Goal: Task Accomplishment & Management: Manage account settings

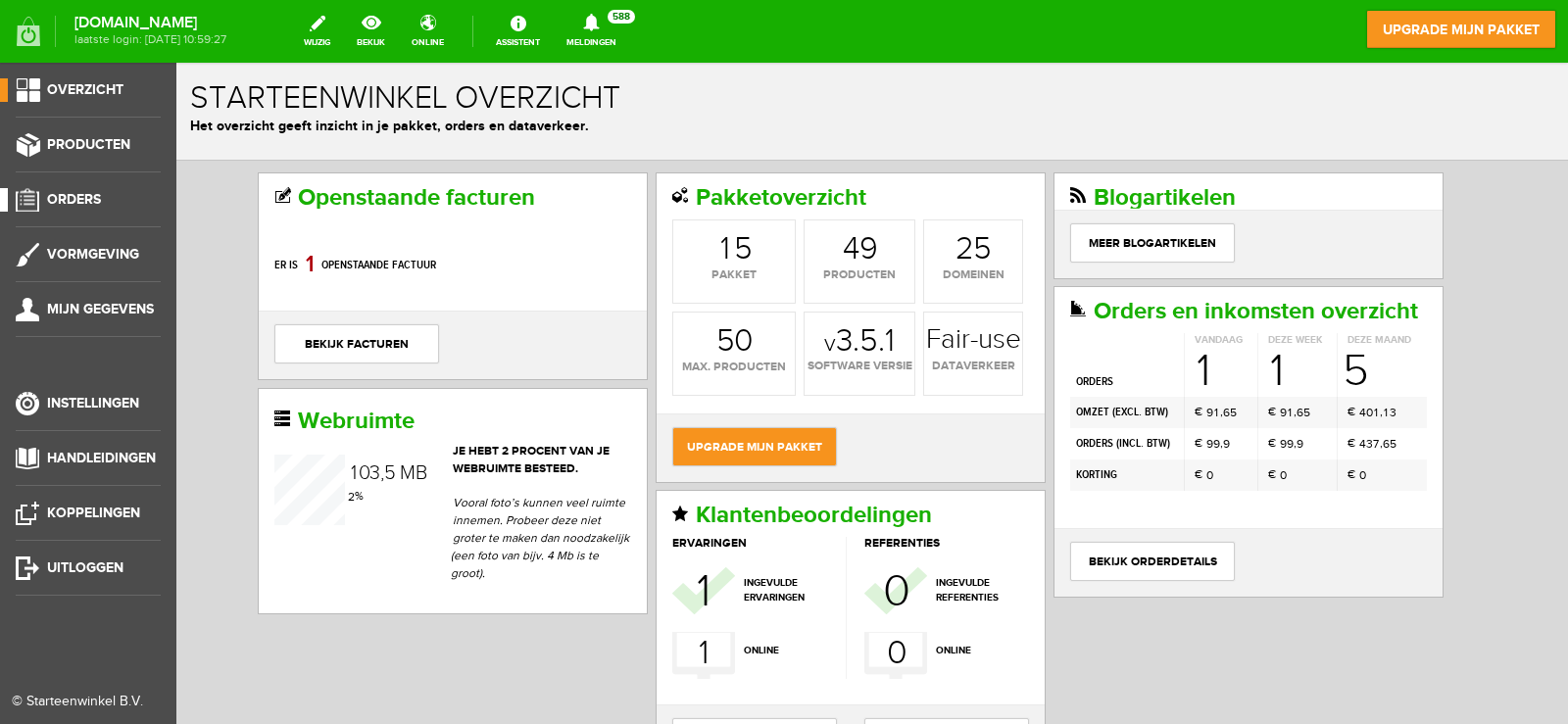
click at [63, 203] on span "Orders" at bounding box center [73, 199] width 54 height 17
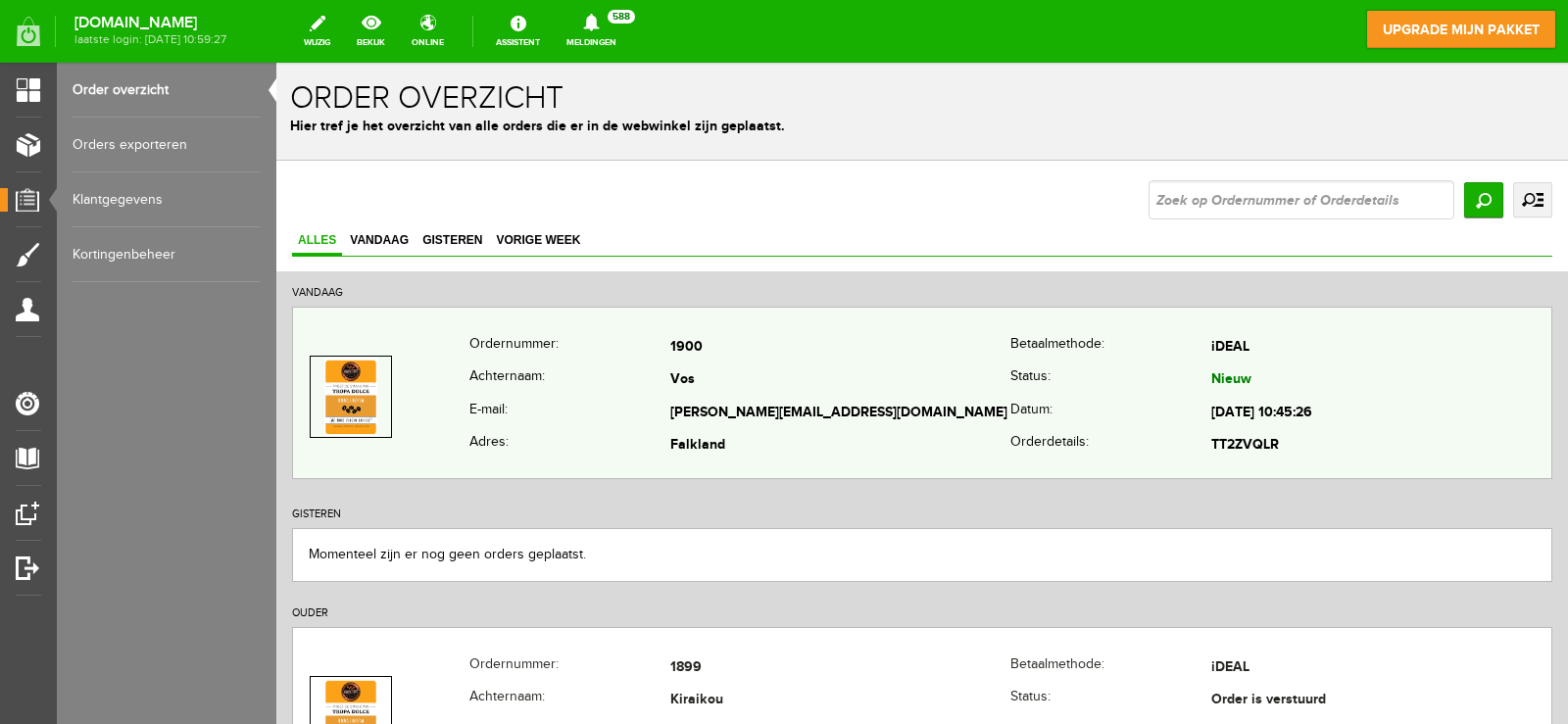
click at [857, 376] on td "Vos" at bounding box center [840, 381] width 340 height 34
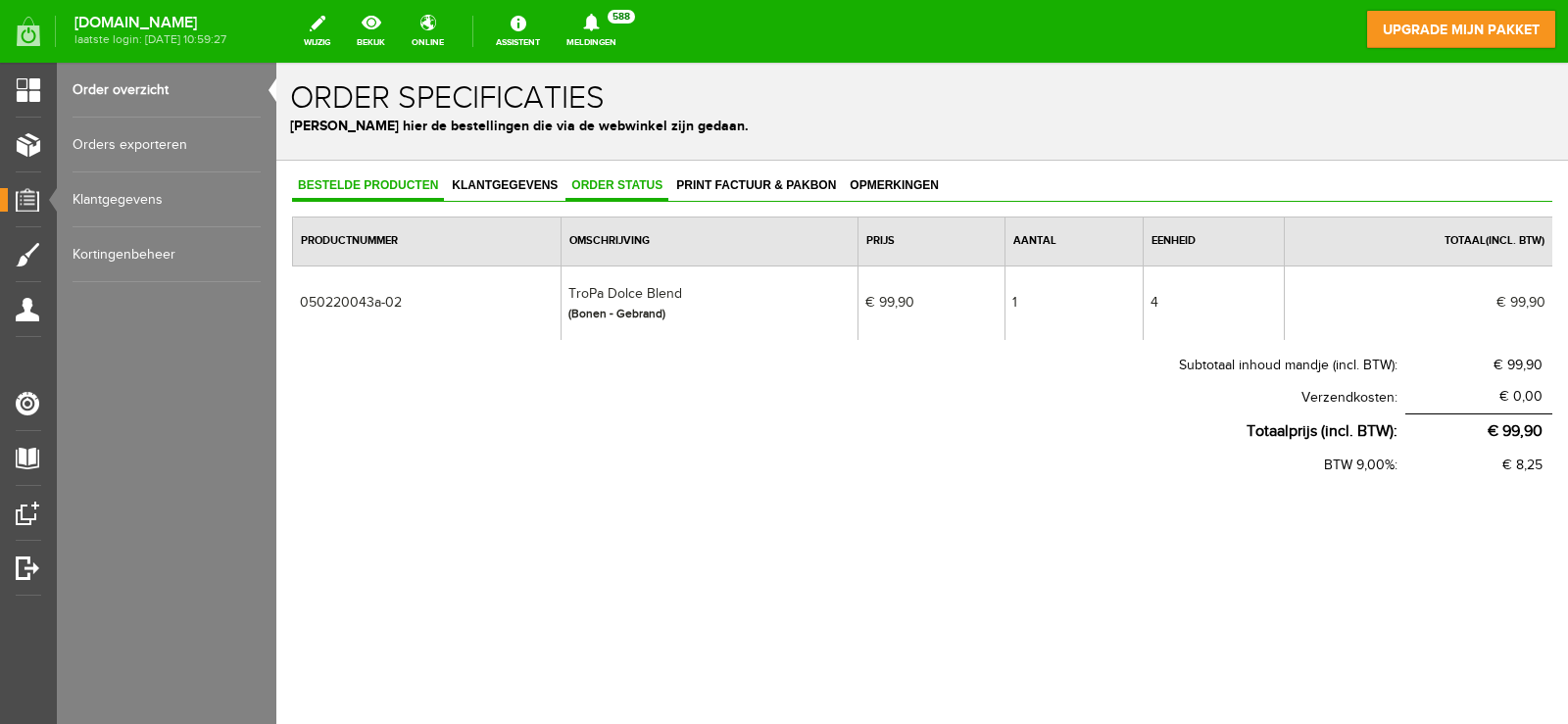
click at [620, 181] on span "Order status" at bounding box center [617, 185] width 103 height 14
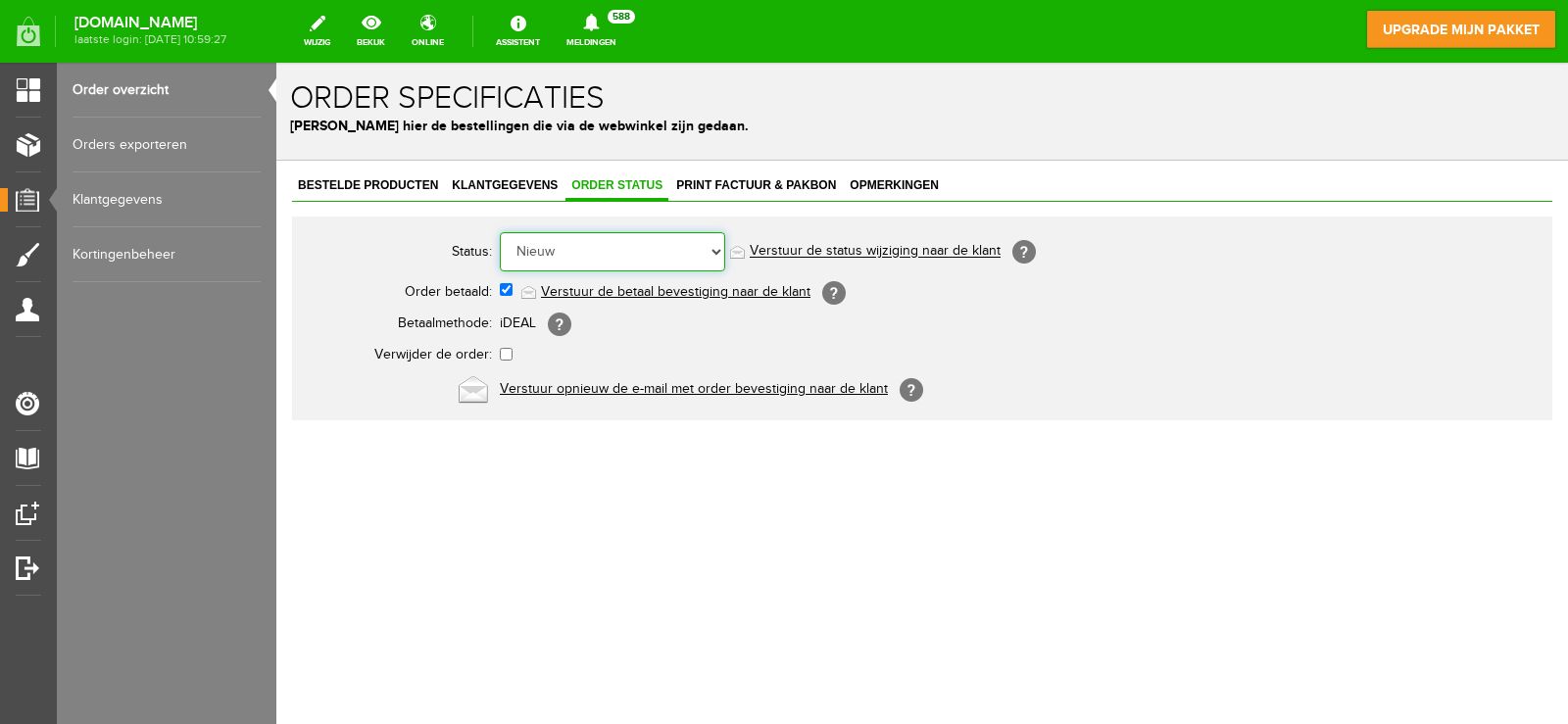
drag, startPoint x: 616, startPoint y: 252, endPoint x: 613, endPoint y: 269, distance: 17.3
click at [616, 252] on select "Order niet afgerond Nieuw Order in behandeling Wacht op leverancier Wacht op be…" at bounding box center [612, 251] width 225 height 39
select select "2"
click at [500, 232] on select "Order niet afgerond Nieuw Order in behandeling Wacht op leverancier Wacht op be…" at bounding box center [612, 251] width 225 height 39
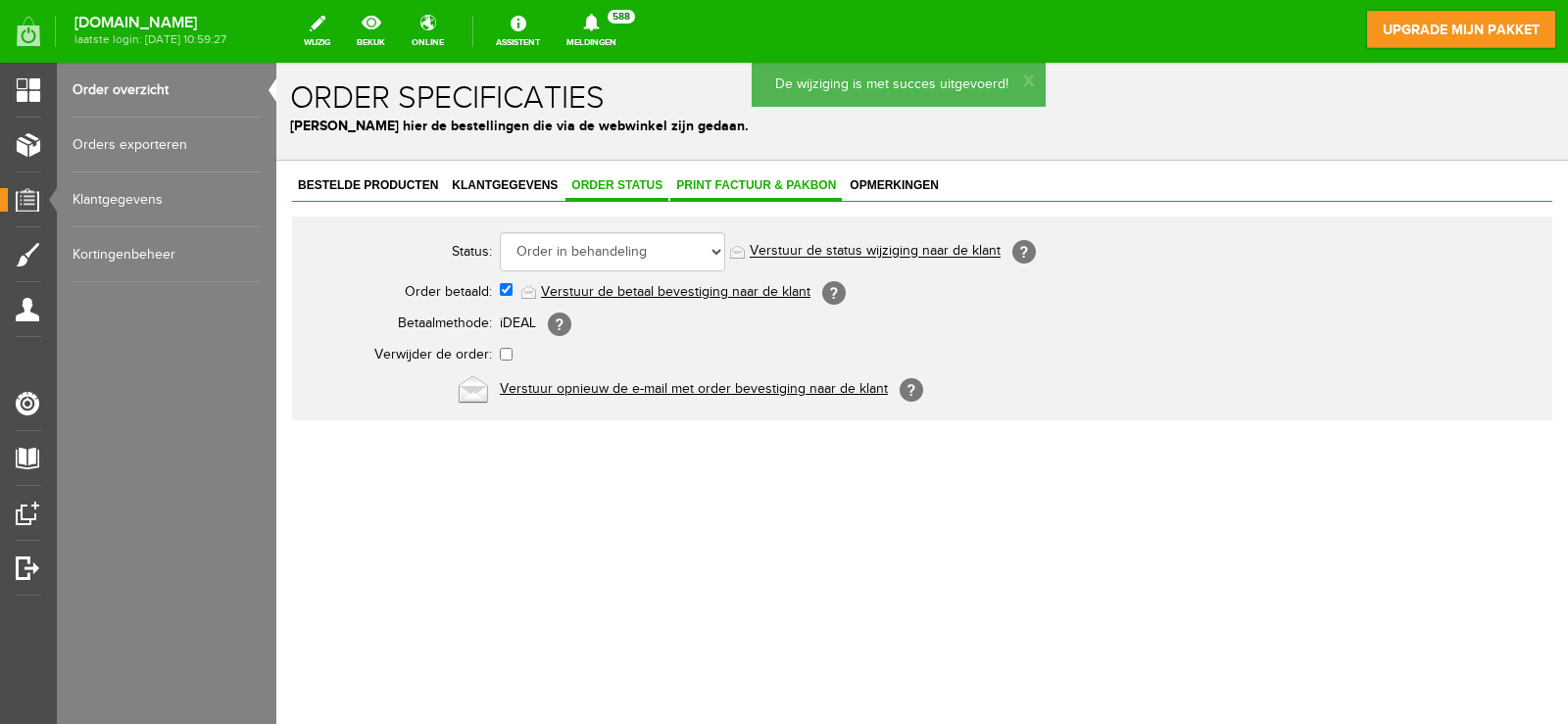
click at [719, 187] on span "Print factuur & pakbon" at bounding box center [755, 185] width 172 height 14
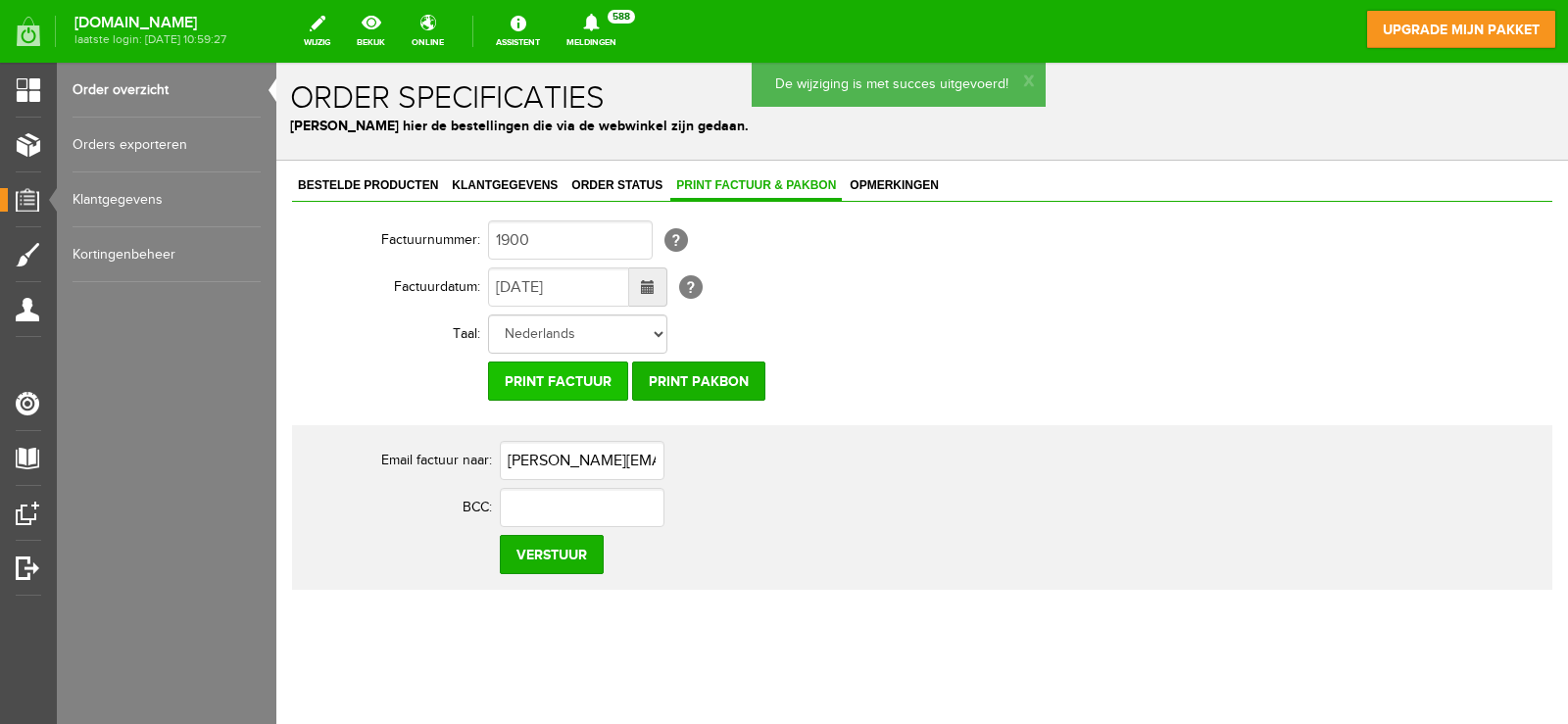
click at [588, 391] on input "Print factuur" at bounding box center [558, 380] width 140 height 39
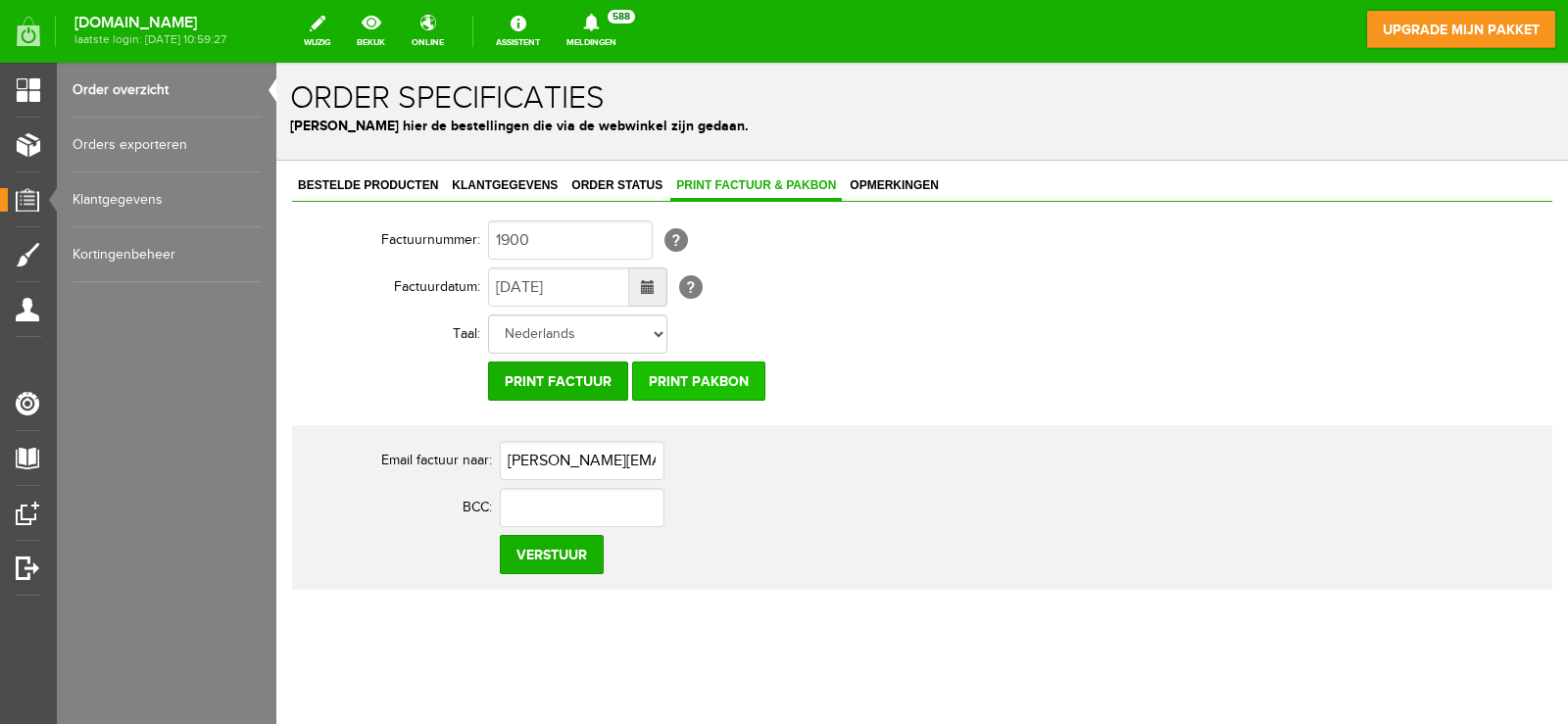
click at [713, 375] on input "Print pakbon" at bounding box center [699, 380] width 133 height 39
click at [360, 188] on span "Bestelde producten" at bounding box center [367, 185] width 152 height 14
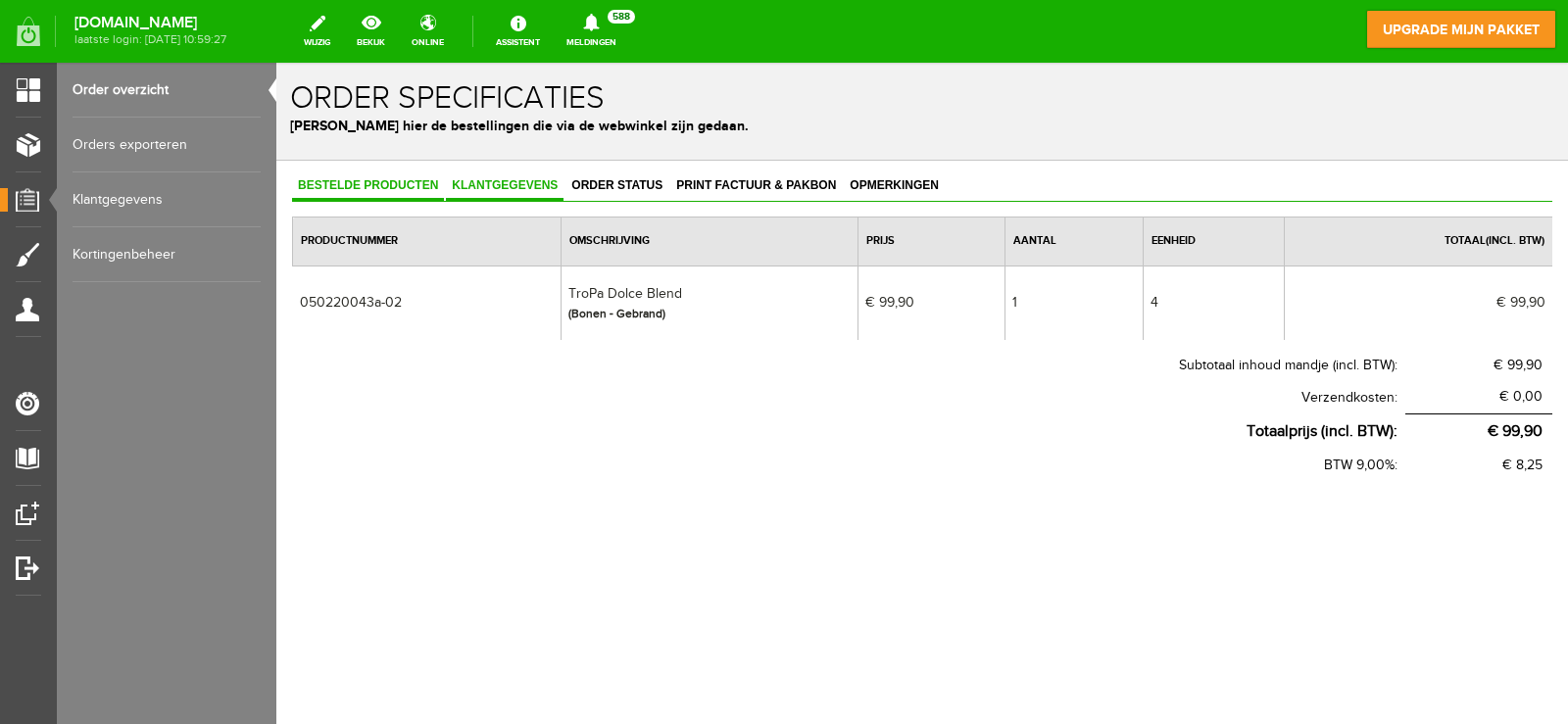
click at [545, 176] on link "Klantgegevens" at bounding box center [504, 186] width 117 height 29
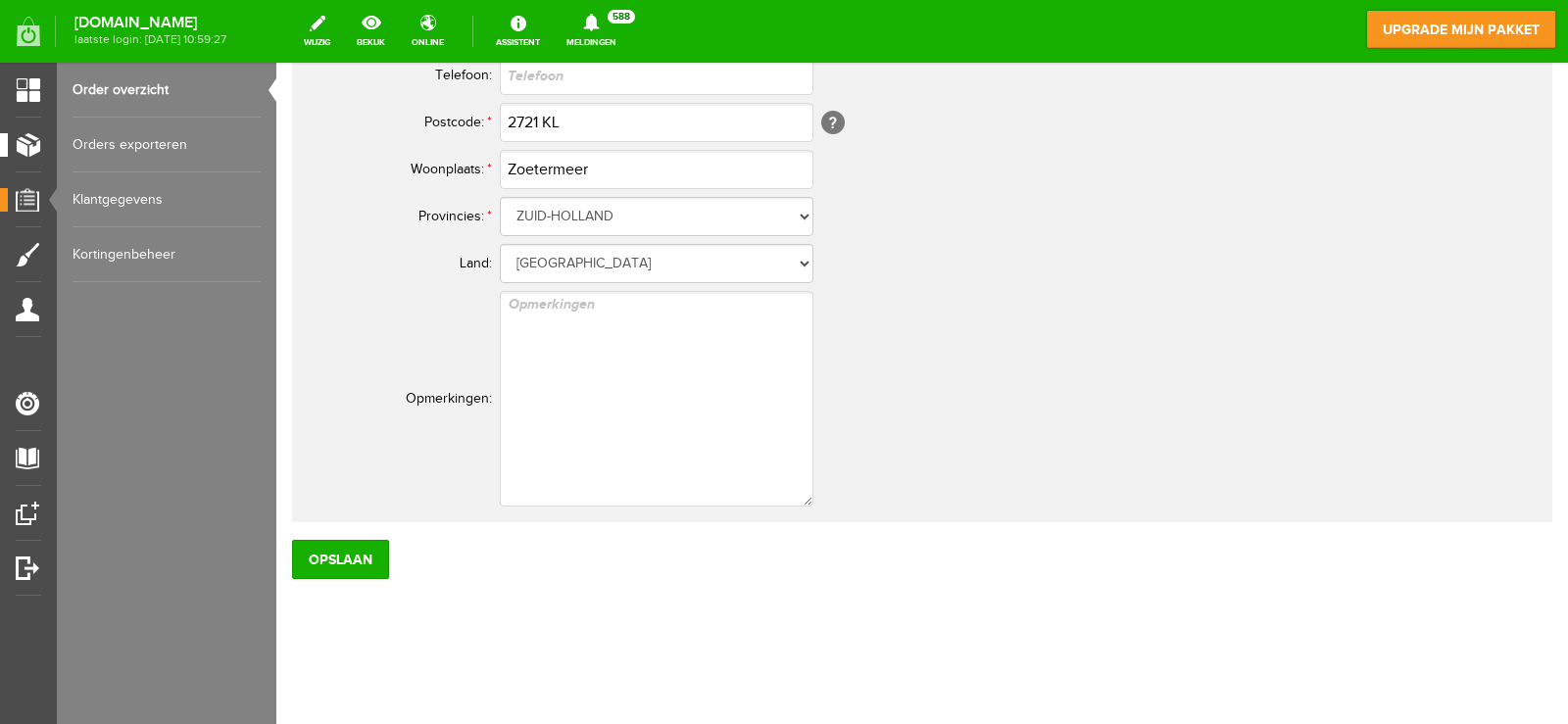
scroll to position [737, 0]
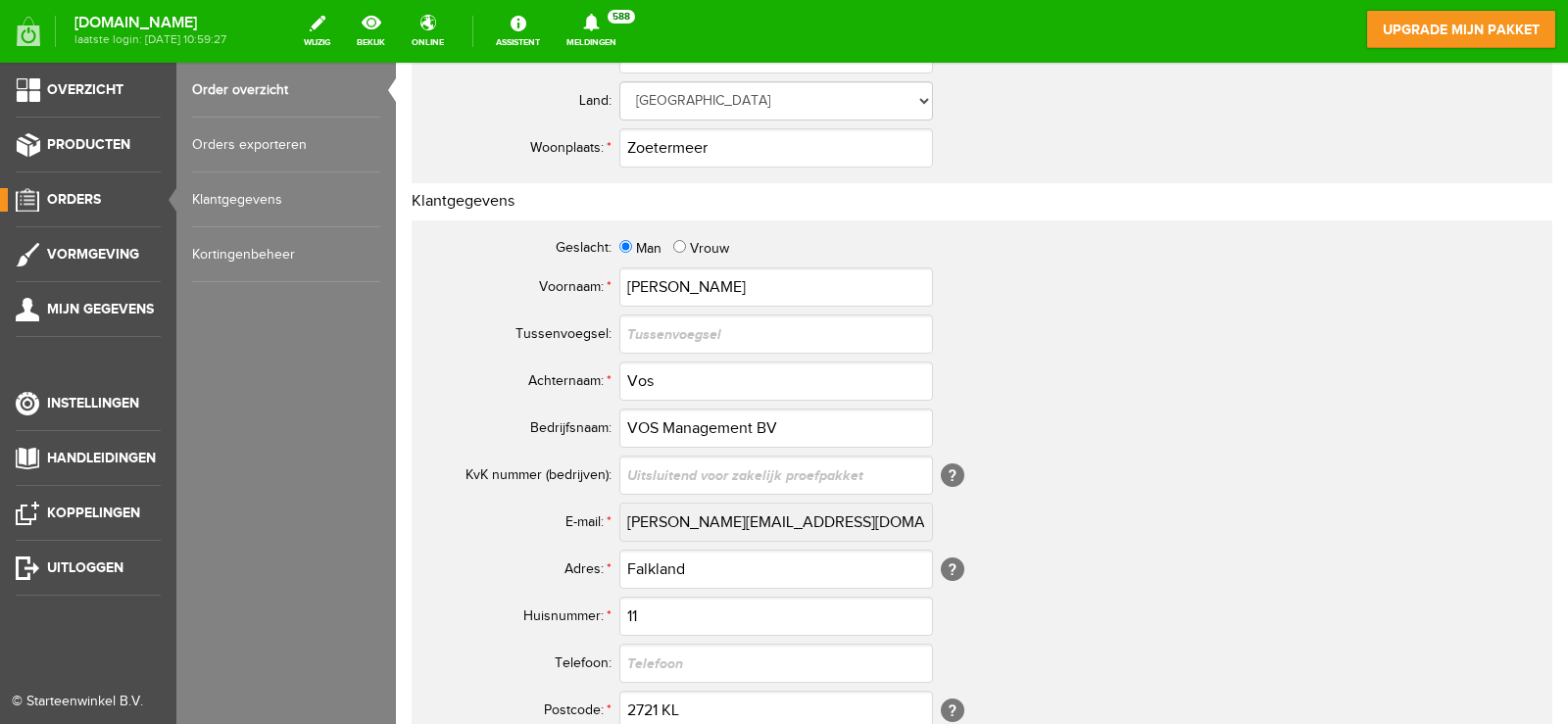
click at [250, 85] on link "Order overzicht" at bounding box center [287, 89] width 189 height 55
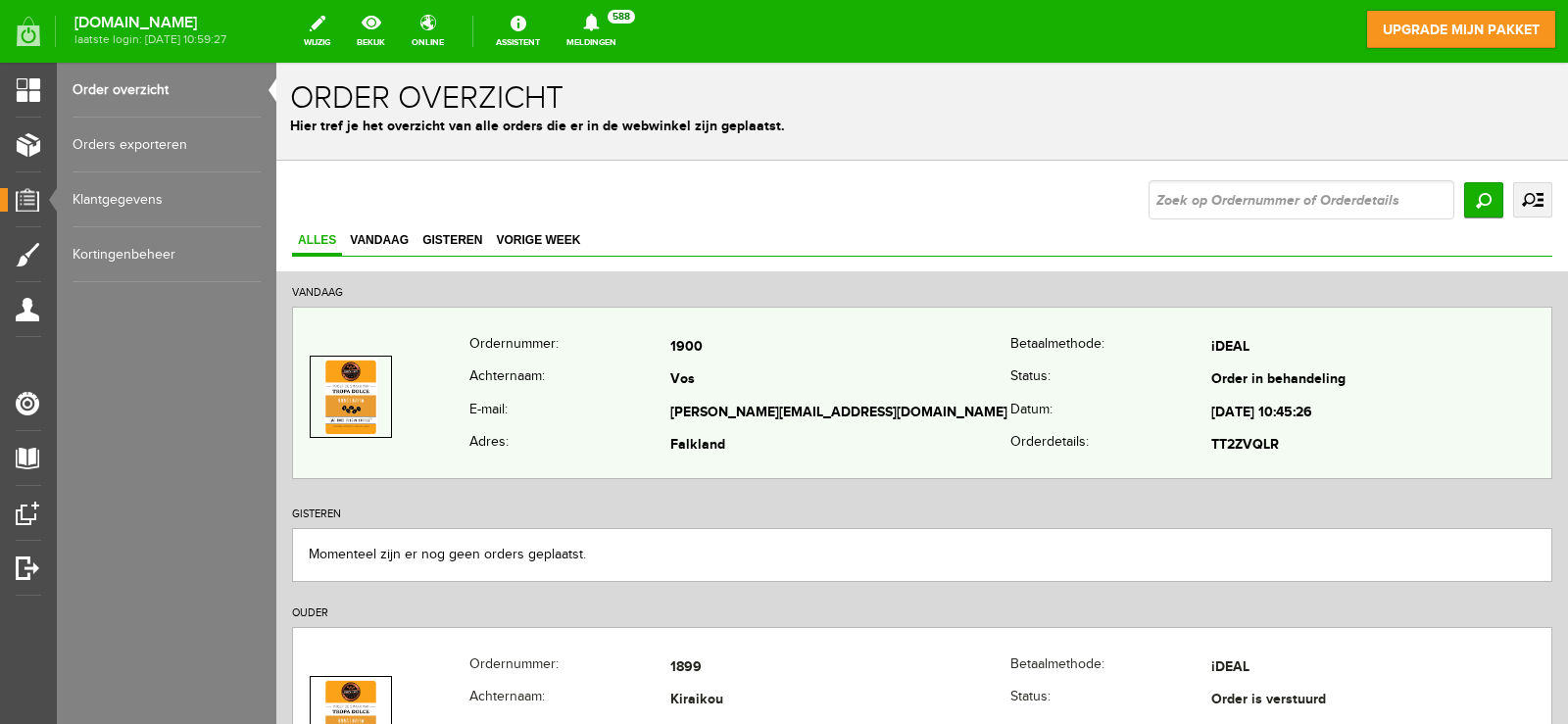
scroll to position [98, 0]
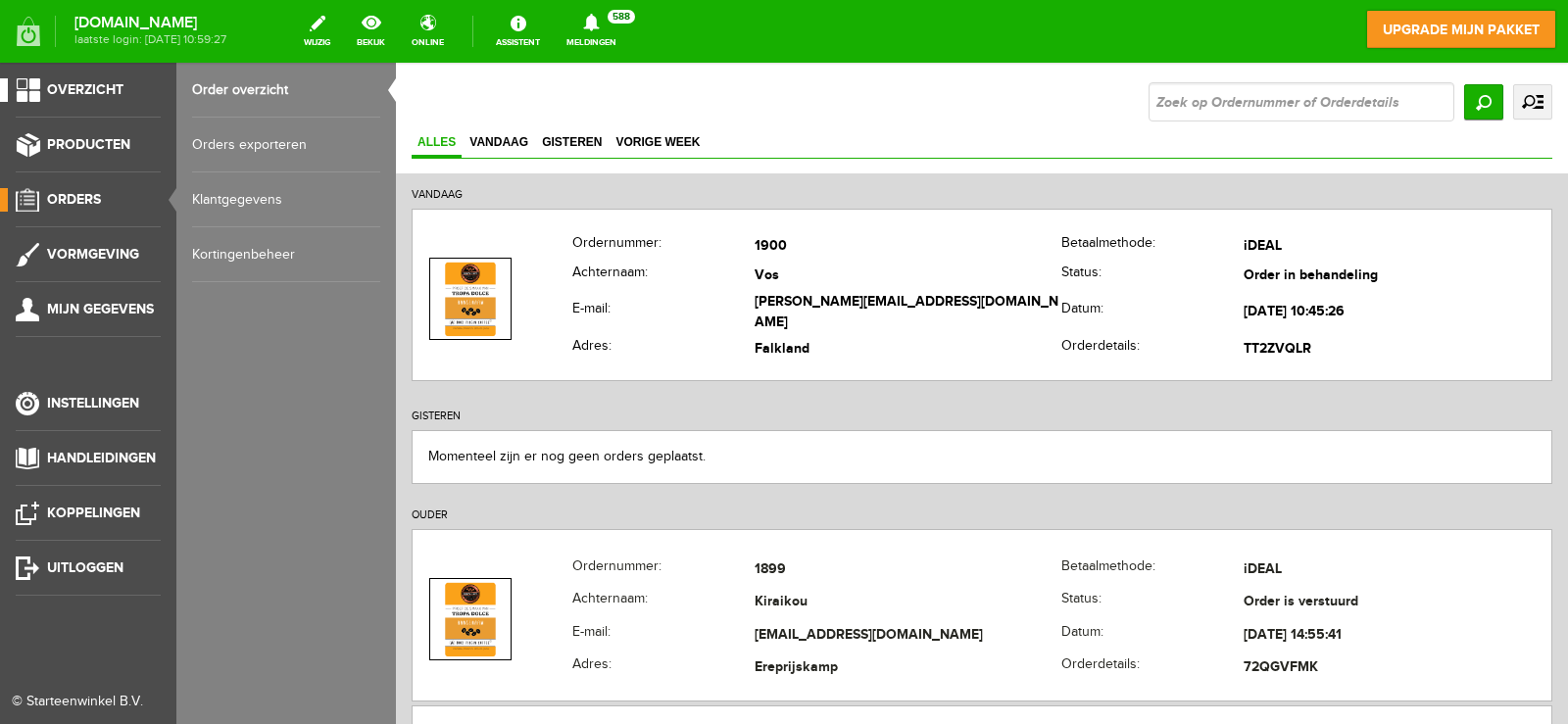
click at [26, 82] on link "Overzicht" at bounding box center [80, 90] width 161 height 24
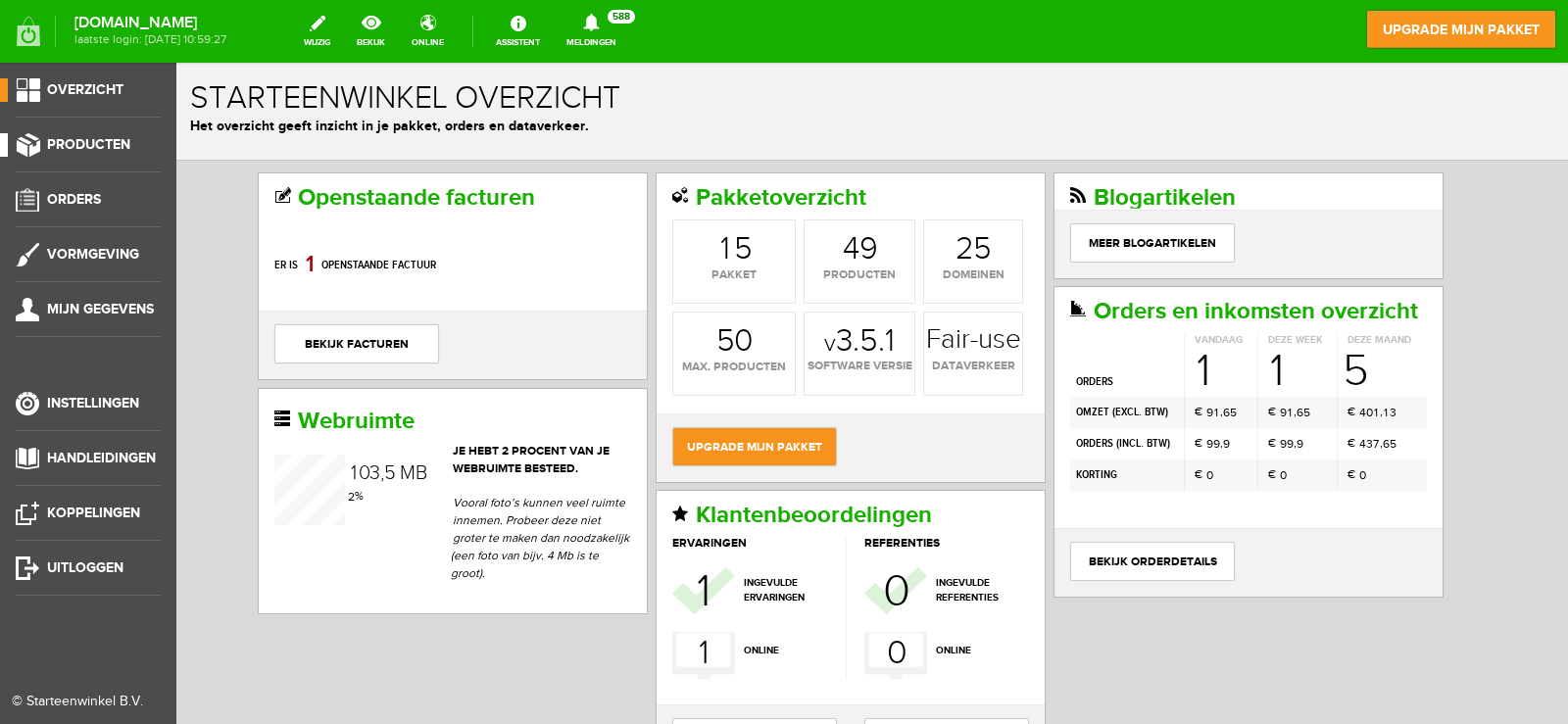
click at [72, 138] on span "Producten" at bounding box center [88, 144] width 83 height 17
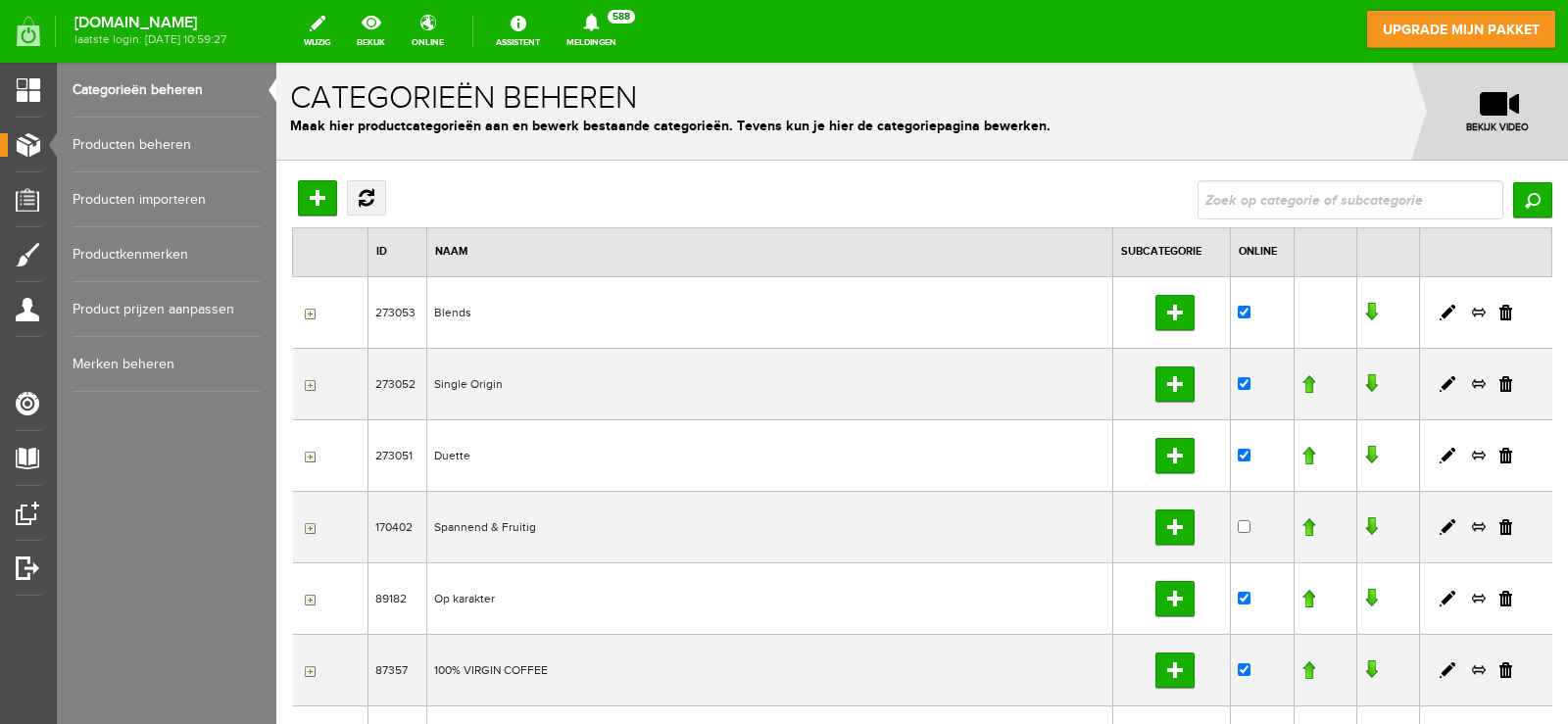
click at [139, 150] on link "Producten beheren" at bounding box center [167, 144] width 189 height 55
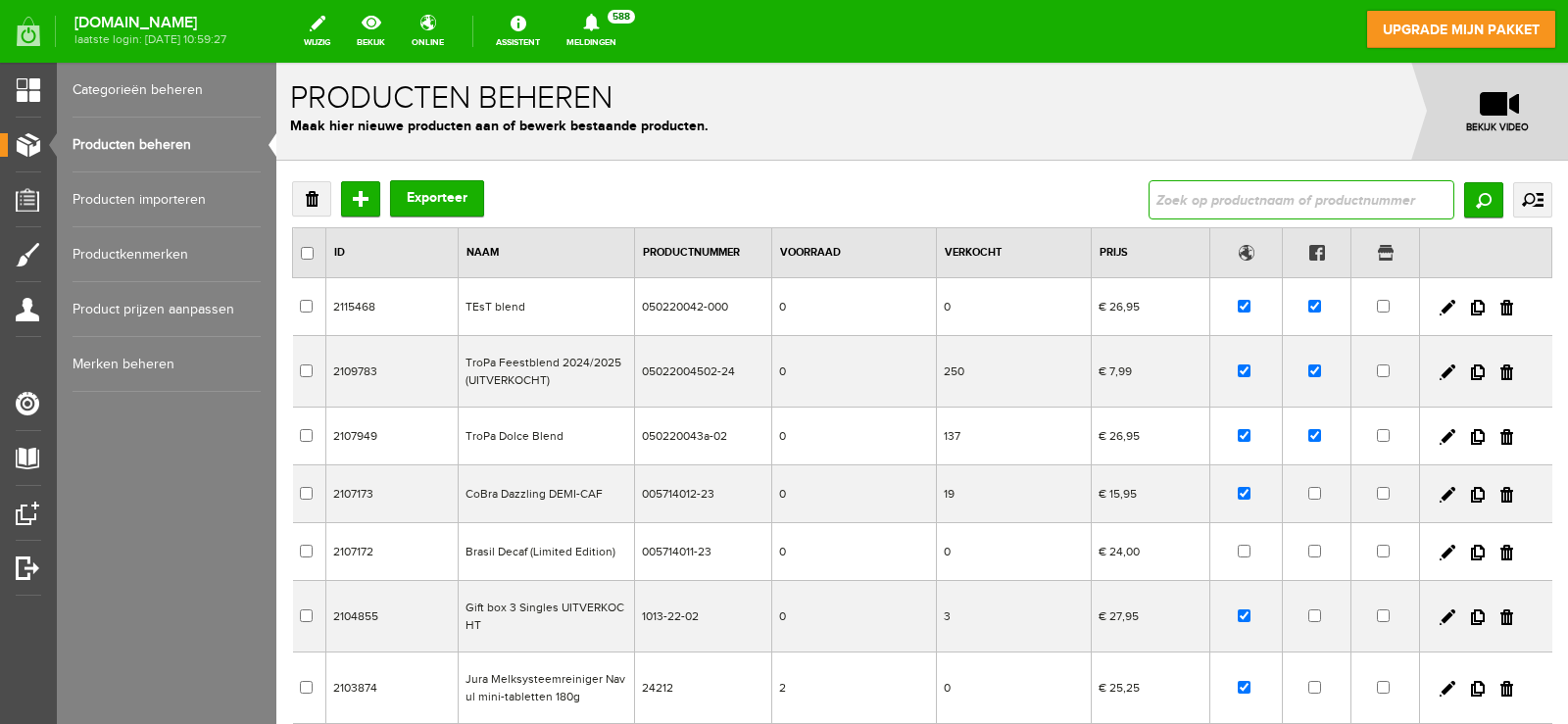
click at [1331, 208] on input "text" at bounding box center [1301, 199] width 306 height 39
type input "tropa"
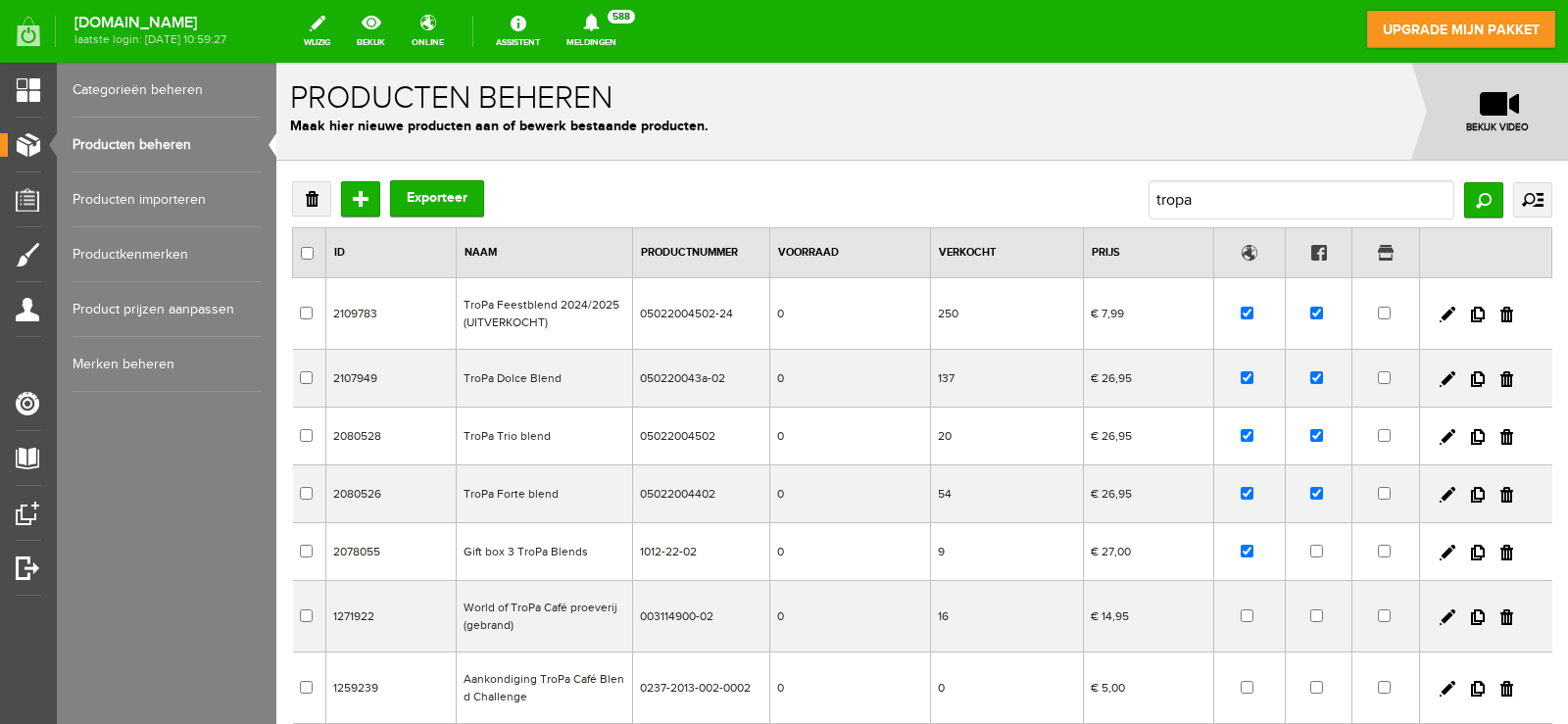
click at [574, 392] on td "TroPa Dolce Blend" at bounding box center [545, 378] width 177 height 58
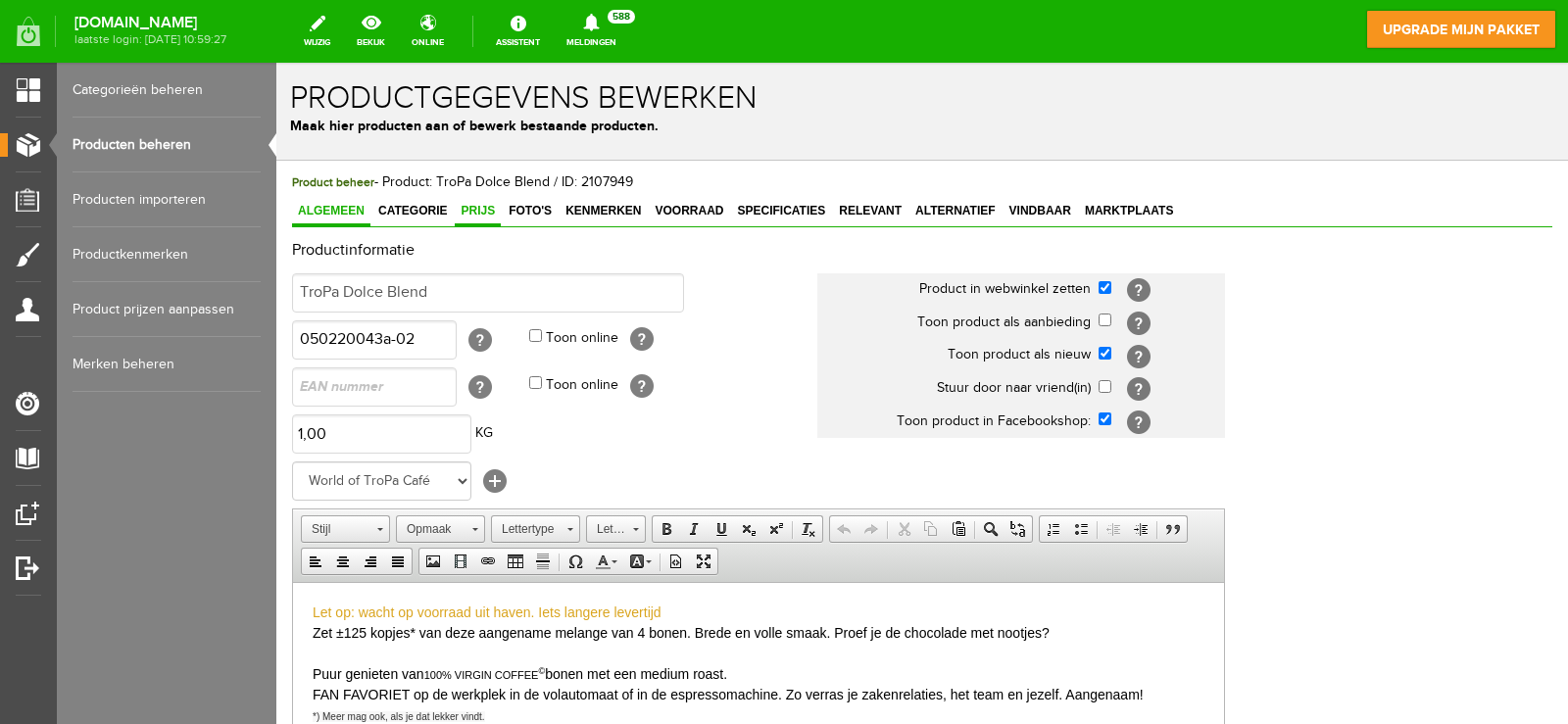
click at [498, 215] on span "Prijs" at bounding box center [477, 210] width 46 height 14
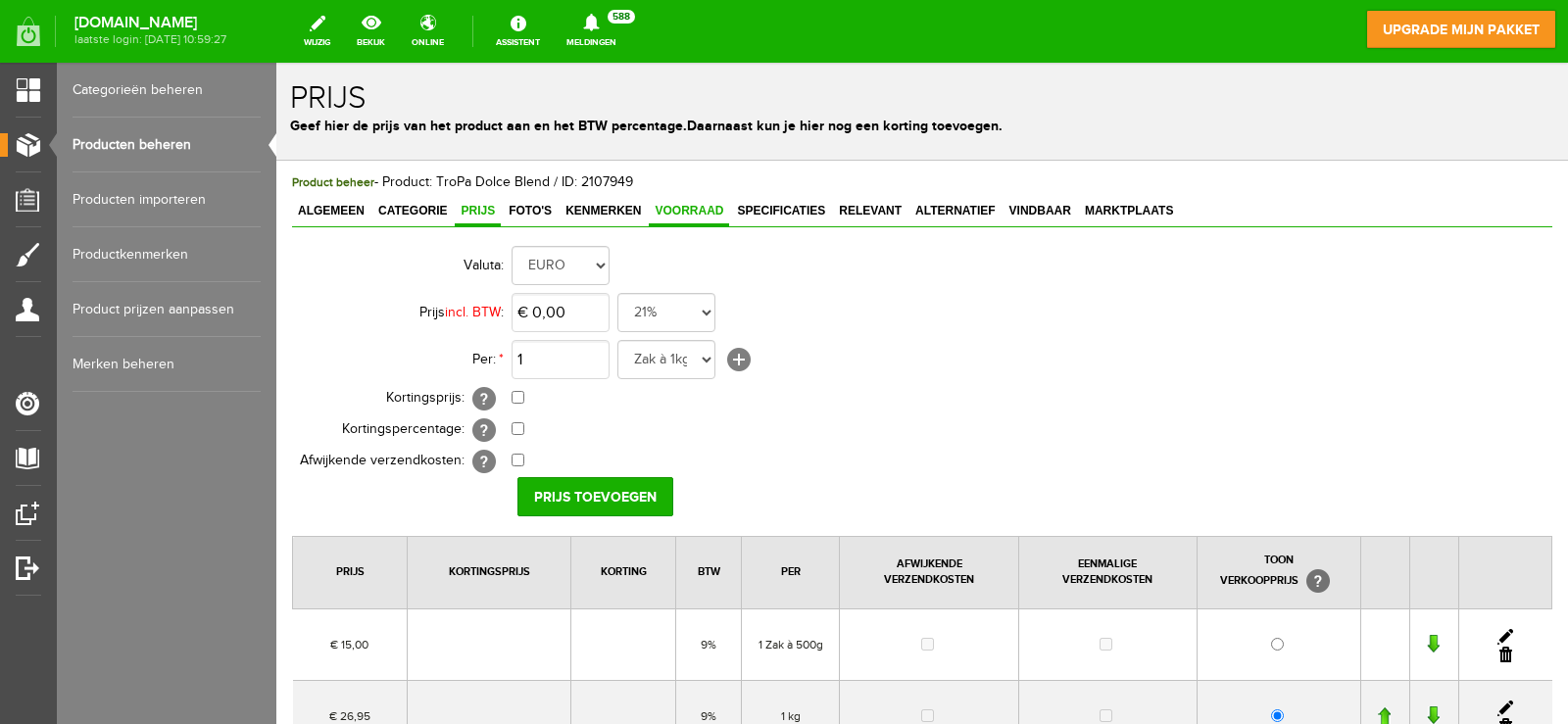
click at [702, 225] on link "Voorraad" at bounding box center [689, 211] width 80 height 29
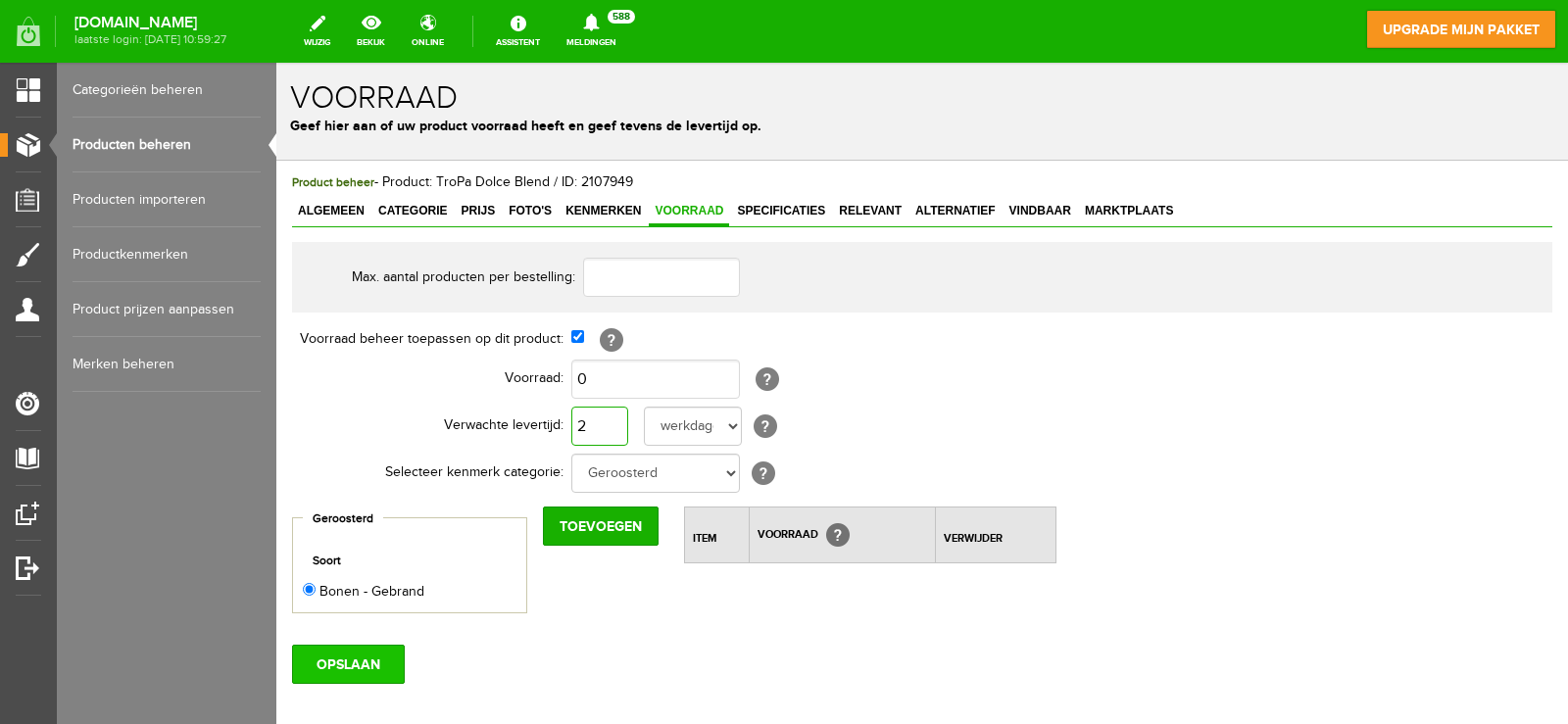
type input "2"
click at [341, 665] on input "OPSLAAN" at bounding box center [348, 664] width 113 height 39
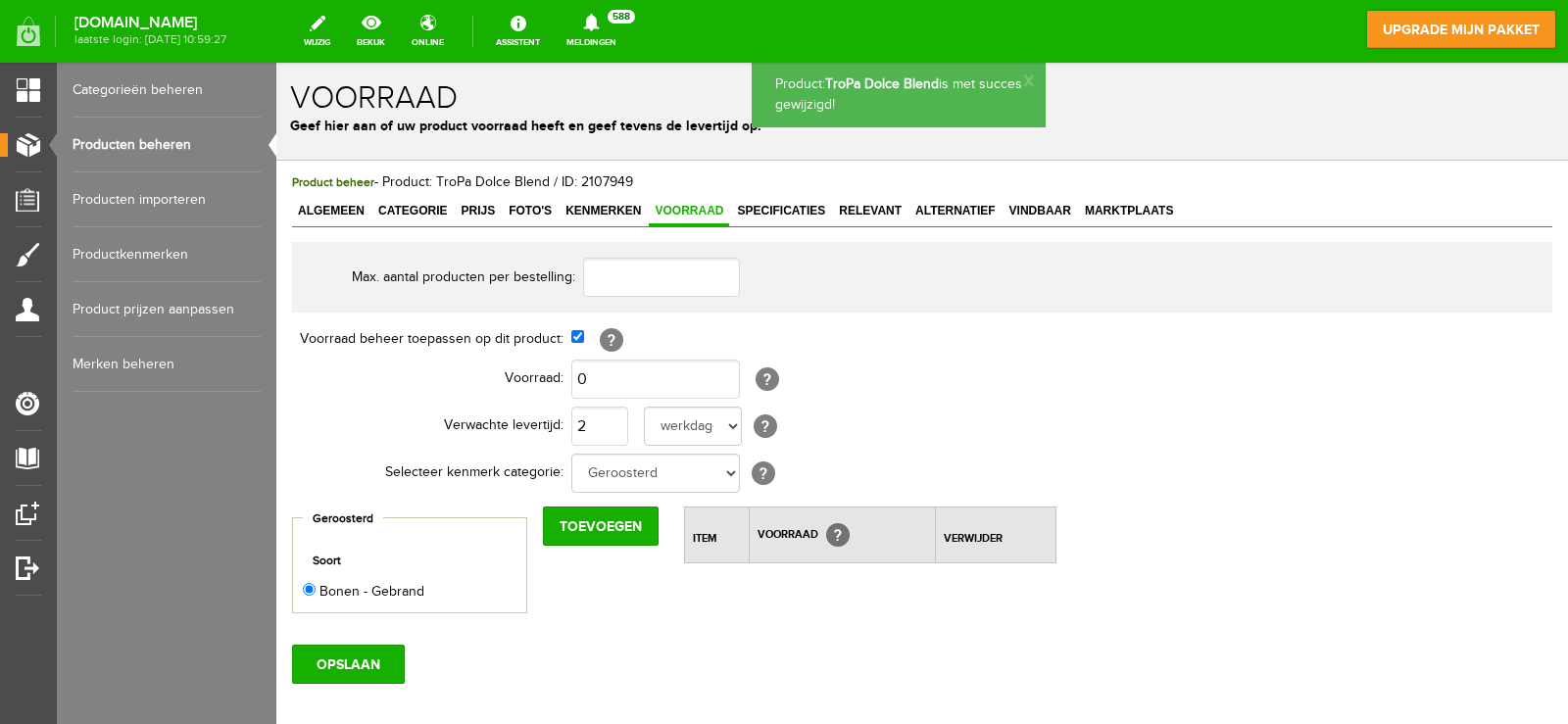
click at [159, 138] on link "Producten beheren" at bounding box center [167, 144] width 189 height 55
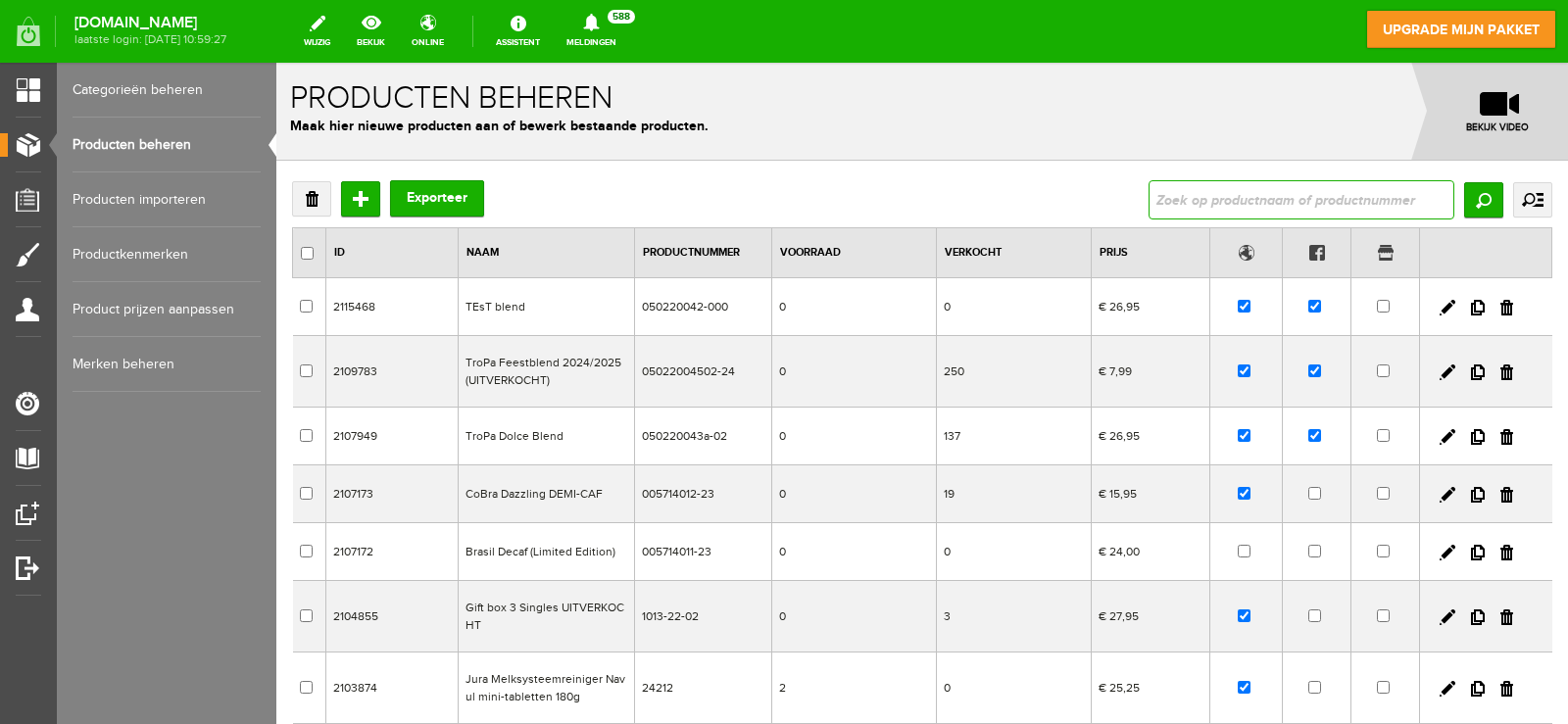
drag, startPoint x: 1214, startPoint y: 199, endPoint x: 1225, endPoint y: 172, distance: 29.2
click at [1216, 192] on input "text" at bounding box center [1301, 199] width 306 height 39
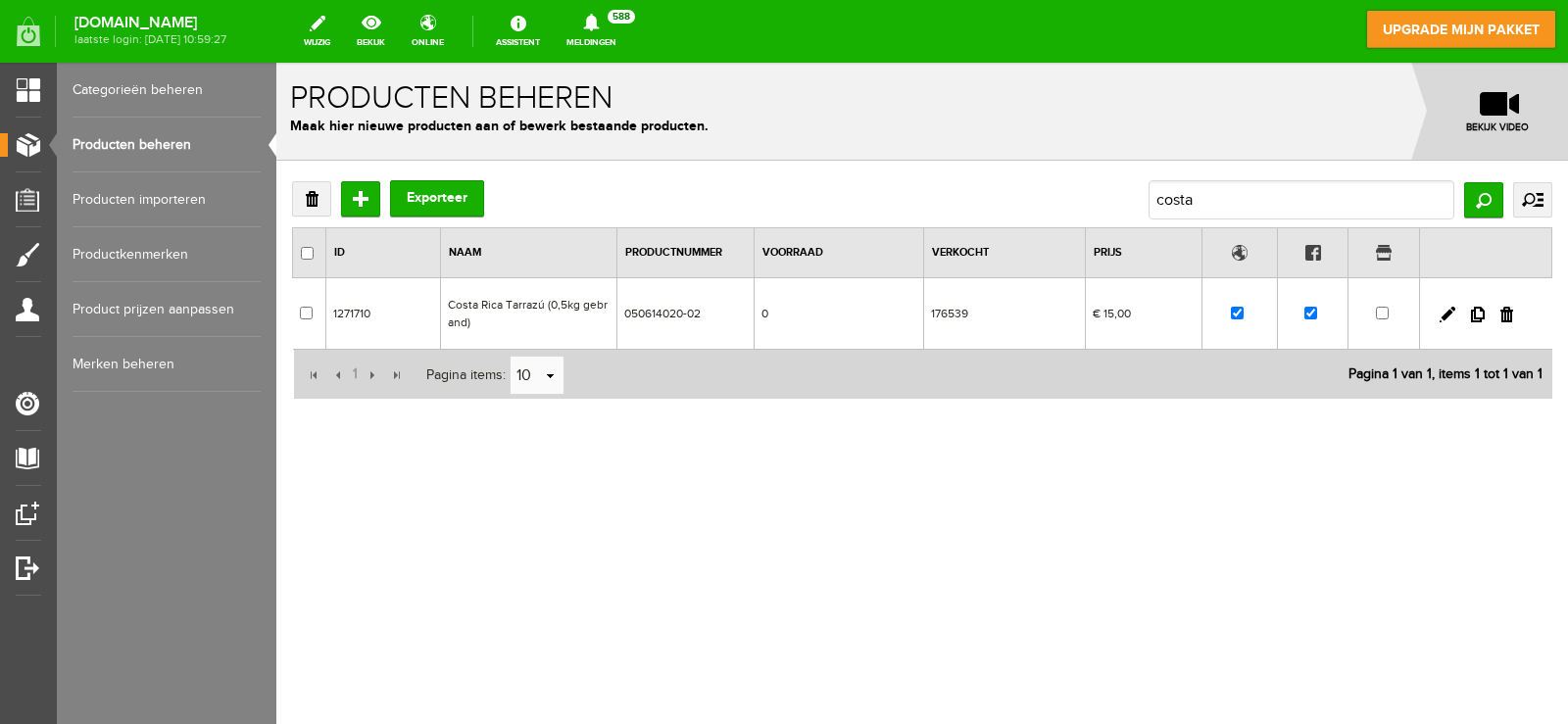
click at [513, 307] on td "Costa Rica Tarrazú (0,5kg gebrand)" at bounding box center [528, 313] width 177 height 71
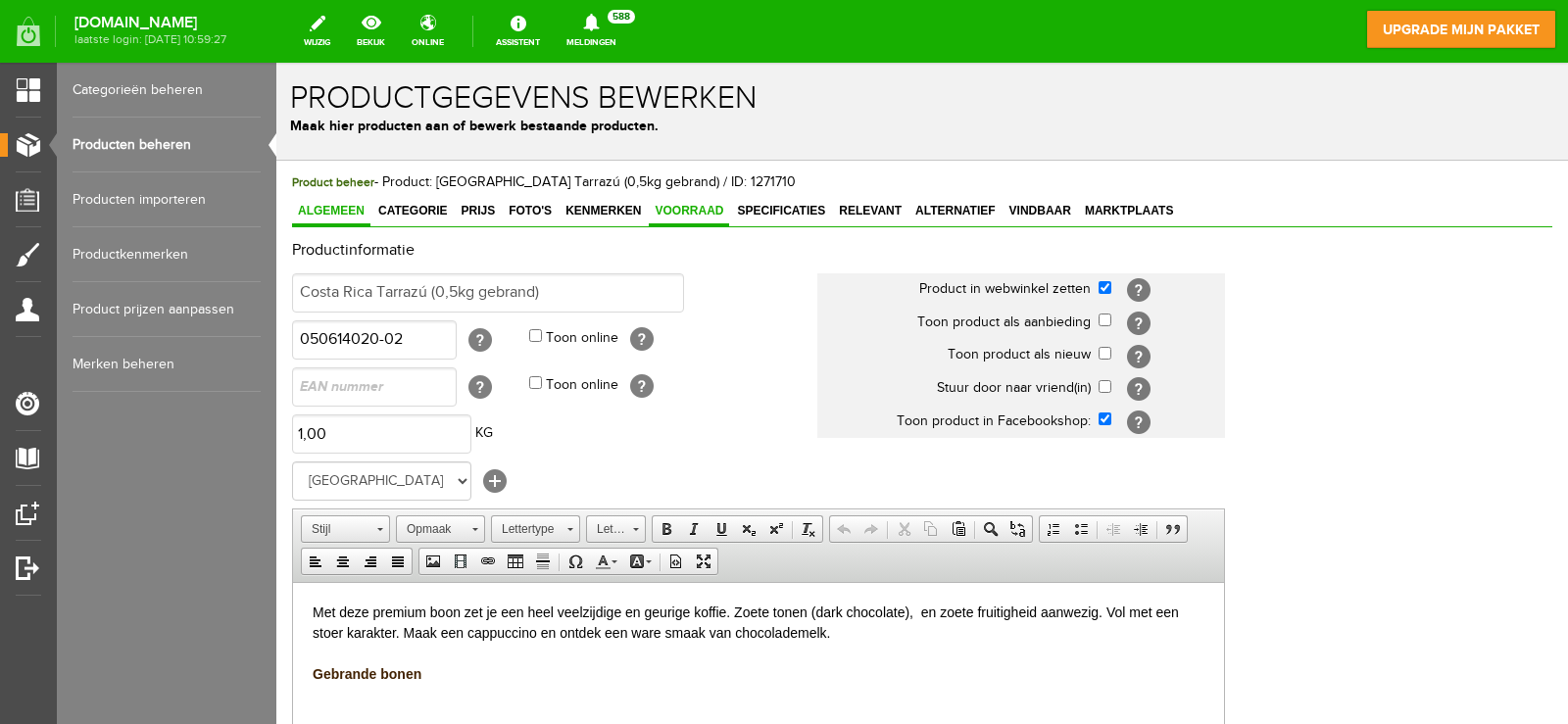
click at [694, 219] on link "Voorraad" at bounding box center [689, 211] width 80 height 29
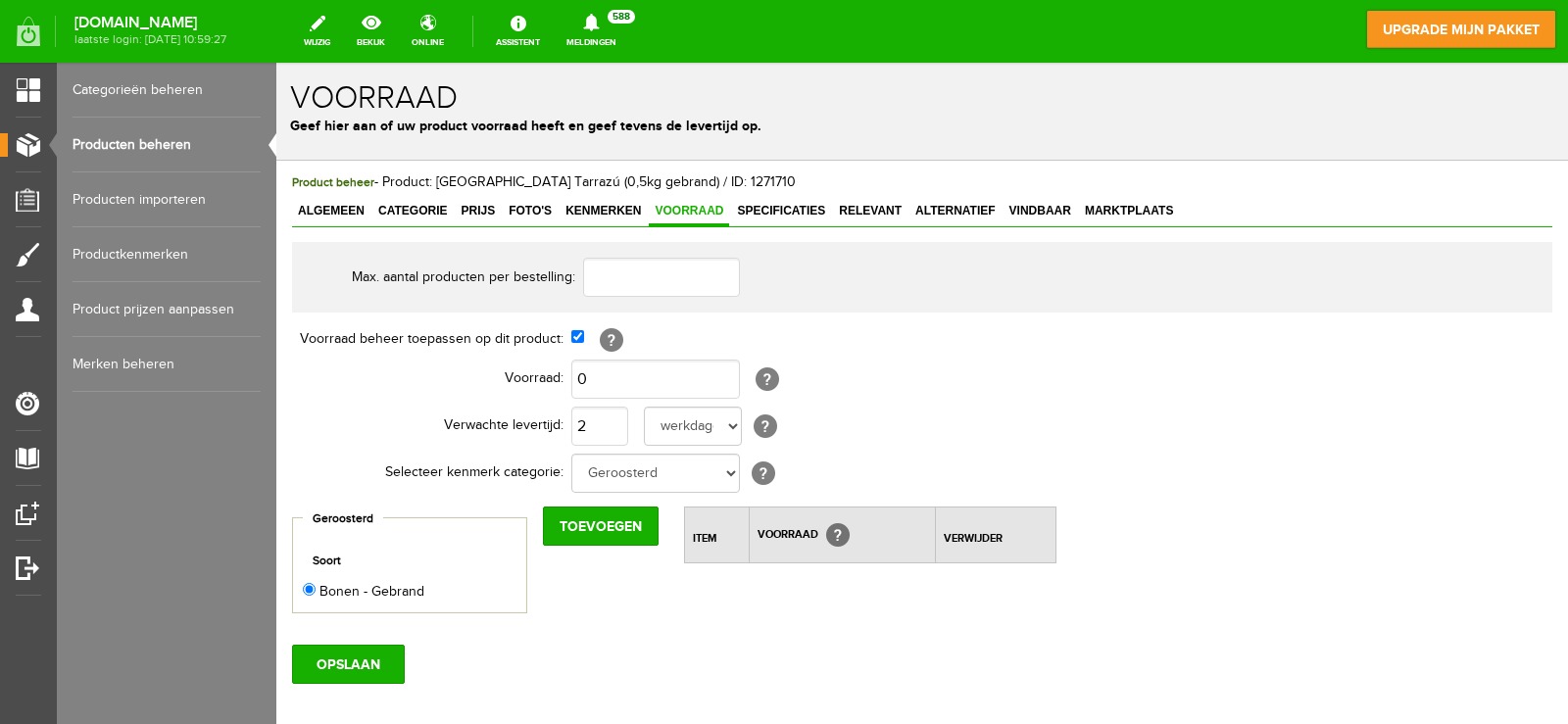
click at [121, 148] on link "Producten beheren" at bounding box center [167, 144] width 189 height 55
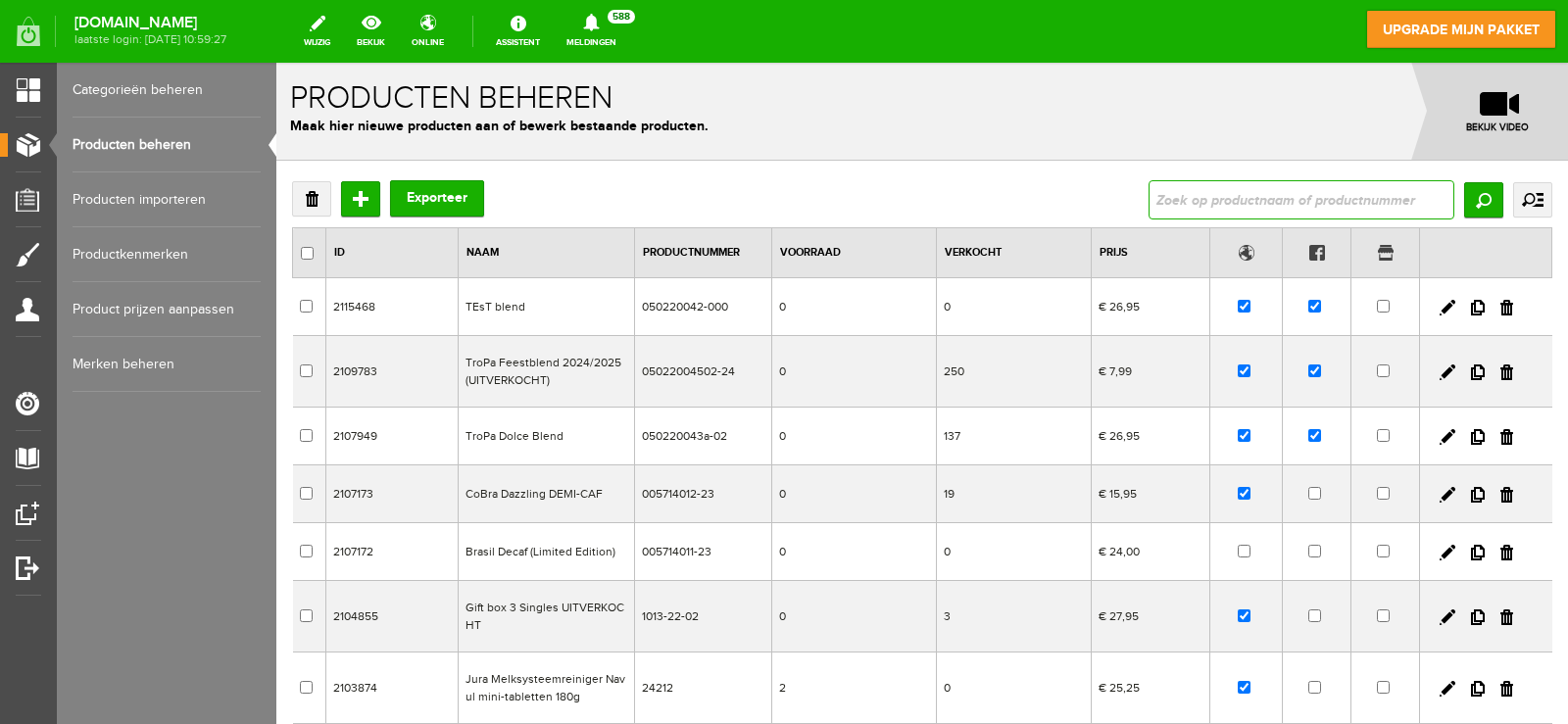
click at [1299, 206] on input "text" at bounding box center [1301, 199] width 306 height 39
type input "duette"
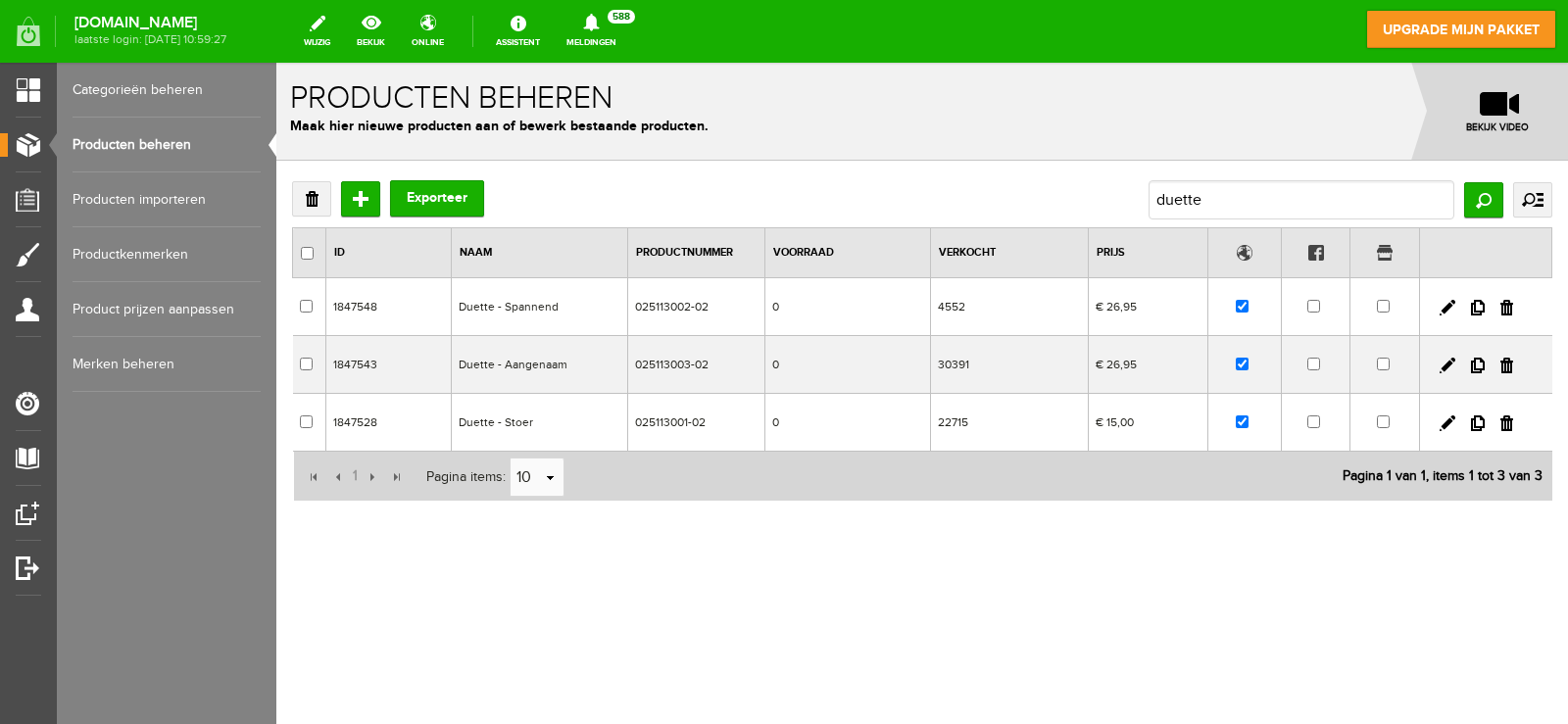
click at [522, 381] on td "Duette - Aangenaam" at bounding box center [540, 365] width 177 height 58
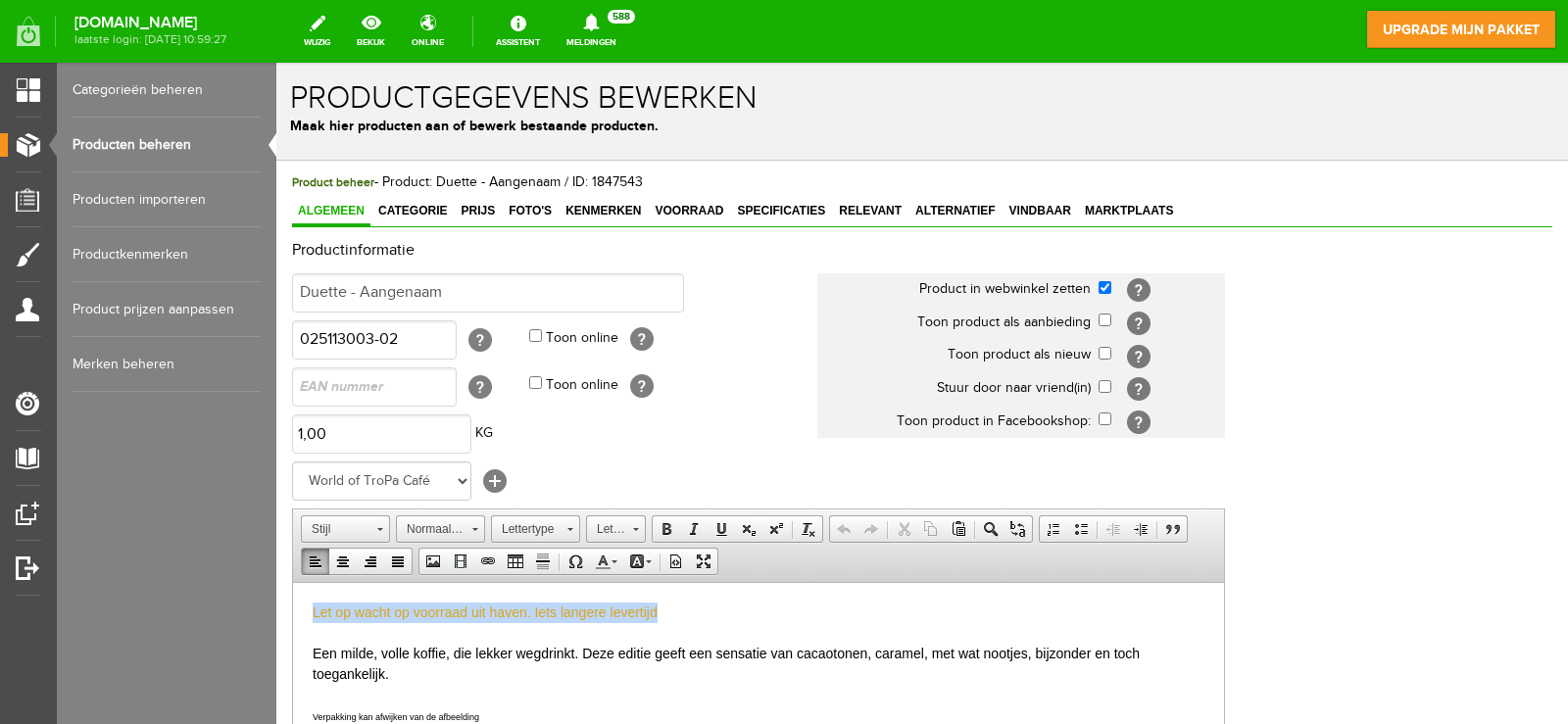
drag, startPoint x: 704, startPoint y: 612, endPoint x: 130, endPoint y: 553, distance: 577.0
click at [293, 581] on html "Let op wacht op voorraad uit haven. Iets langere levertijd Een milde, volle kof…" at bounding box center [758, 672] width 931 height 183
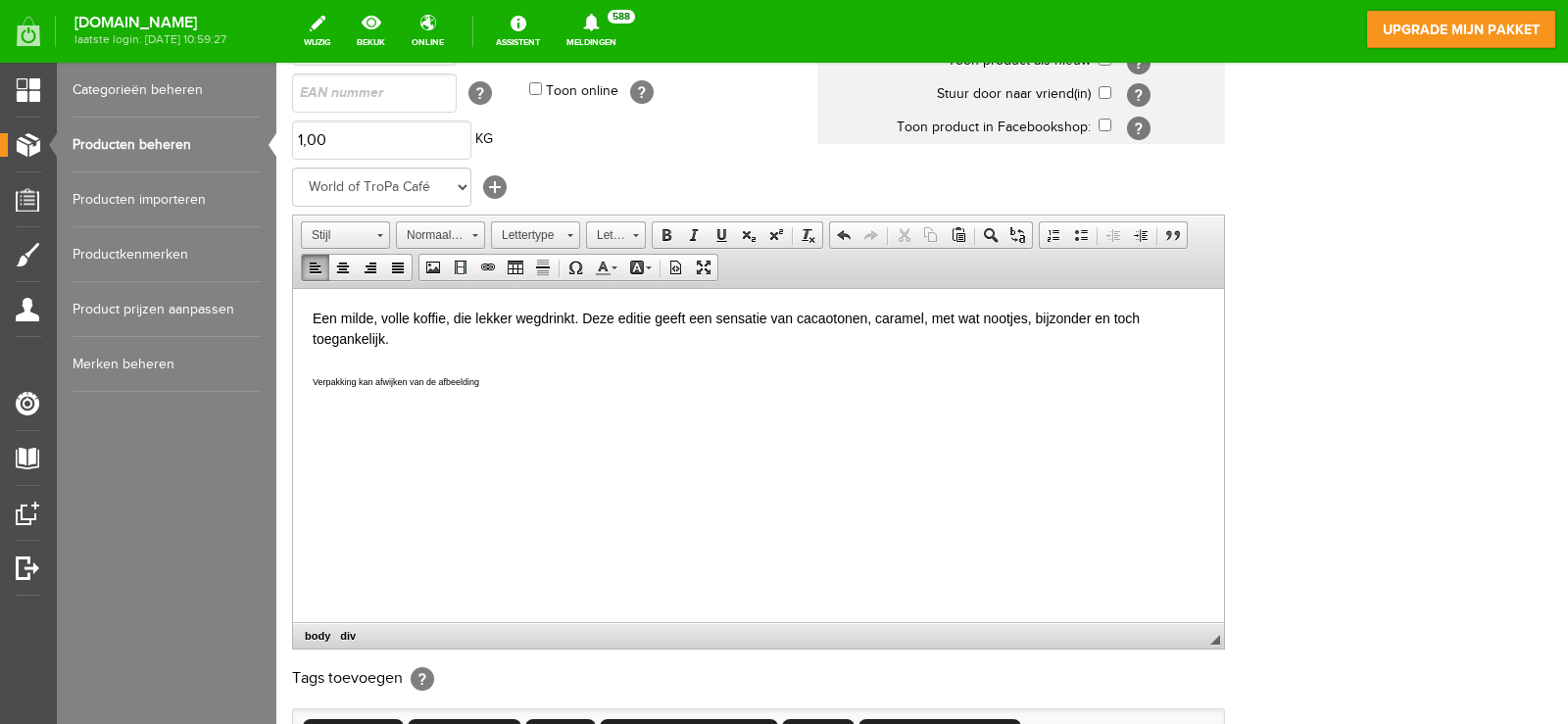
scroll to position [392, 0]
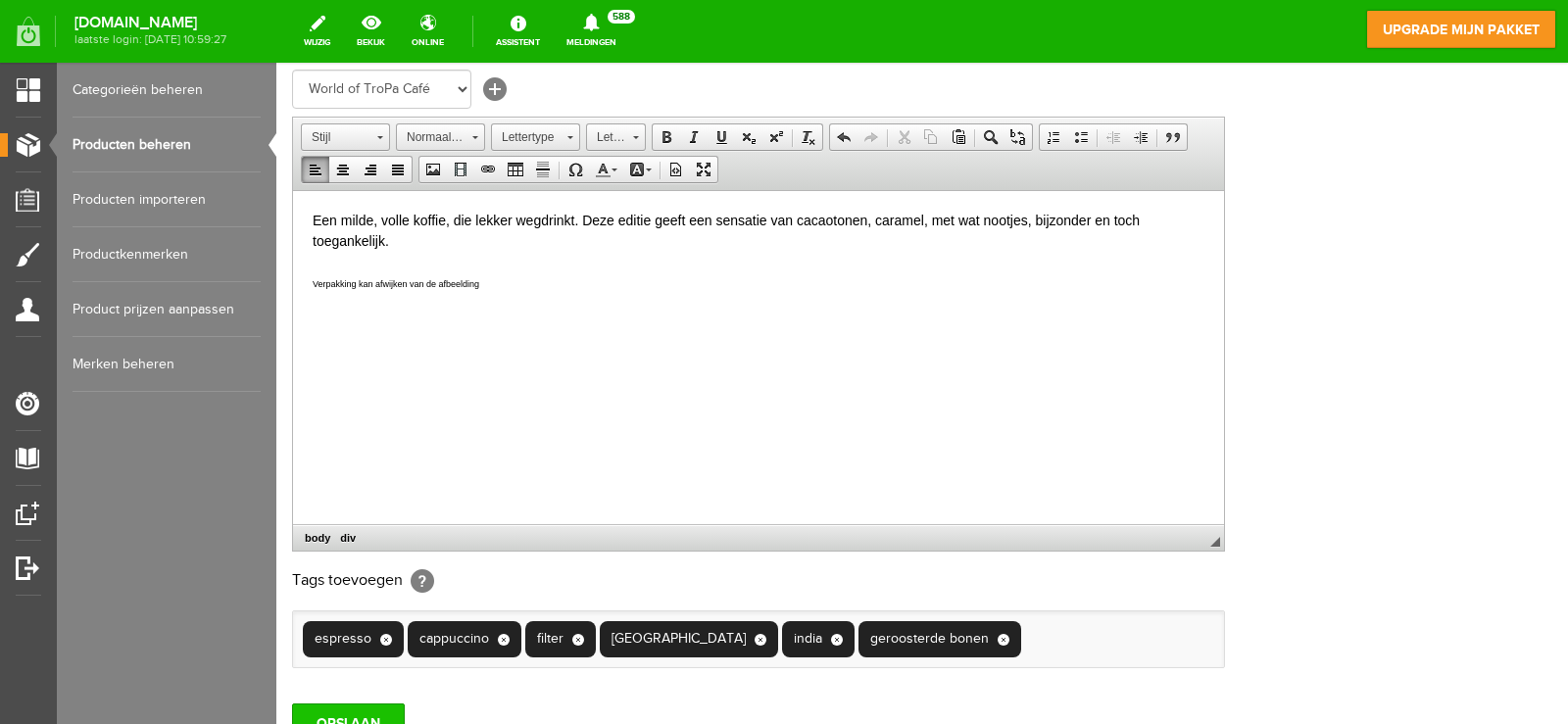
click at [368, 722] on input "OPSLAAN" at bounding box center [348, 722] width 113 height 39
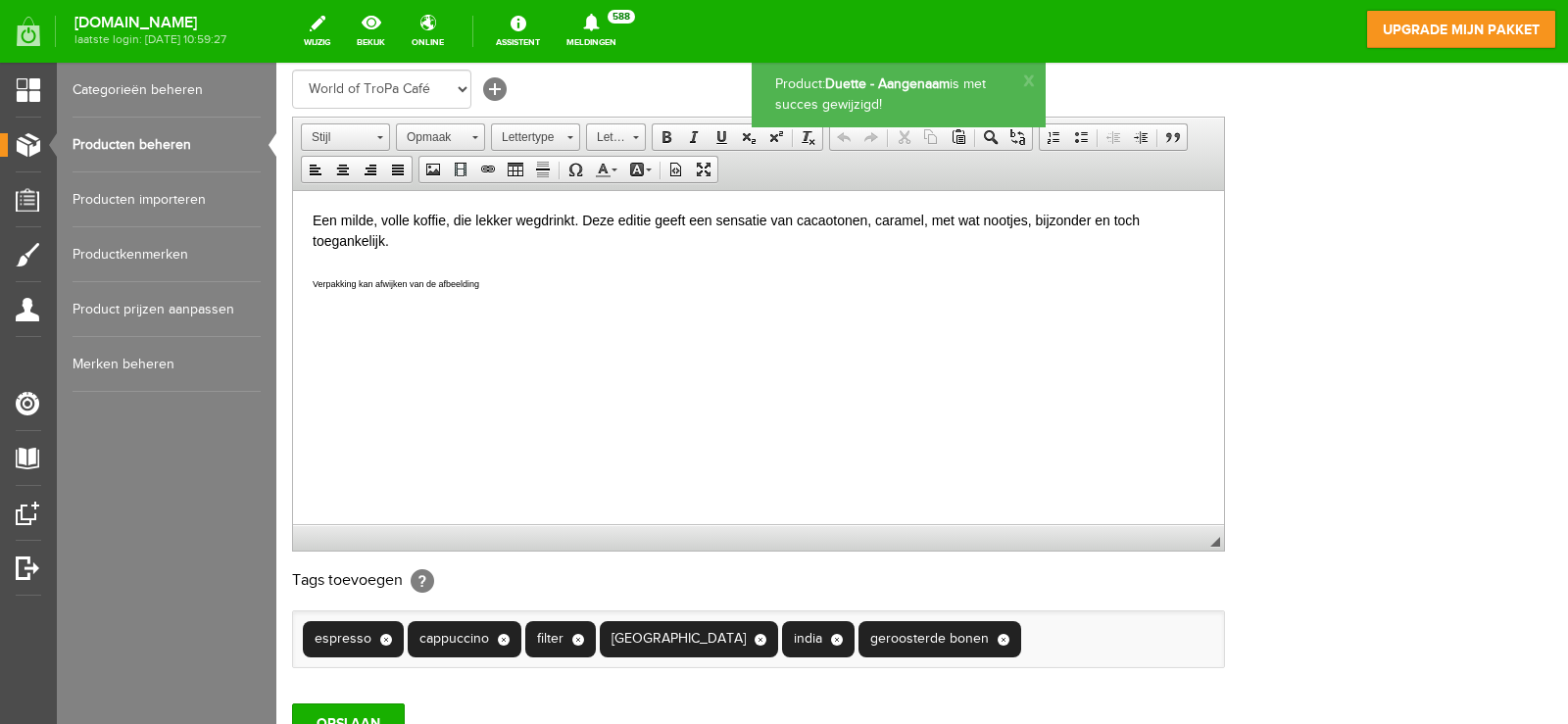
scroll to position [0, 0]
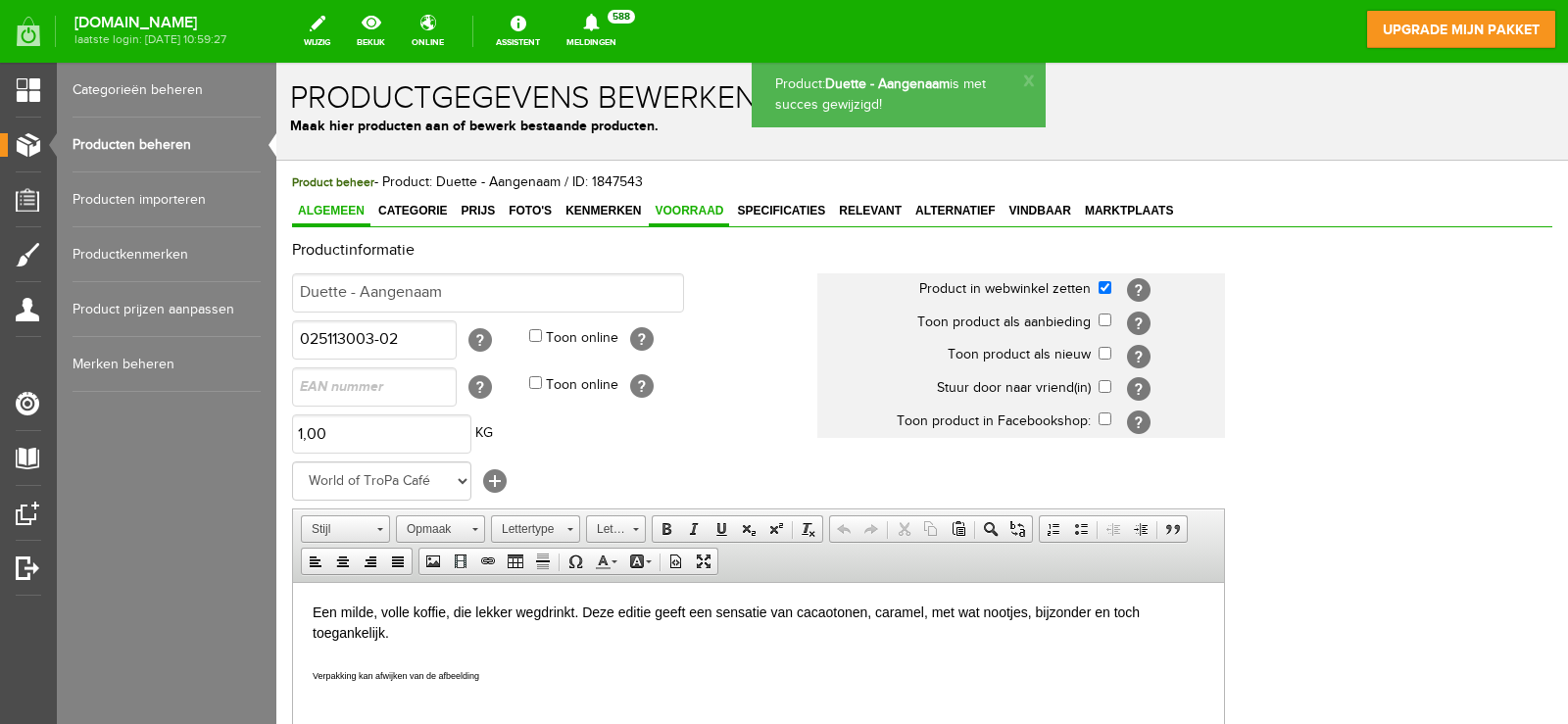
click at [695, 214] on span "Voorraad" at bounding box center [689, 210] width 80 height 14
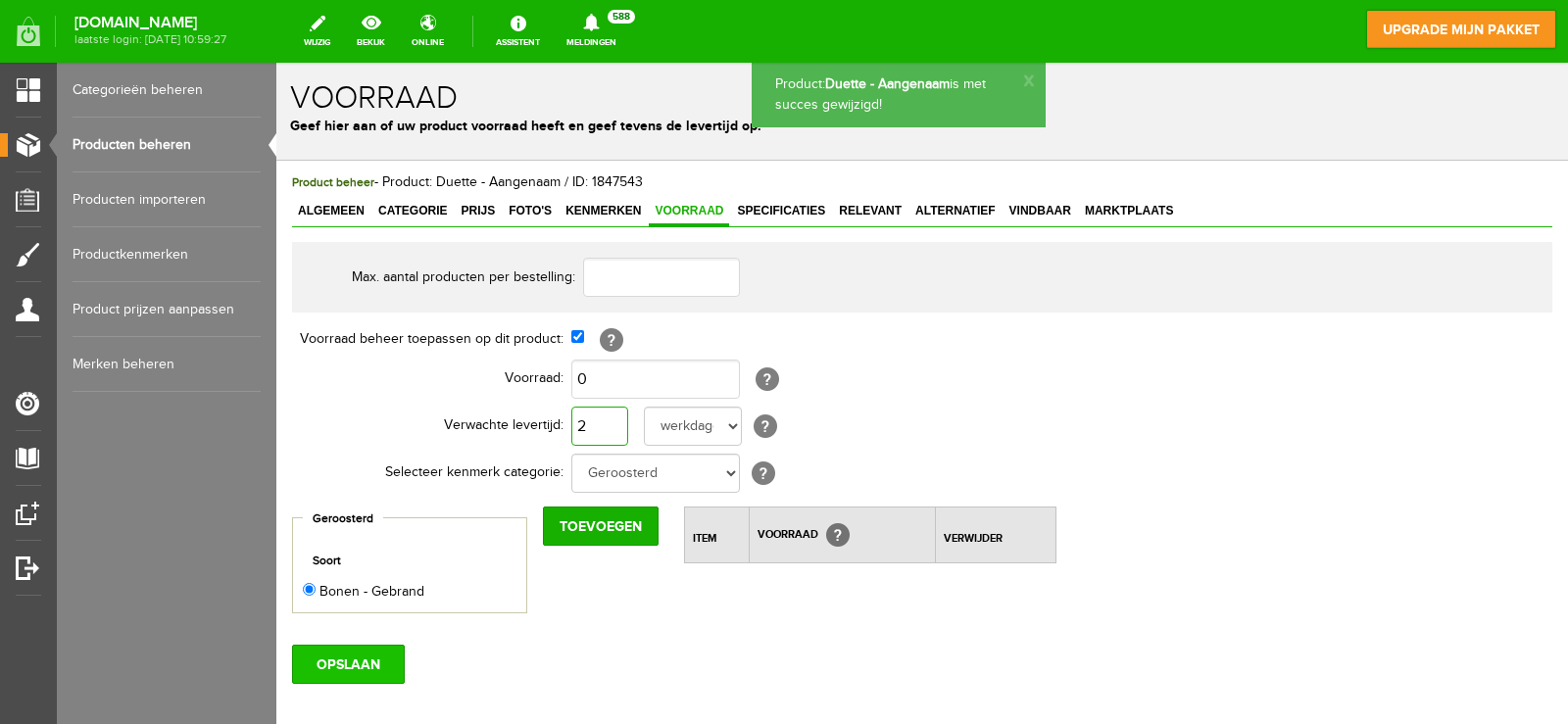
type input "2"
click at [379, 676] on input "OPSLAAN" at bounding box center [348, 664] width 113 height 39
click at [134, 147] on link "Producten beheren" at bounding box center [167, 144] width 189 height 55
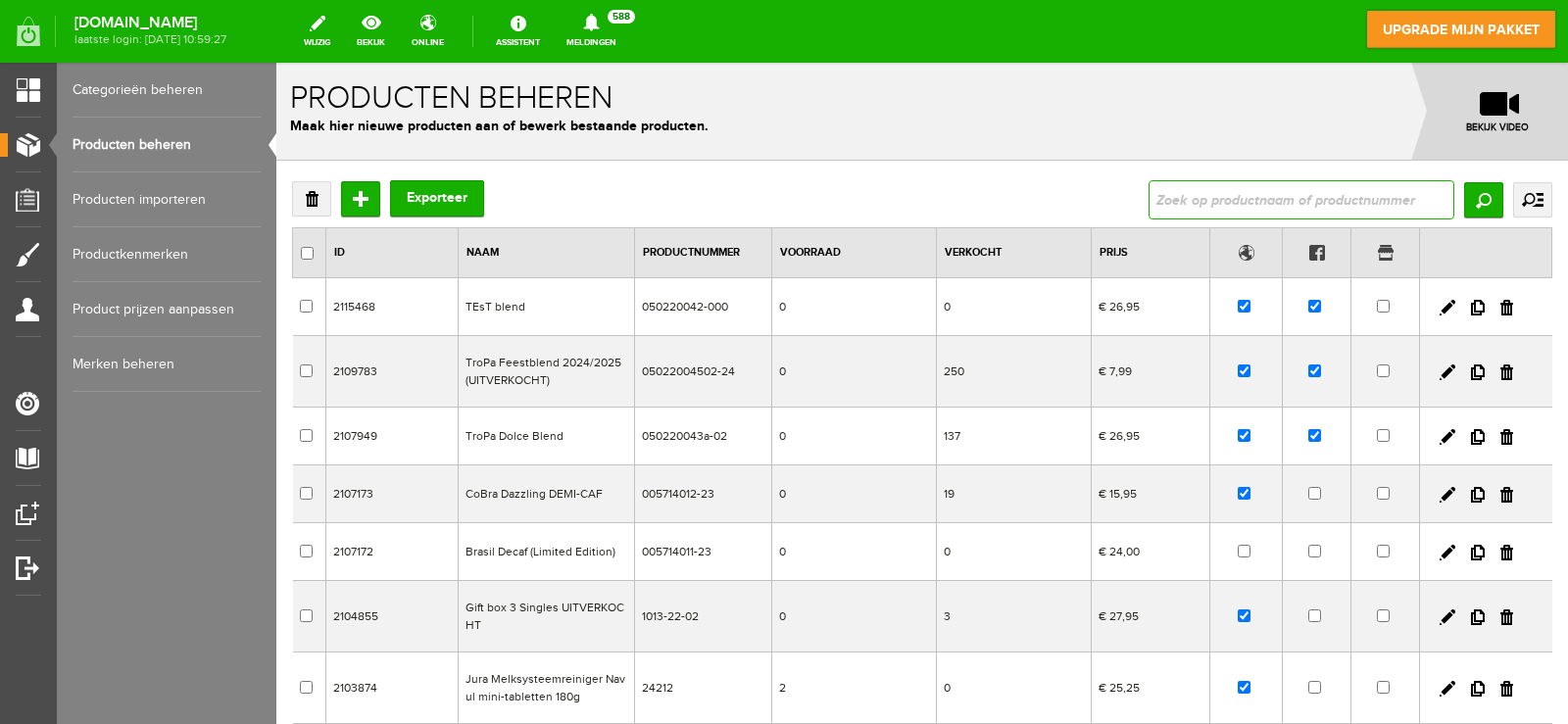
click at [1212, 197] on input "text" at bounding box center [1301, 199] width 306 height 39
type input "dolce"
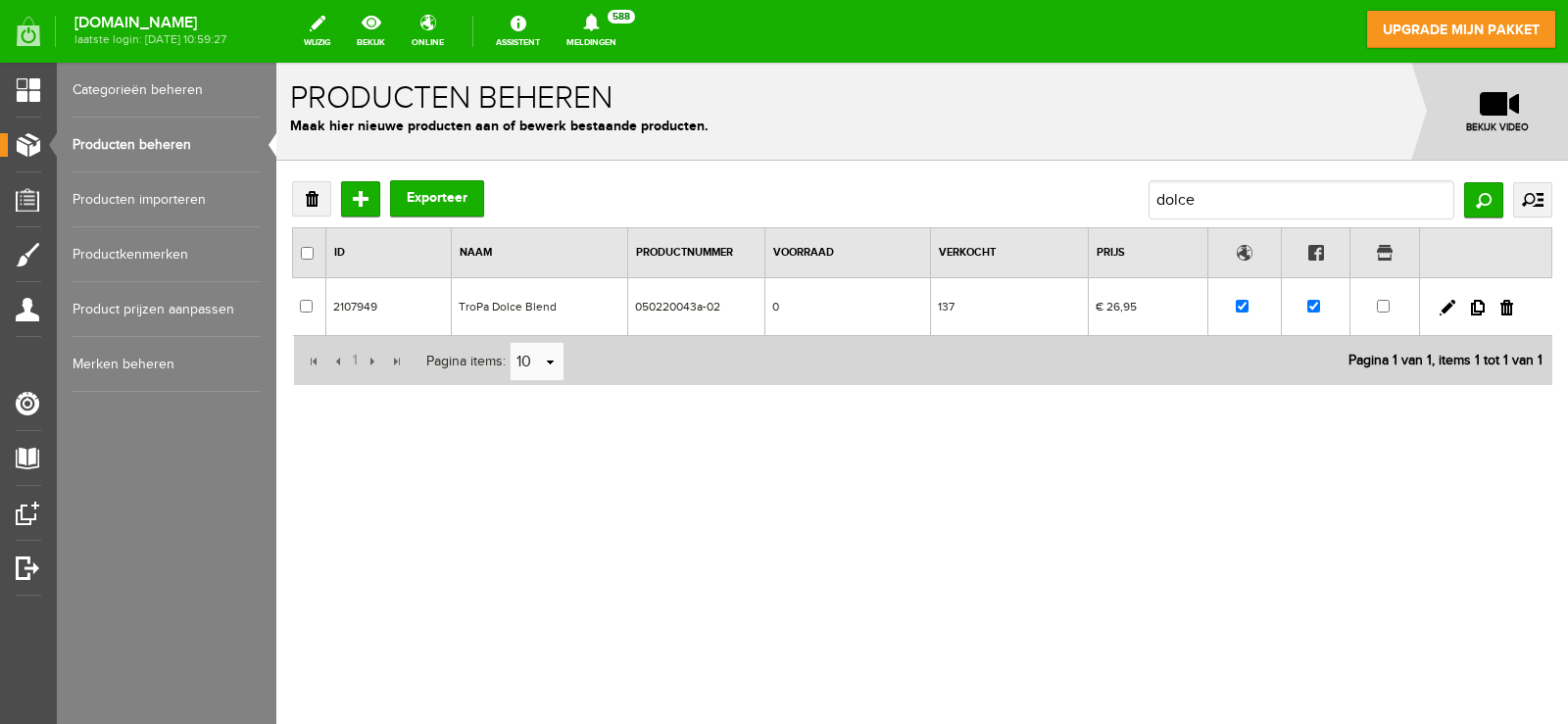
click at [529, 314] on td "TroPa Dolce Blend" at bounding box center [540, 306] width 177 height 58
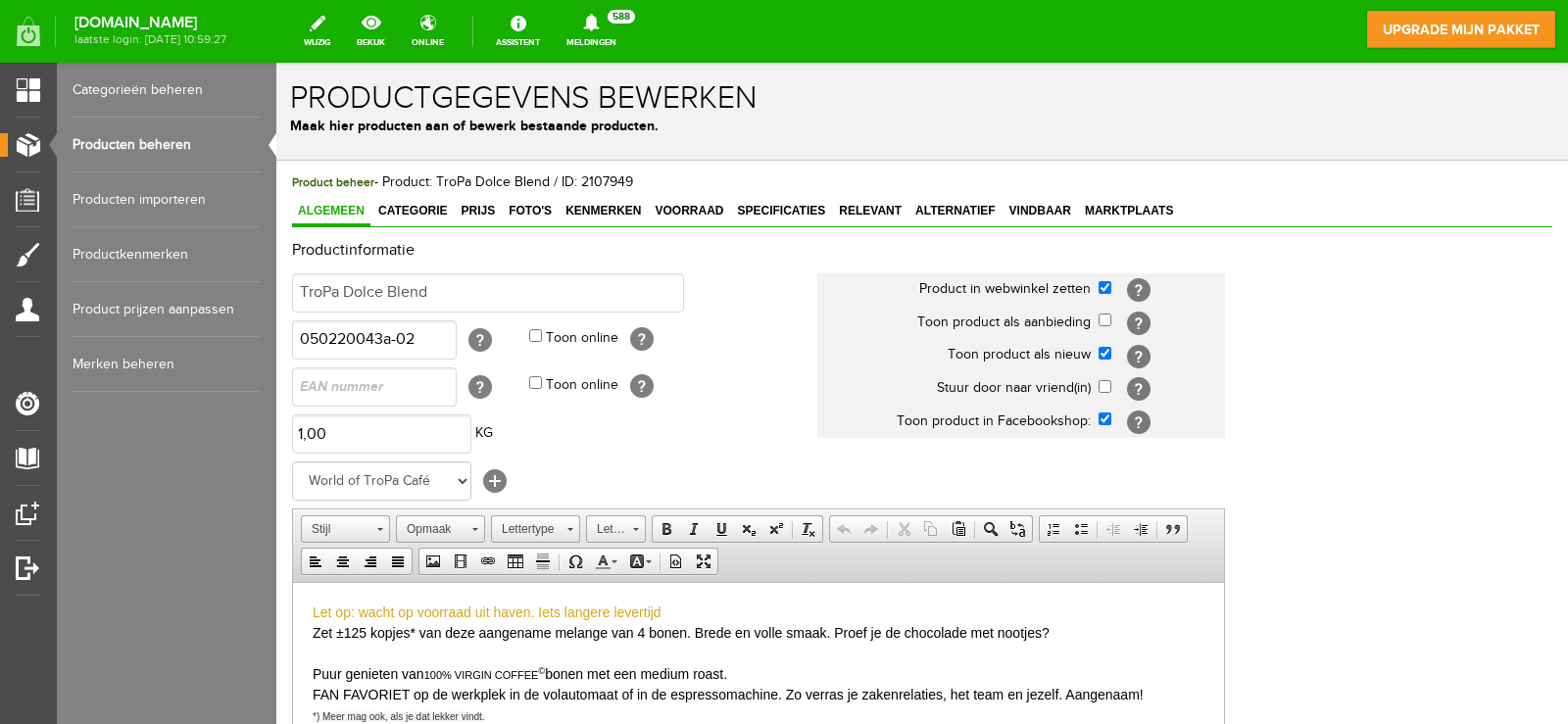
scroll to position [98, 0]
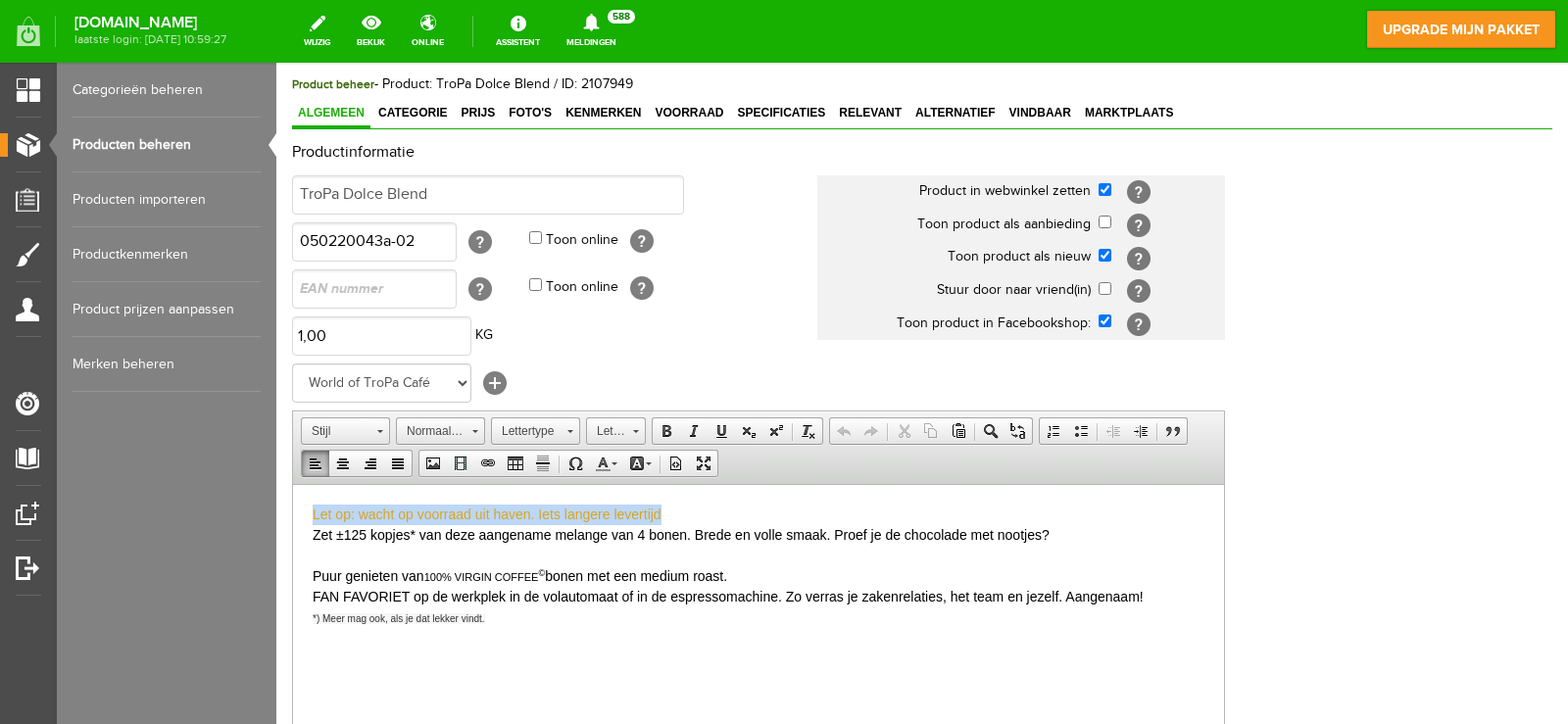
drag, startPoint x: 553, startPoint y: 500, endPoint x: 193, endPoint y: 470, distance: 361.2
click at [293, 484] on html "Let op: wacht op voorraad uit haven. Iets langere levertijd Zet ±125 kopjes* va…" at bounding box center [758, 599] width 931 height 231
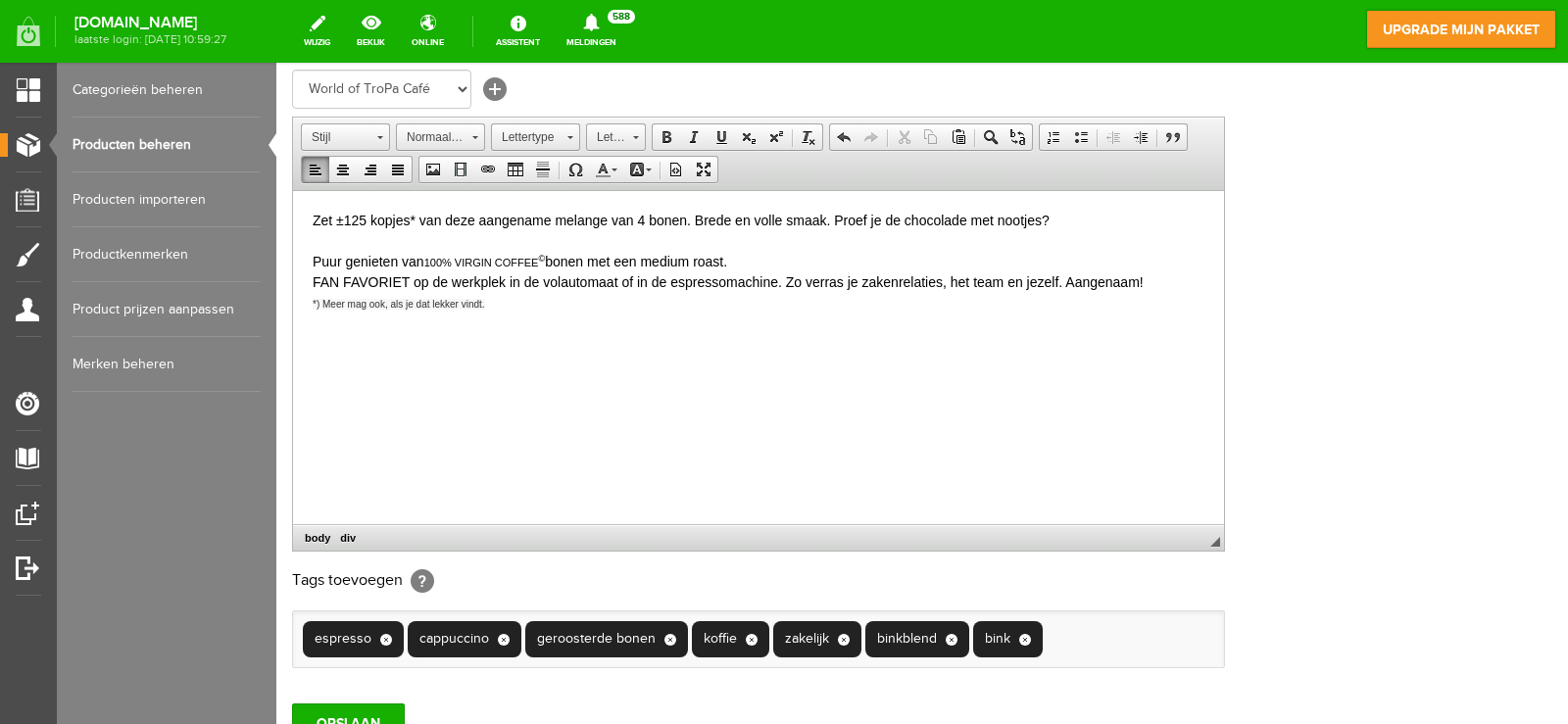
scroll to position [555, 0]
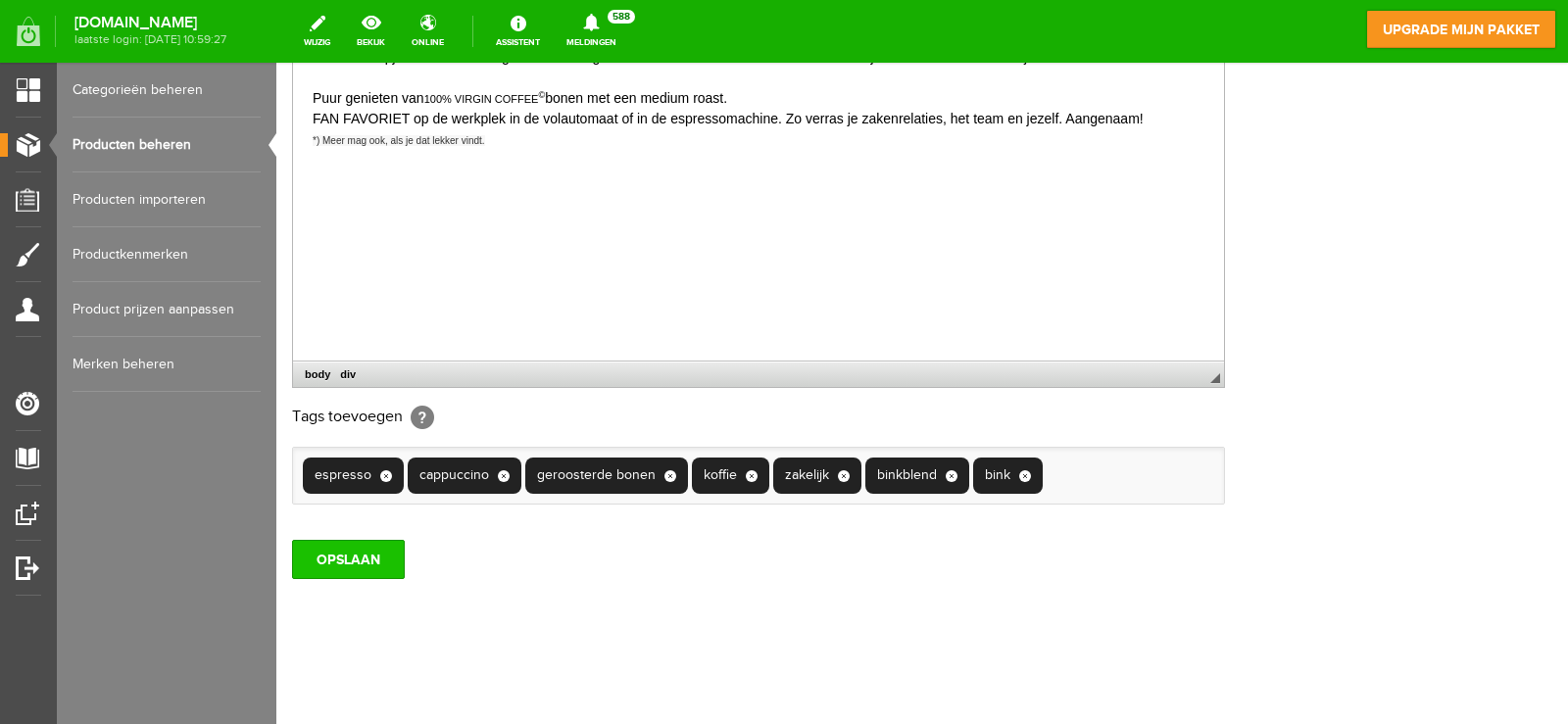
click at [346, 572] on input "OPSLAAN" at bounding box center [348, 558] width 113 height 39
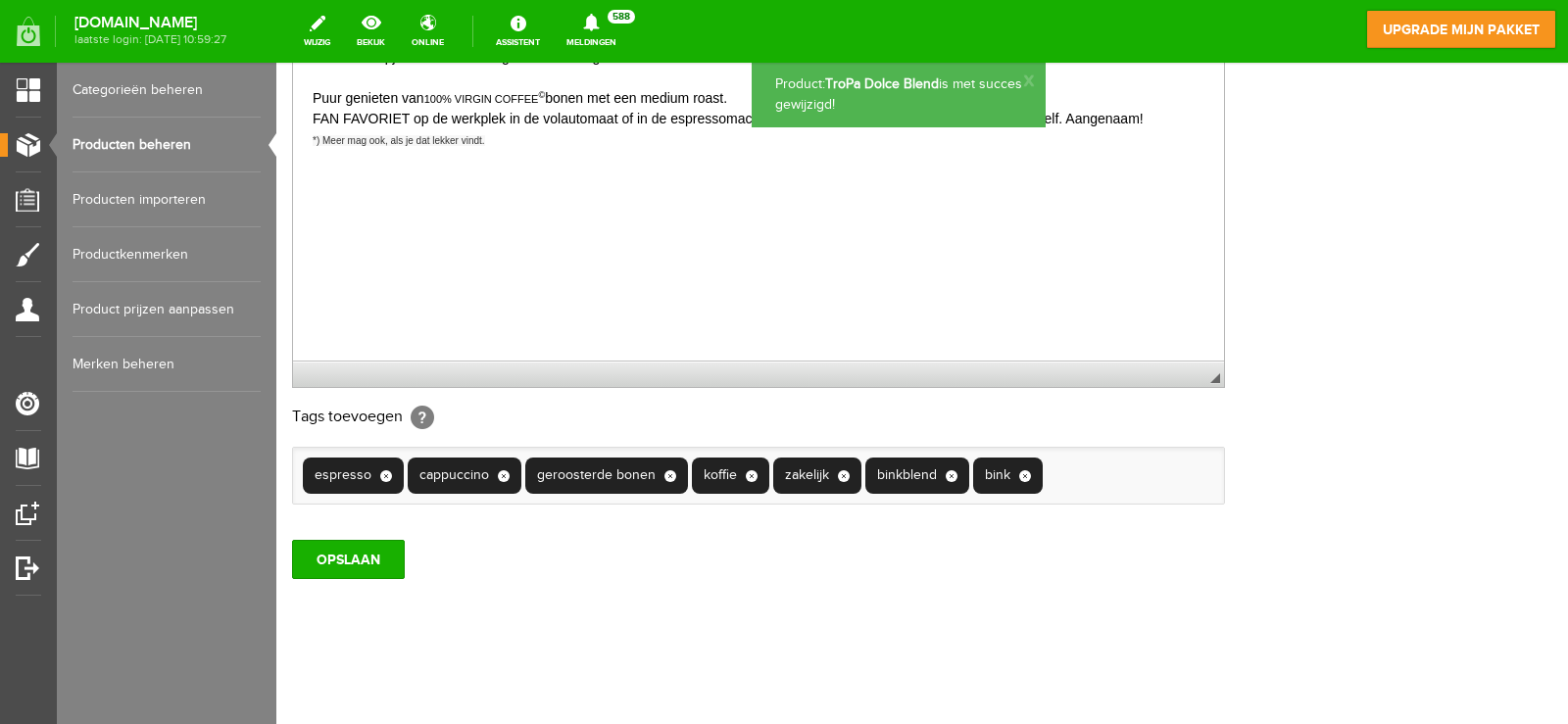
scroll to position [0, 0]
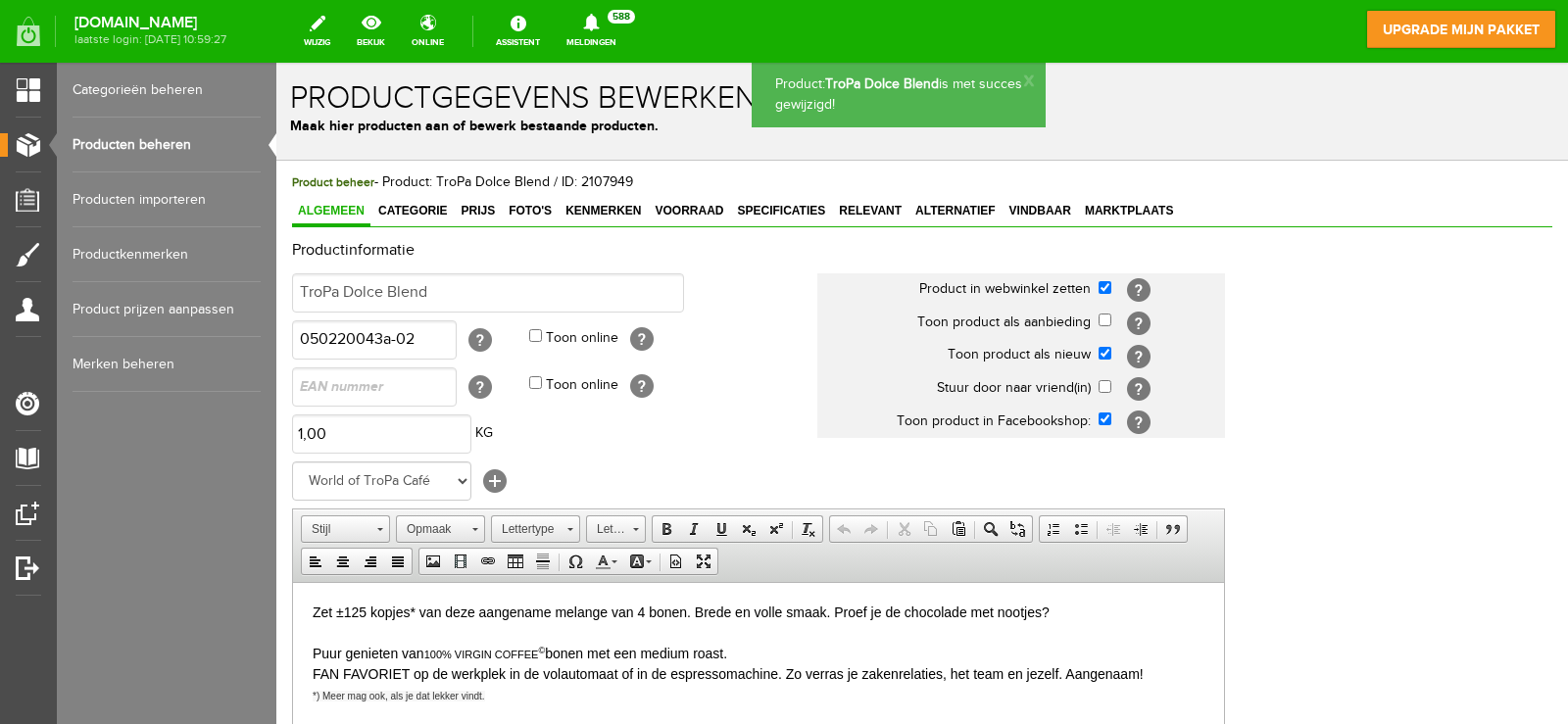
click at [158, 139] on link "Producten beheren" at bounding box center [167, 144] width 189 height 55
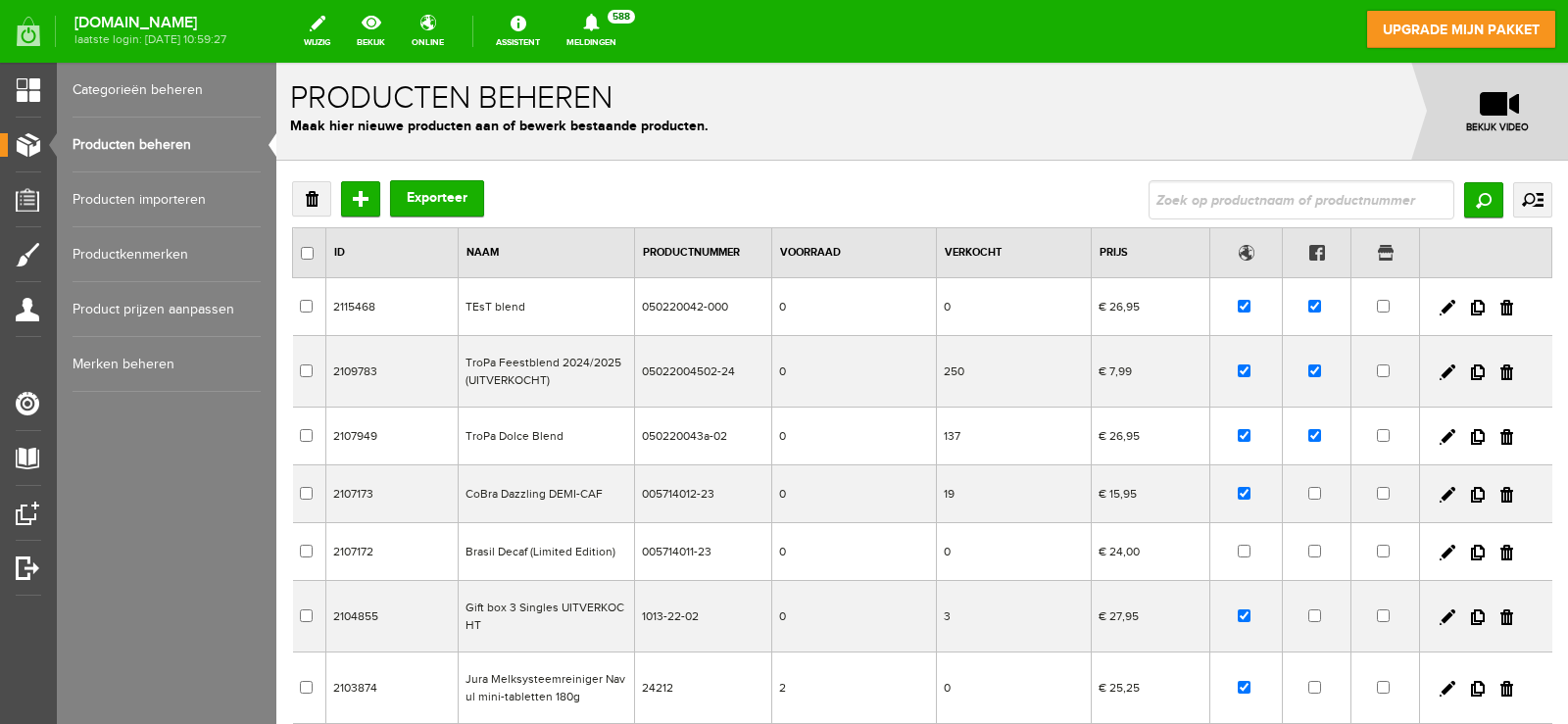
click at [1260, 205] on input "text" at bounding box center [1301, 199] width 306 height 39
type input "monsooned"
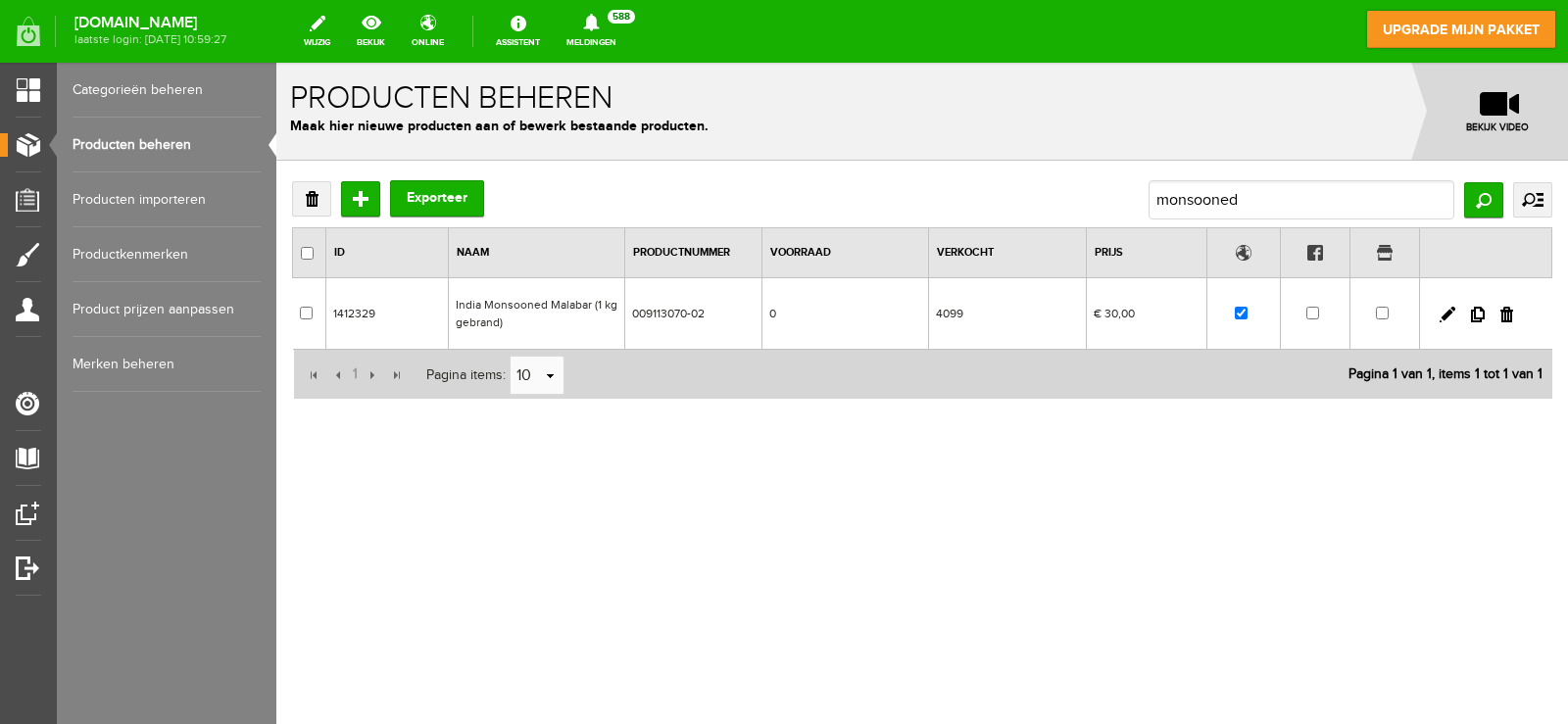
click at [599, 333] on td "India Monsooned Malabar (1 kg gebrand)" at bounding box center [536, 313] width 177 height 71
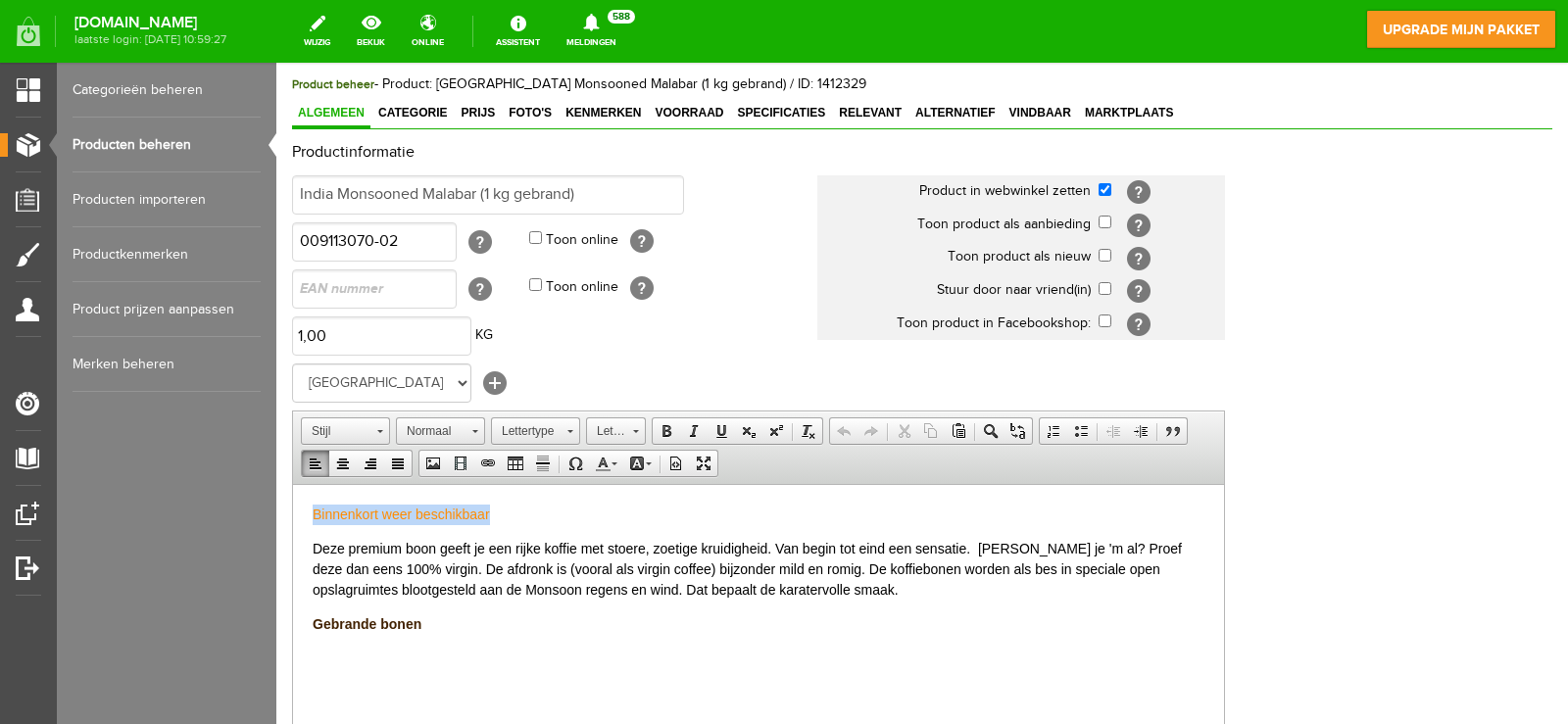
drag, startPoint x: 553, startPoint y: 513, endPoint x: 440, endPoint y: 965, distance: 465.9
click at [293, 484] on html "Binnenkort weer beschikbaar Deze premium boon geeft je een rijke koffie met sto…" at bounding box center [758, 568] width 931 height 170
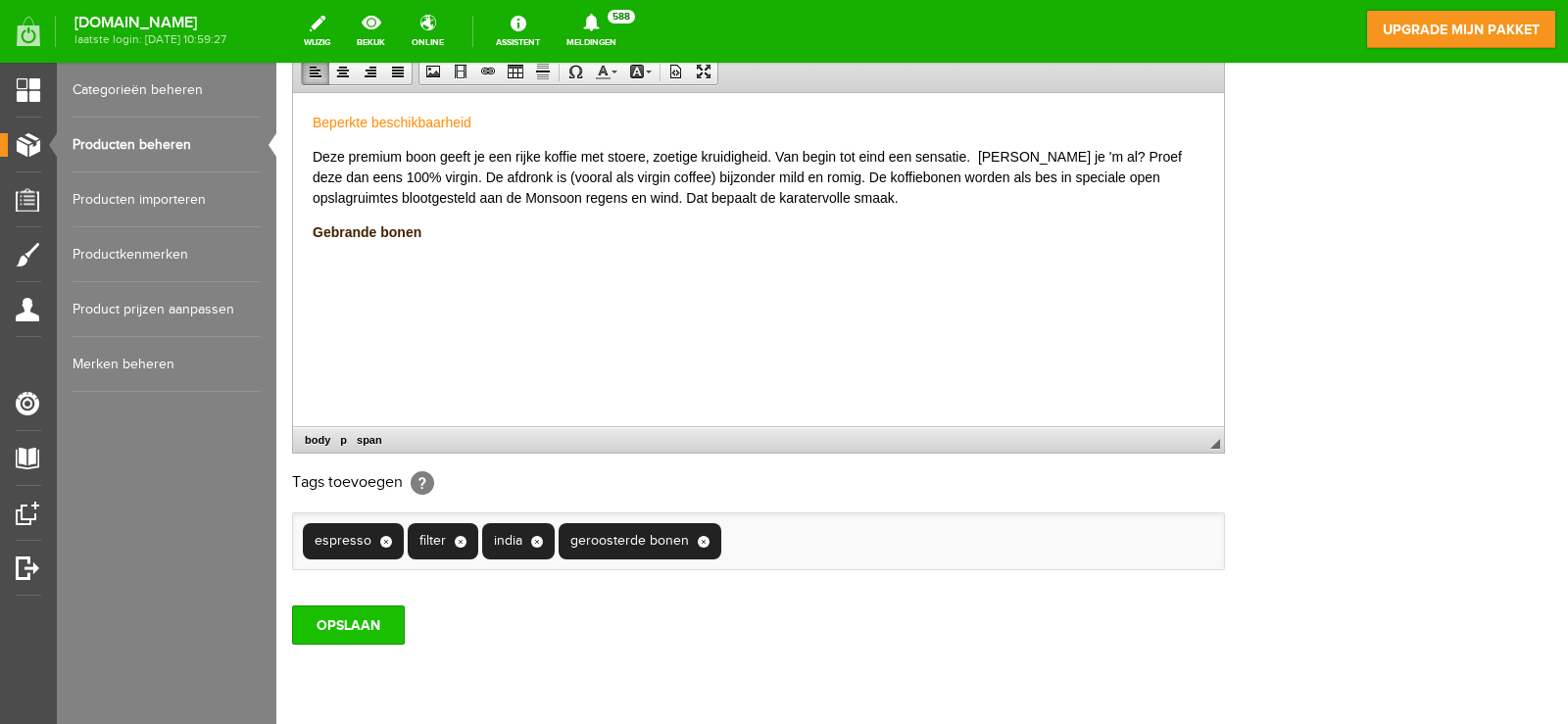
click at [341, 633] on input "OPSLAAN" at bounding box center [348, 624] width 113 height 39
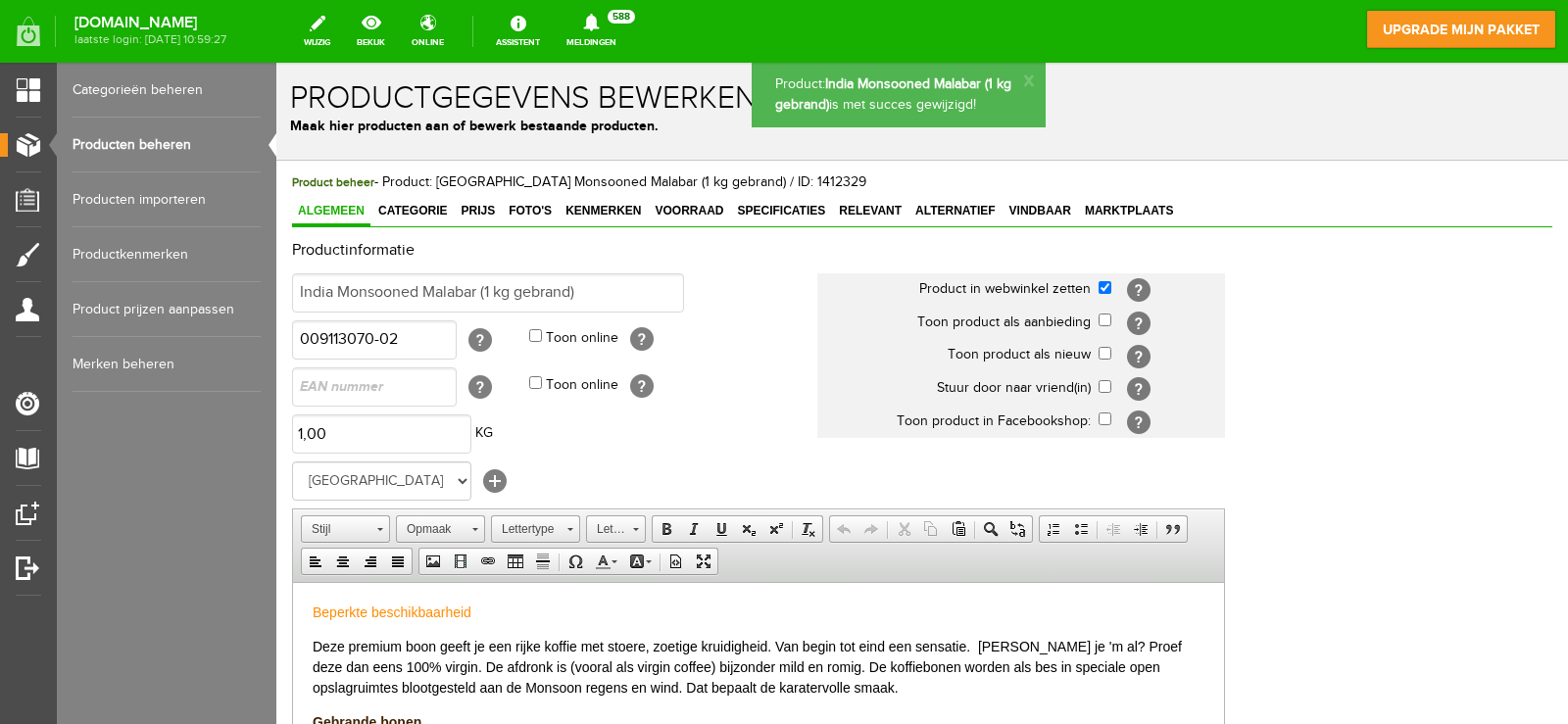
scroll to position [0, 0]
click at [692, 201] on link "Voorraad" at bounding box center [689, 211] width 80 height 29
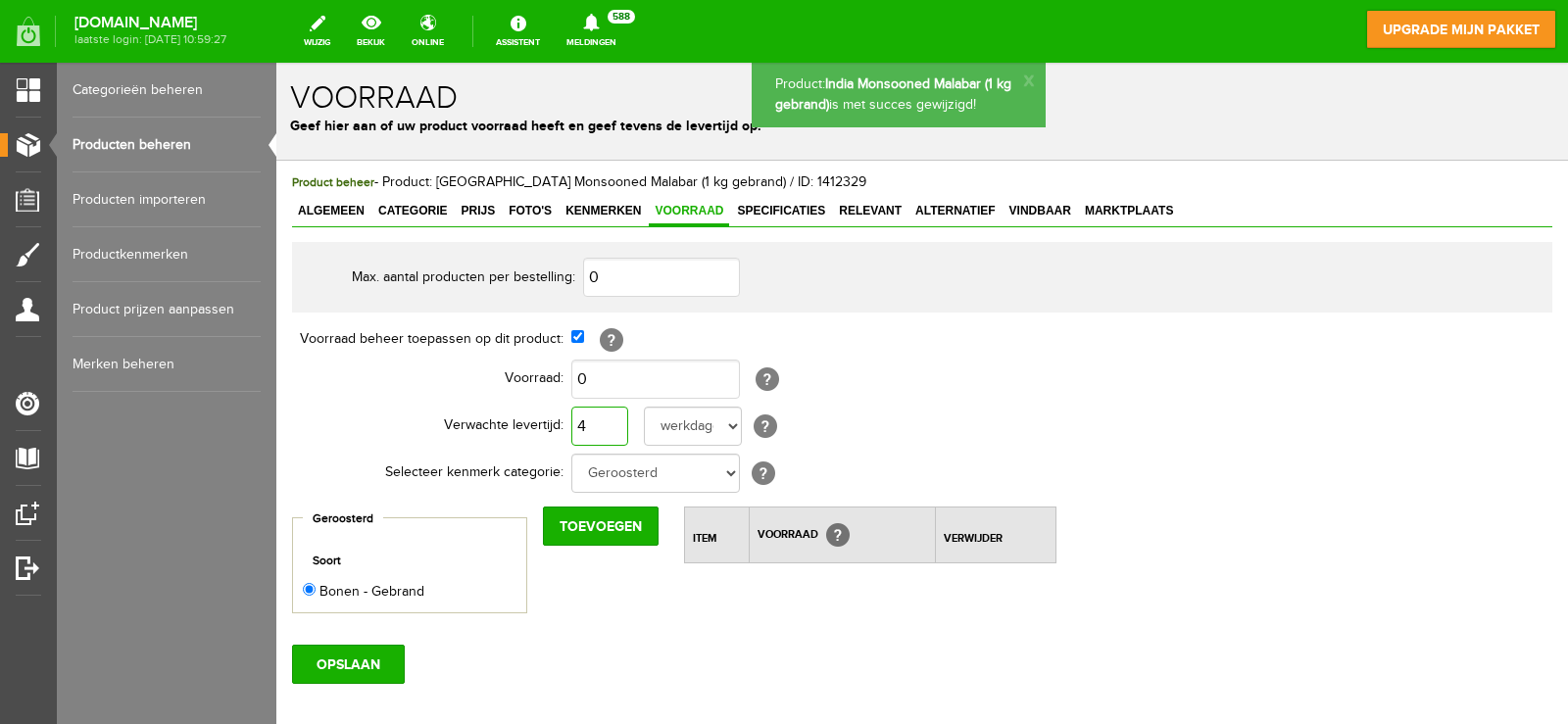
click at [606, 424] on input "4" at bounding box center [599, 425] width 57 height 39
type input "2"
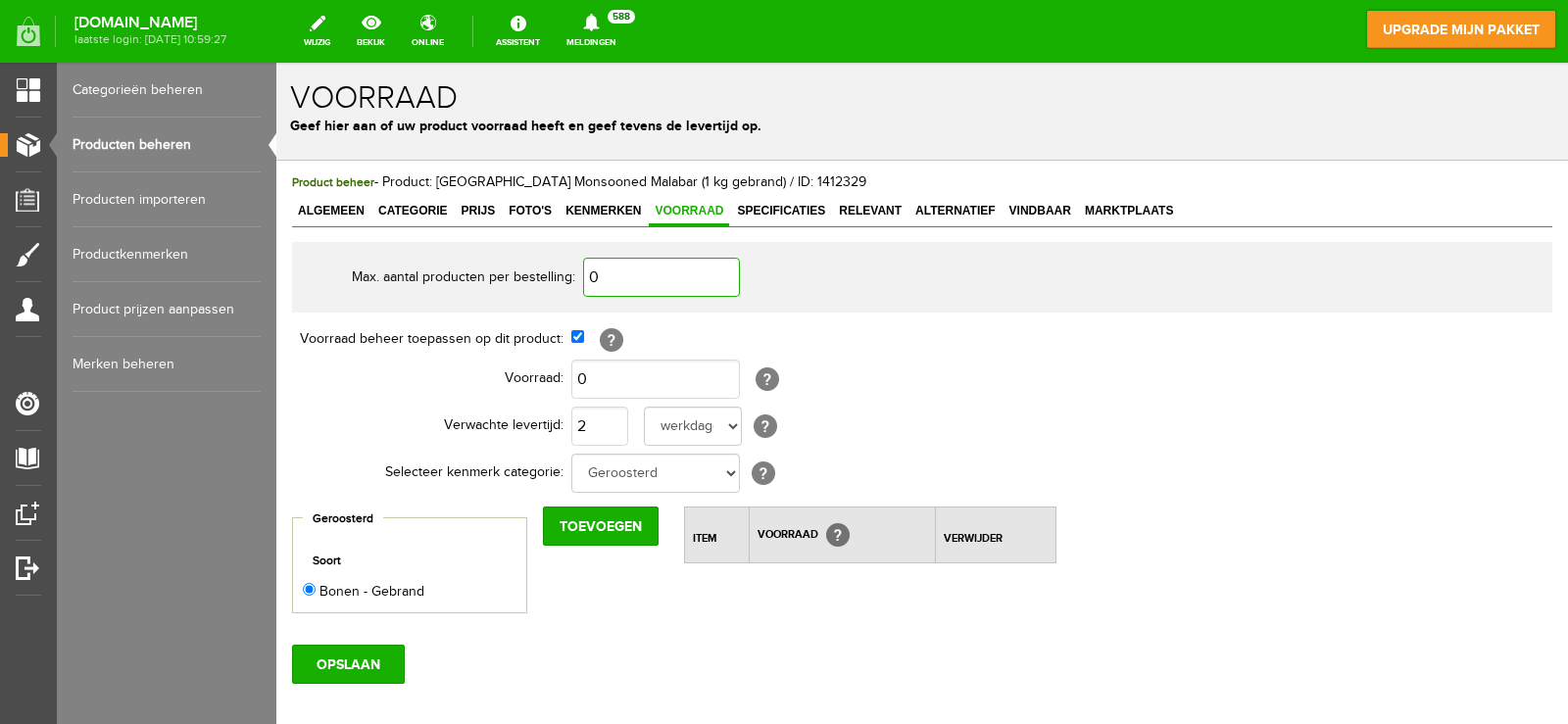
click at [648, 277] on input "0" at bounding box center [661, 277] width 157 height 39
drag, startPoint x: 621, startPoint y: 273, endPoint x: 489, endPoint y: 264, distance: 132.3
click at [489, 265] on tr "Max. aantal producten per bestelling: 4" at bounding box center [774, 277] width 941 height 47
click at [485, 215] on span "Prijs" at bounding box center [477, 210] width 46 height 14
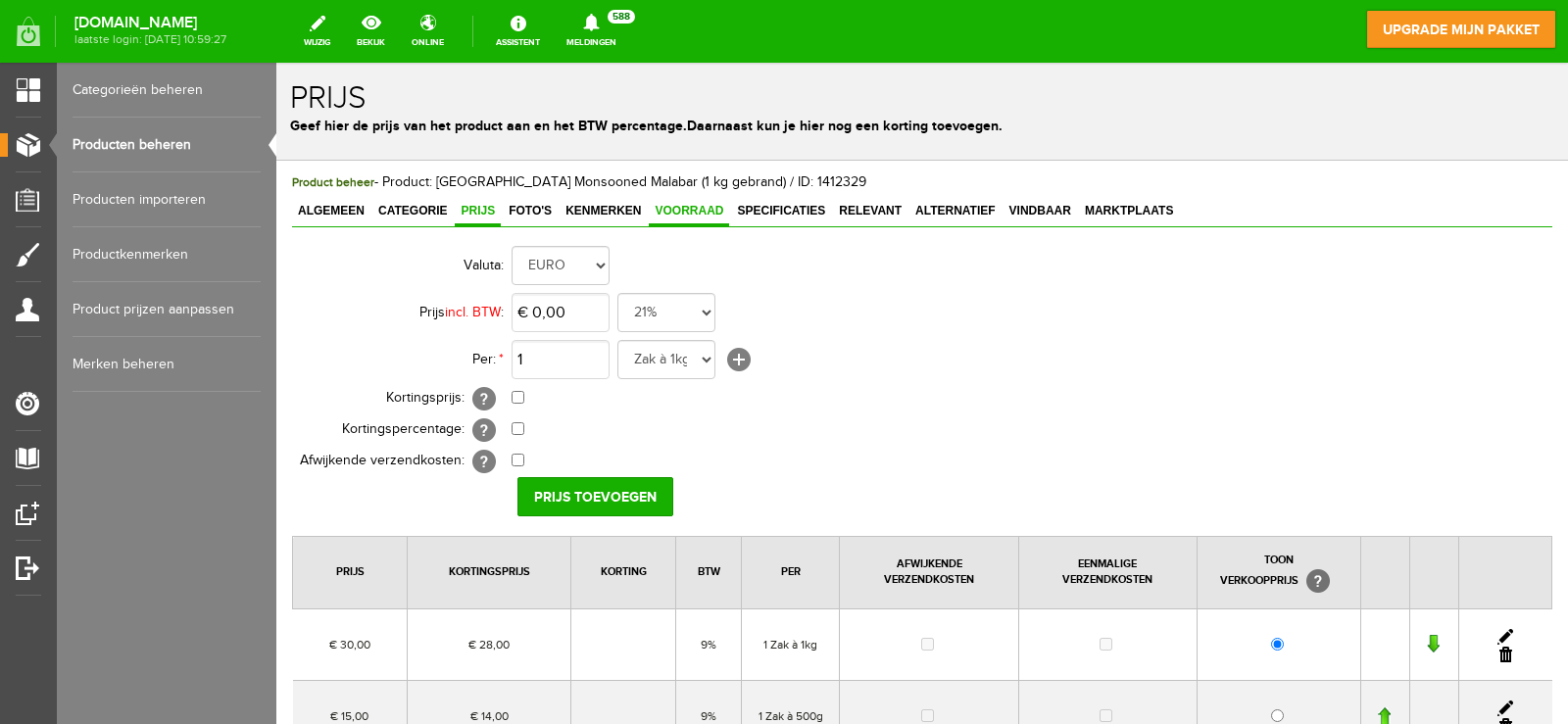
click at [687, 211] on span "Voorraad" at bounding box center [689, 210] width 80 height 14
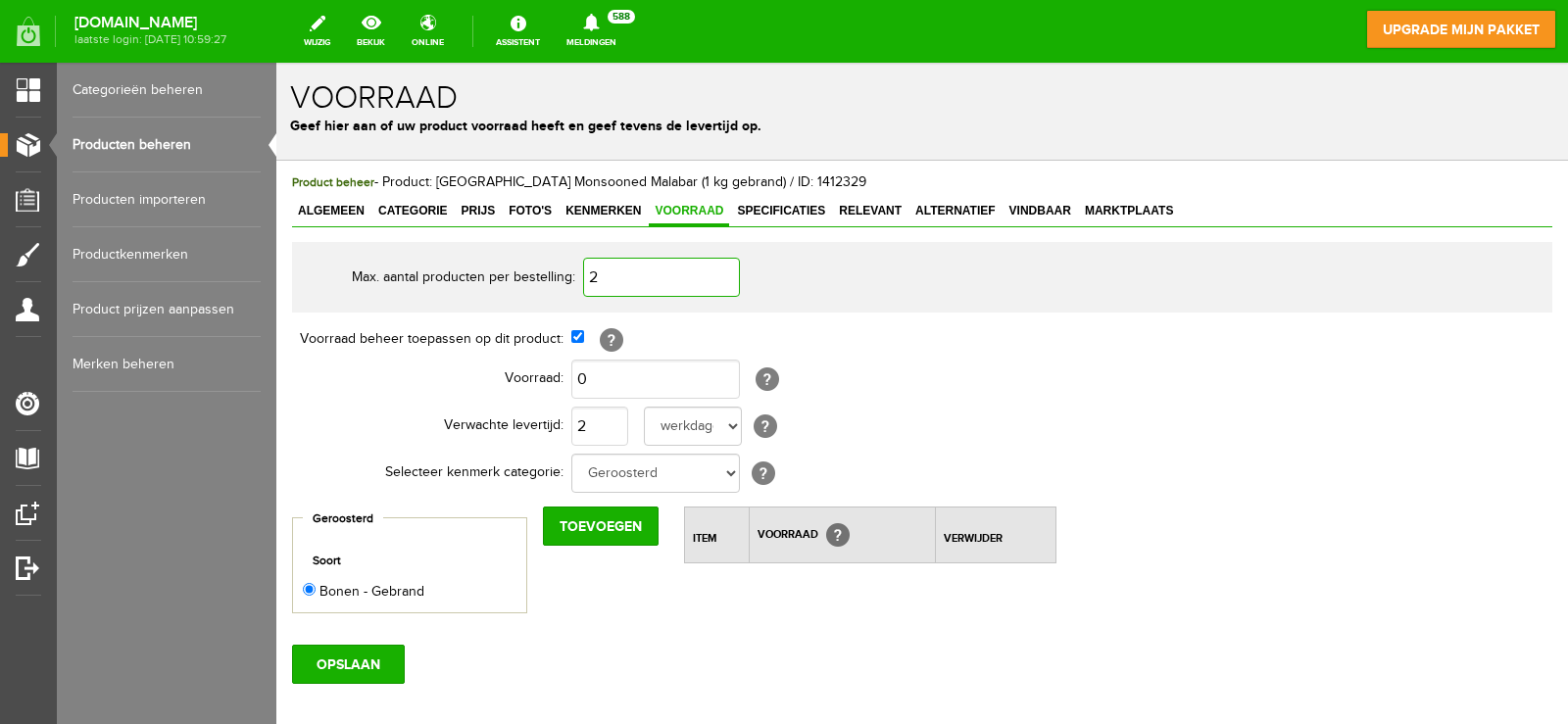
click at [596, 271] on input "2" at bounding box center [661, 277] width 157 height 39
type input "4"
click at [909, 331] on td "[?]" at bounding box center [902, 339] width 661 height 34
click at [610, 375] on input "0" at bounding box center [656, 378] width 169 height 39
click at [1310, 346] on div "Max. aantal producten per bestelling: 4 Voorraad beheer toepassen op dit produc…" at bounding box center [922, 427] width 1260 height 371
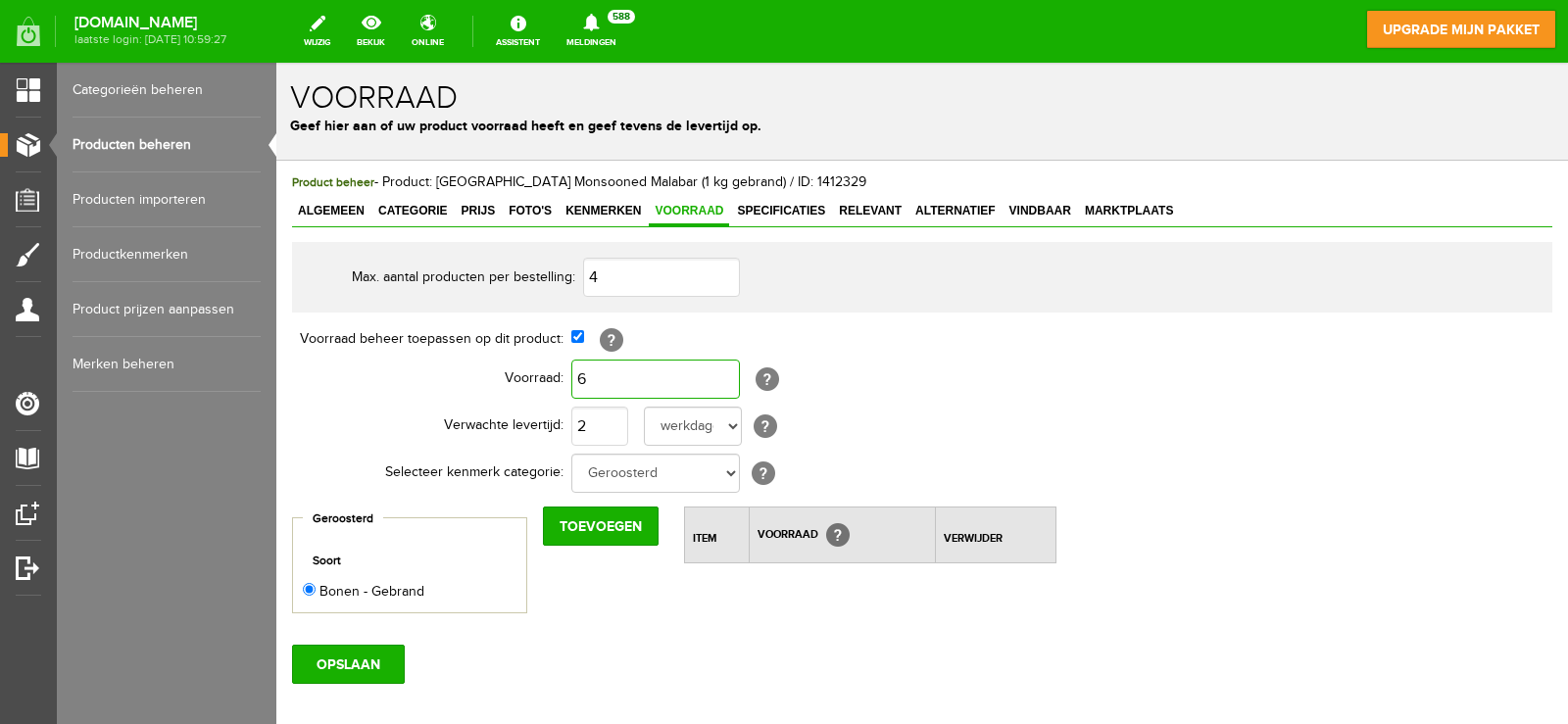
click at [661, 359] on input "6" at bounding box center [656, 378] width 169 height 39
type input "8"
click at [380, 674] on input "OPSLAAN" at bounding box center [348, 664] width 113 height 39
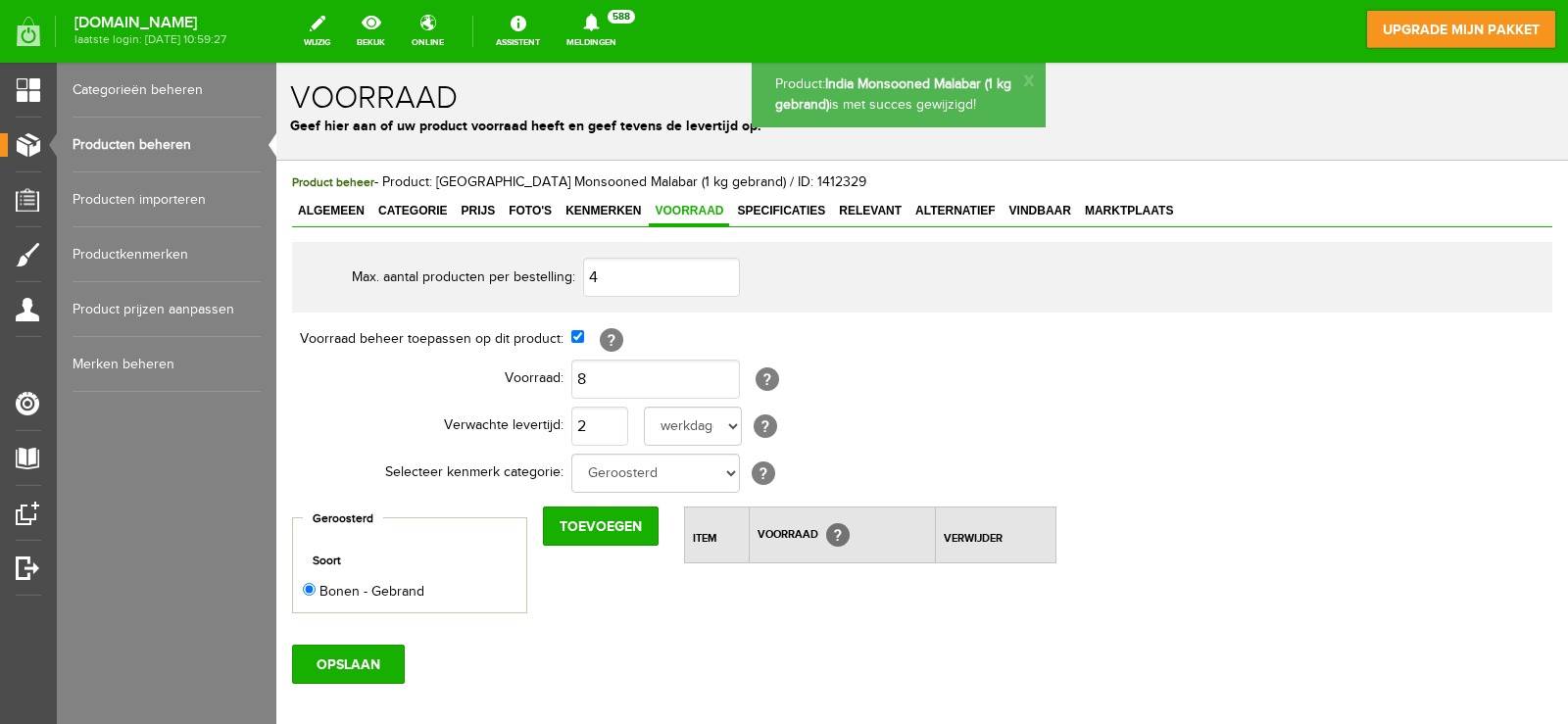
click at [141, 134] on link "Producten beheren" at bounding box center [167, 144] width 189 height 55
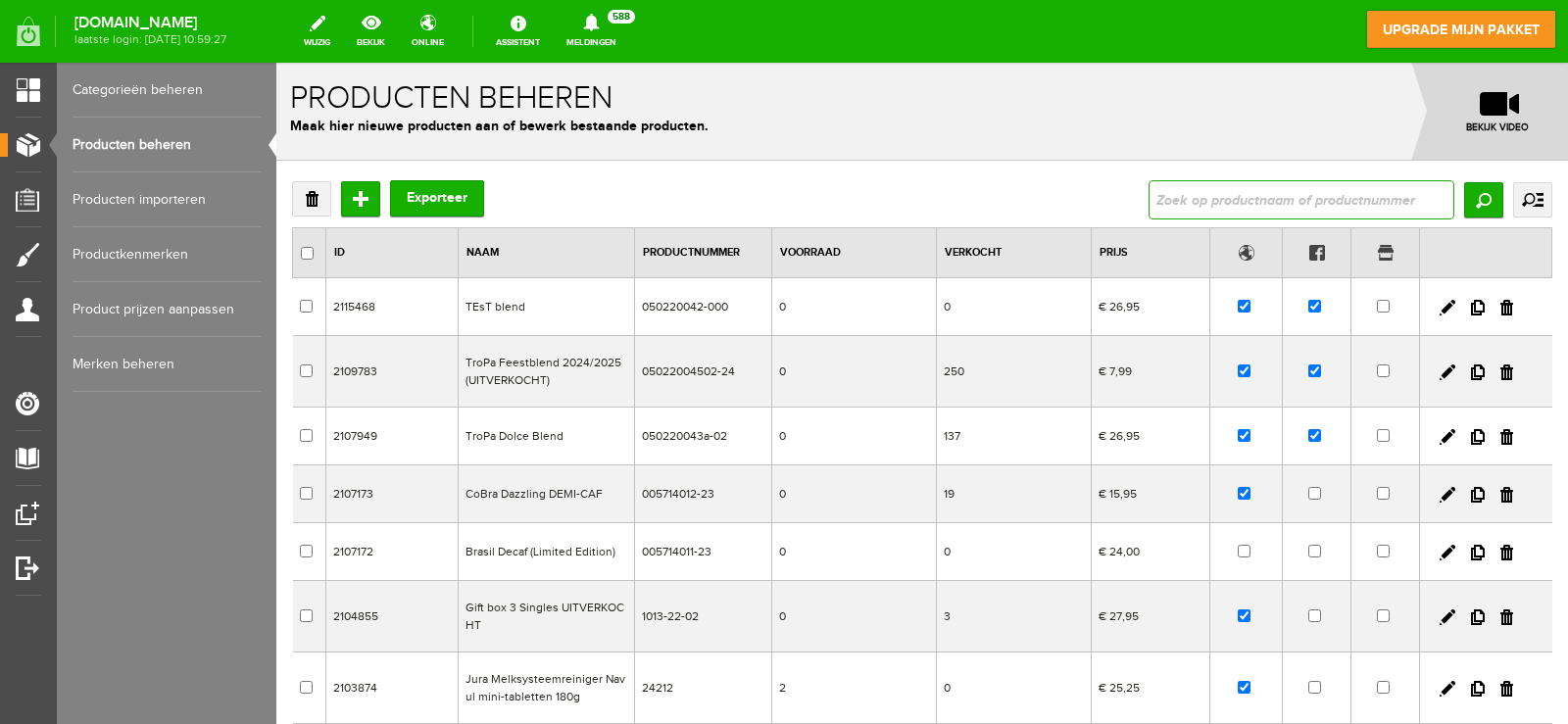
click at [1236, 212] on input "text" at bounding box center [1301, 199] width 306 height 39
type input "monsooned"
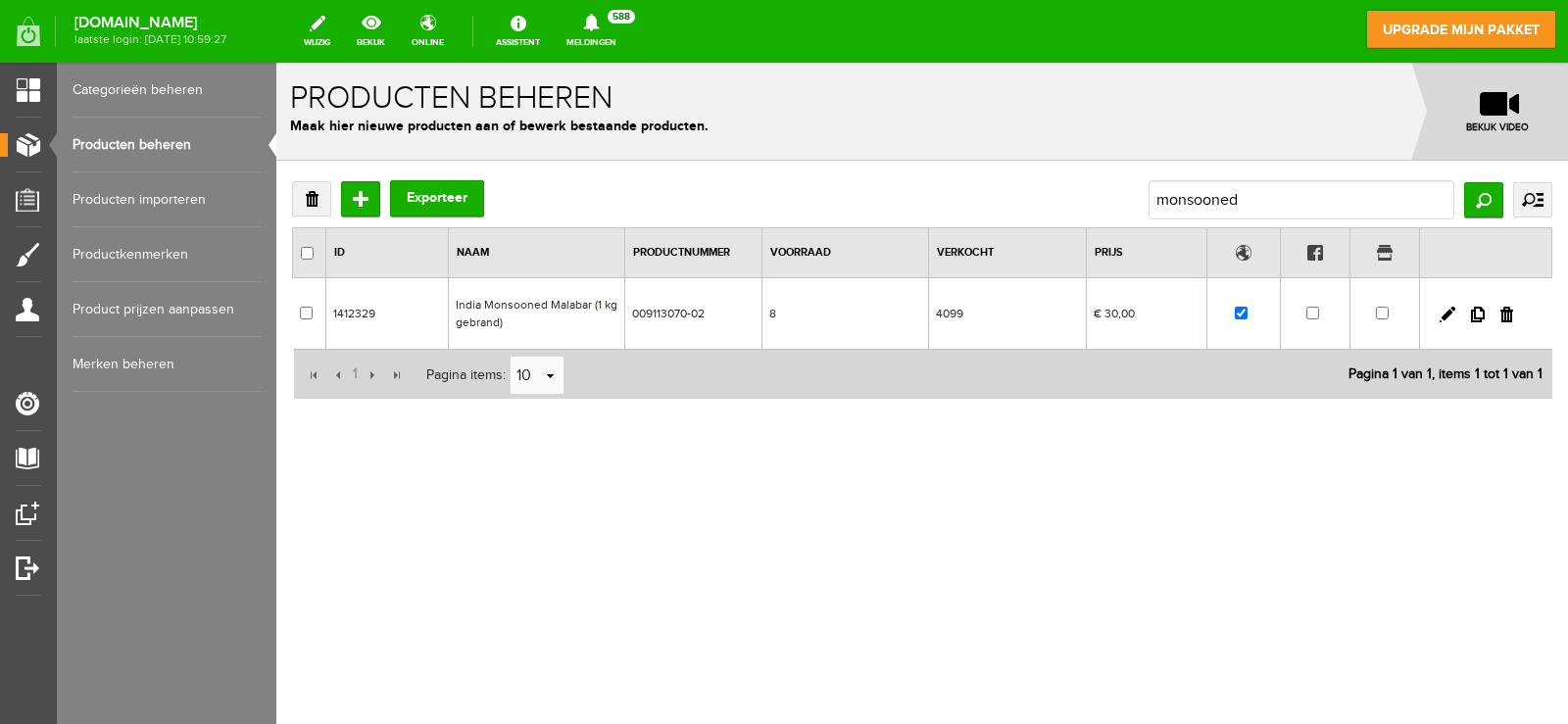
click at [528, 314] on td "India Monsooned Malabar (1 kg gebrand)" at bounding box center [536, 313] width 177 height 71
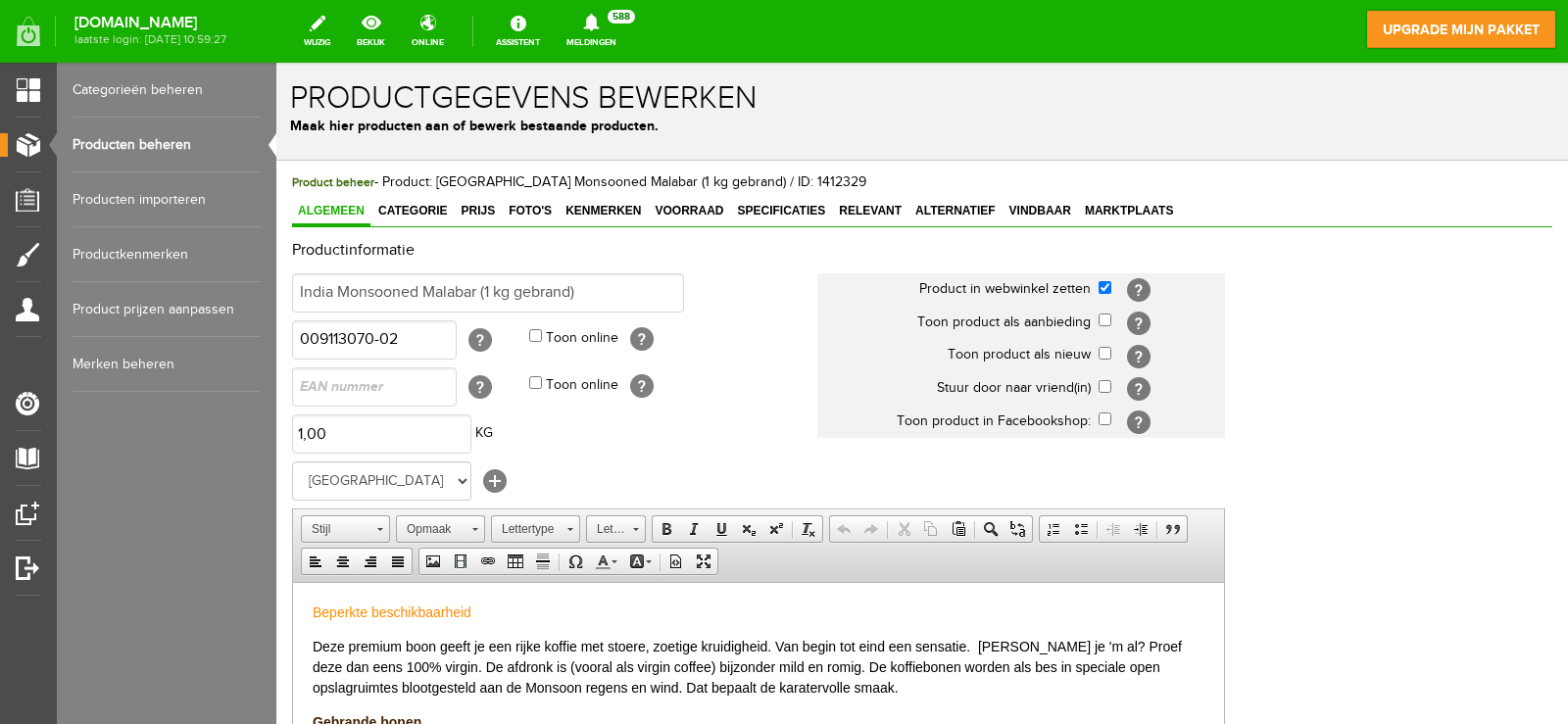
click at [742, 232] on div "Product beheer - Product: [GEOGRAPHIC_DATA] Monsooned Malabar (1 kg gebrand) / …" at bounding box center [922, 654] width 1260 height 962
click at [719, 220] on link "Voorraad" at bounding box center [689, 211] width 80 height 29
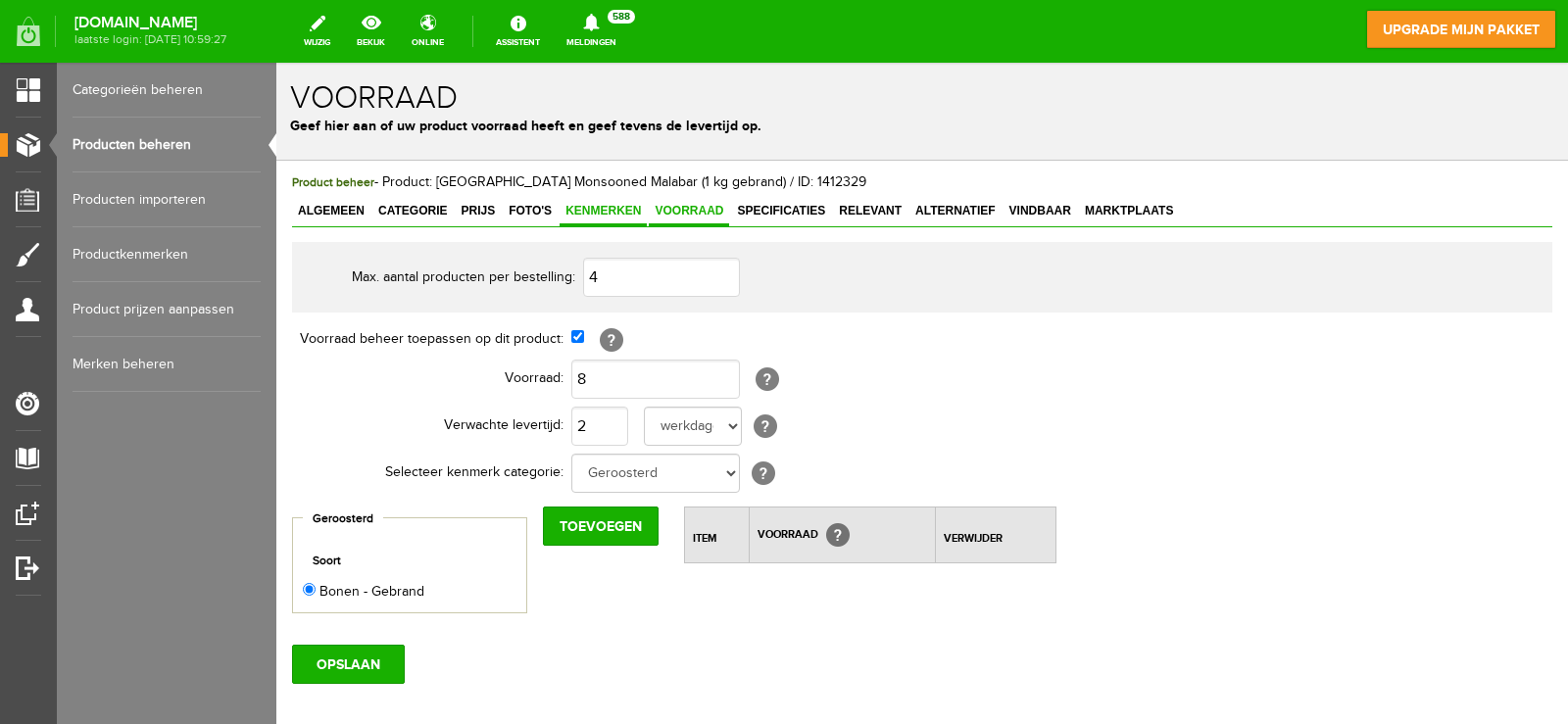
click at [560, 225] on link "Kenmerken" at bounding box center [603, 211] width 87 height 29
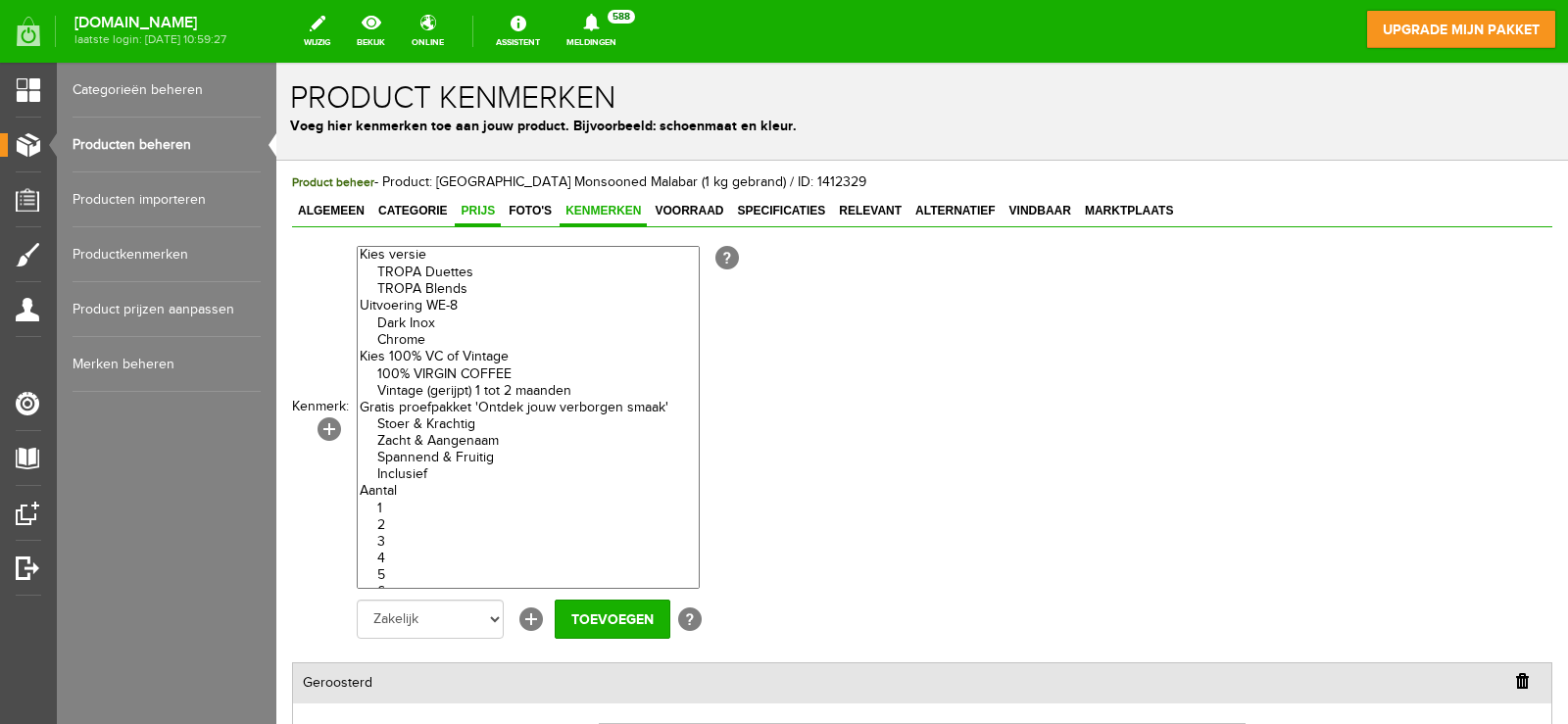
click at [500, 213] on span "Prijs" at bounding box center [477, 210] width 46 height 14
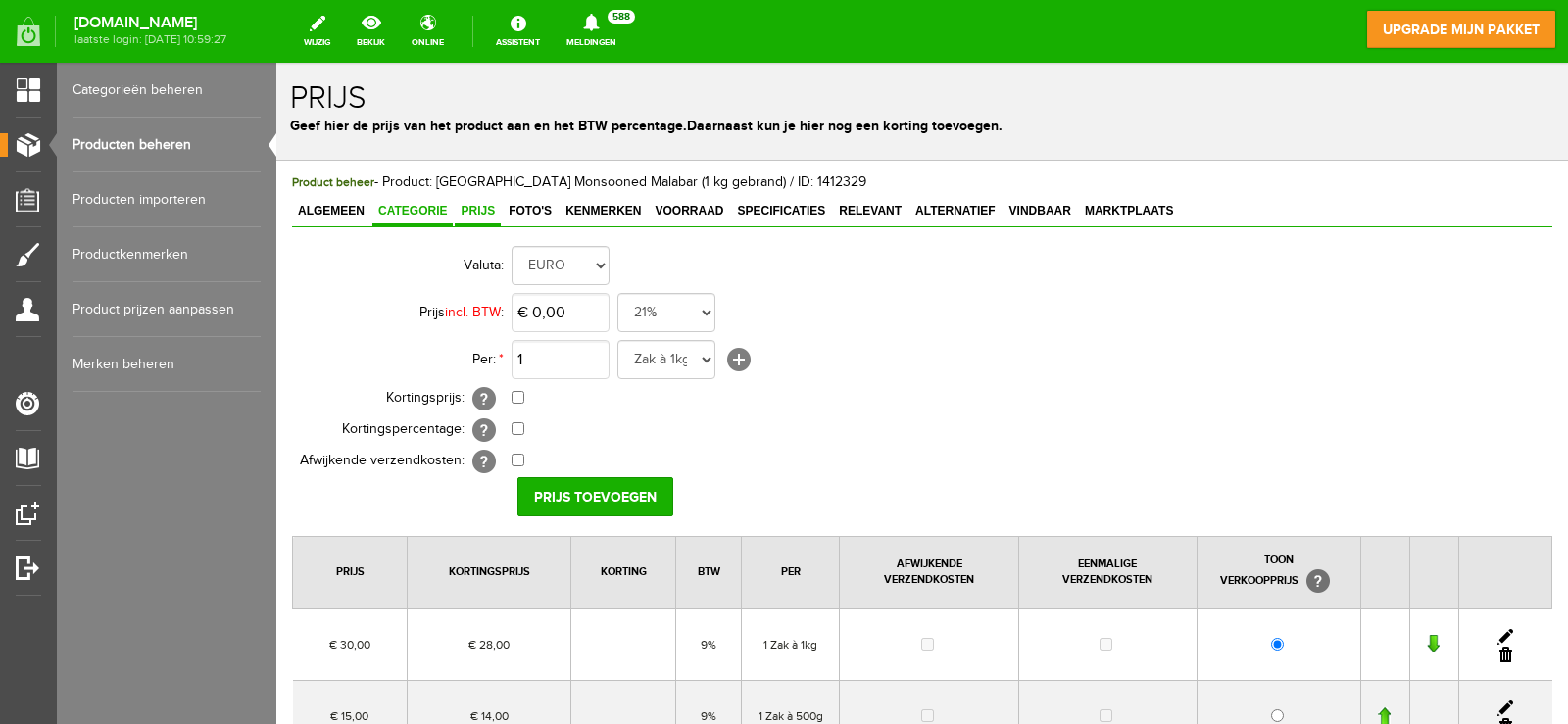
click at [435, 197] on link "Categorie" at bounding box center [412, 211] width 80 height 29
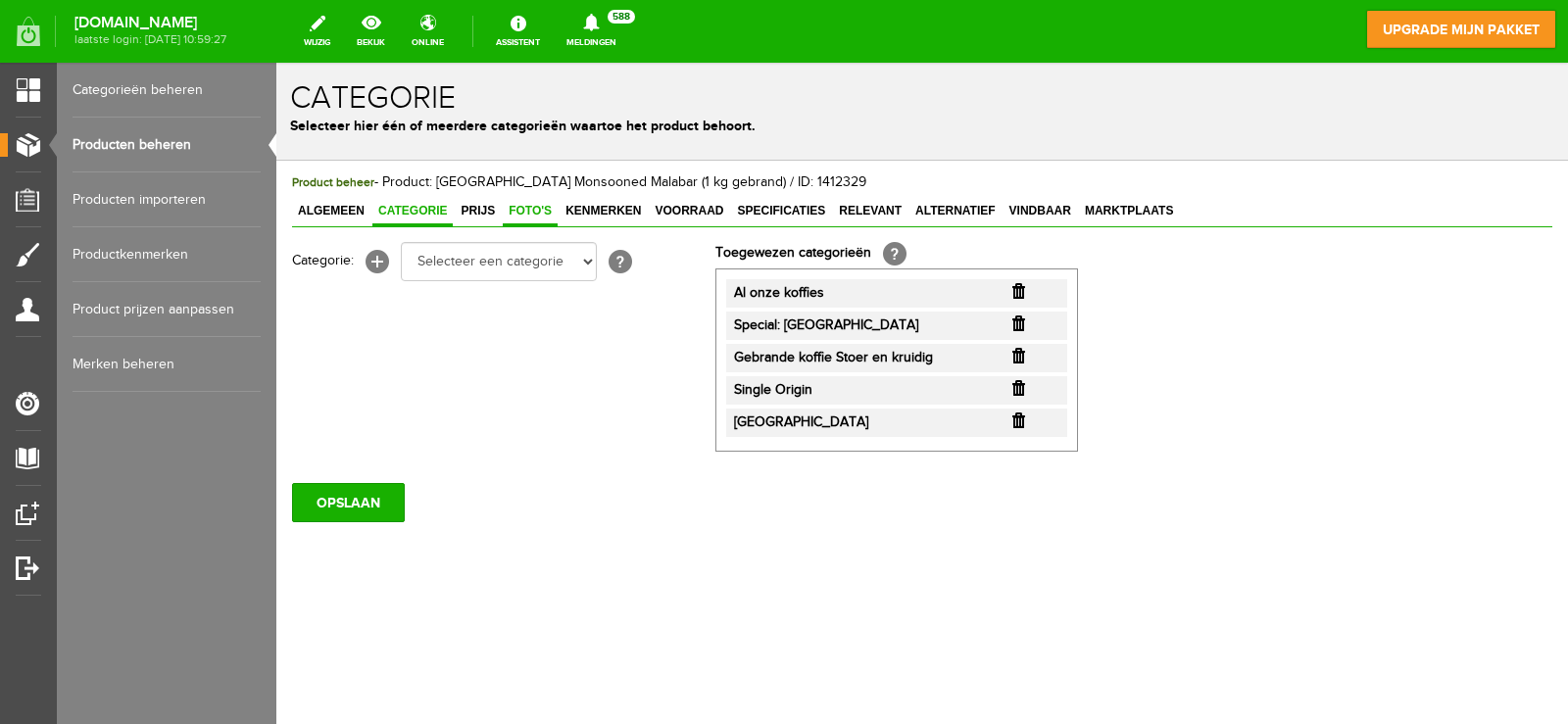
click at [535, 214] on span "Foto's" at bounding box center [529, 210] width 55 height 14
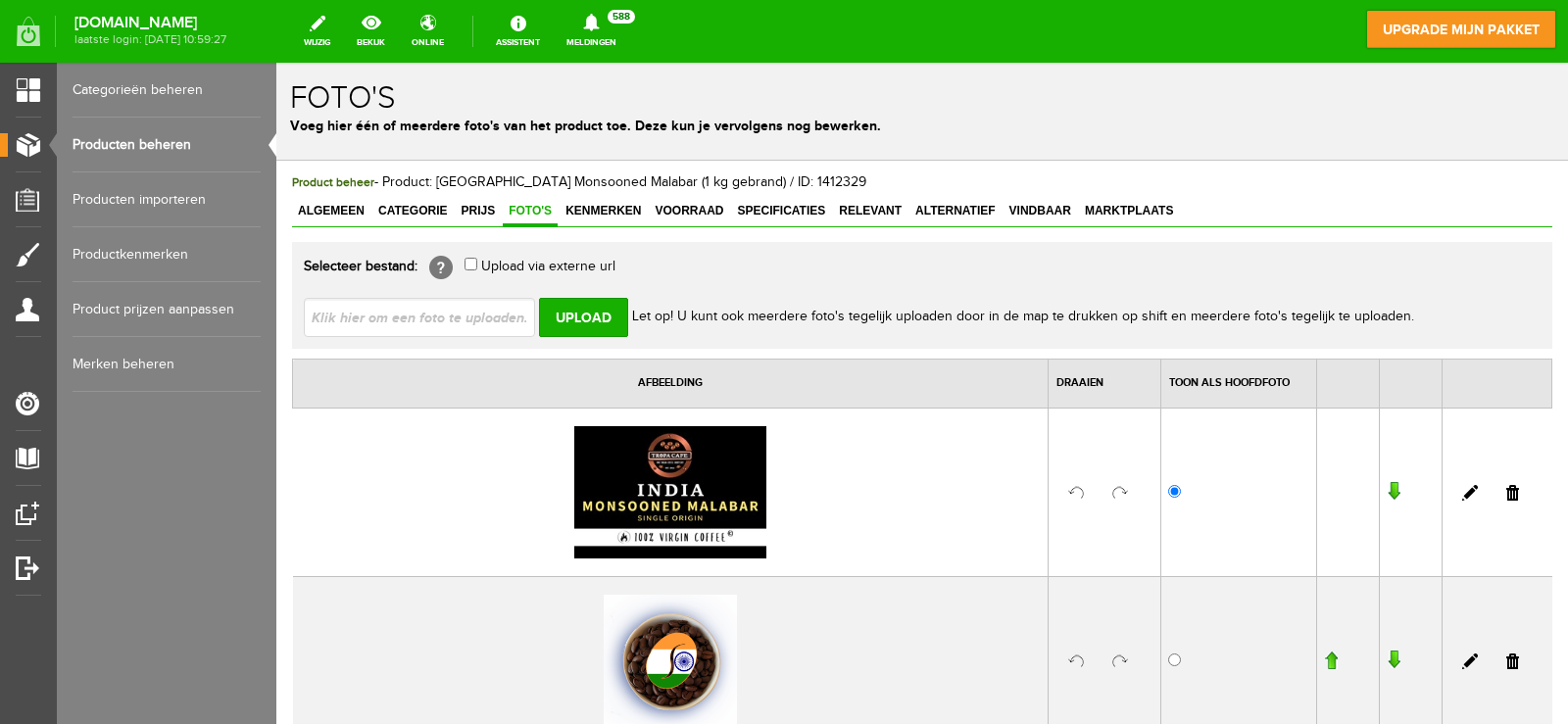
click at [456, 195] on div "Product beheer - Product: [GEOGRAPHIC_DATA] Monsooned Malabar (1 kg gebrand) / …" at bounding box center [922, 582] width 1260 height 820
click at [683, 209] on span "Voorraad" at bounding box center [689, 210] width 80 height 14
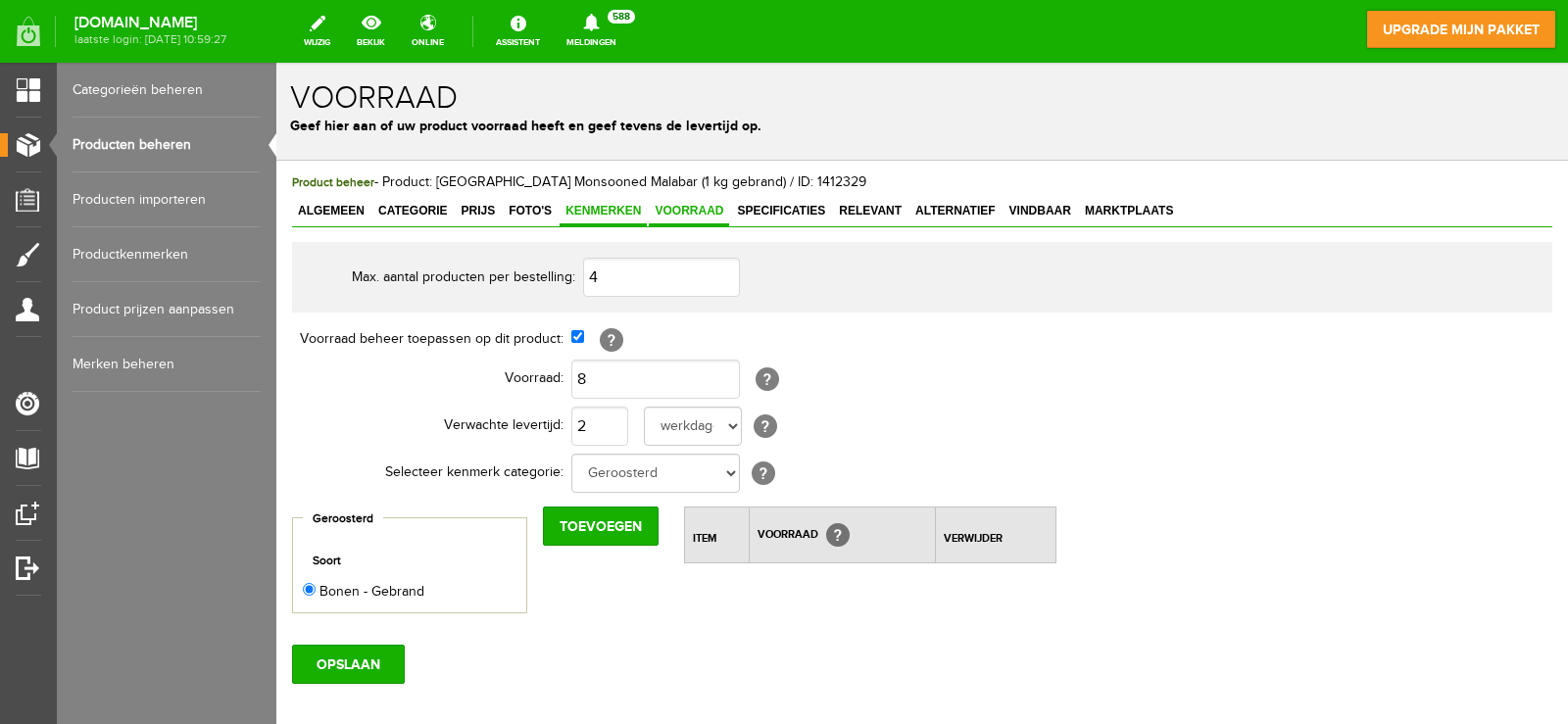
click at [589, 211] on span "Kenmerken" at bounding box center [603, 210] width 87 height 14
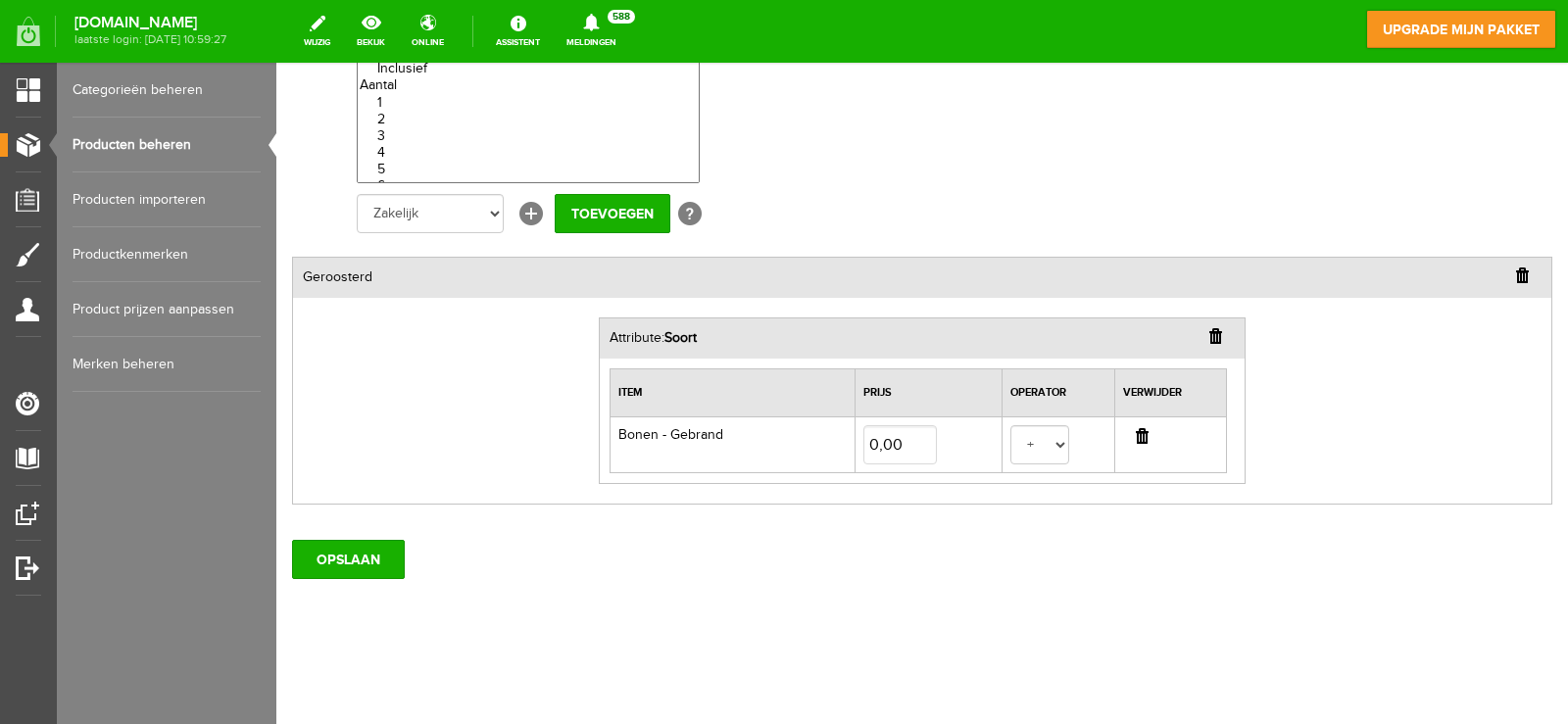
scroll to position [14, 0]
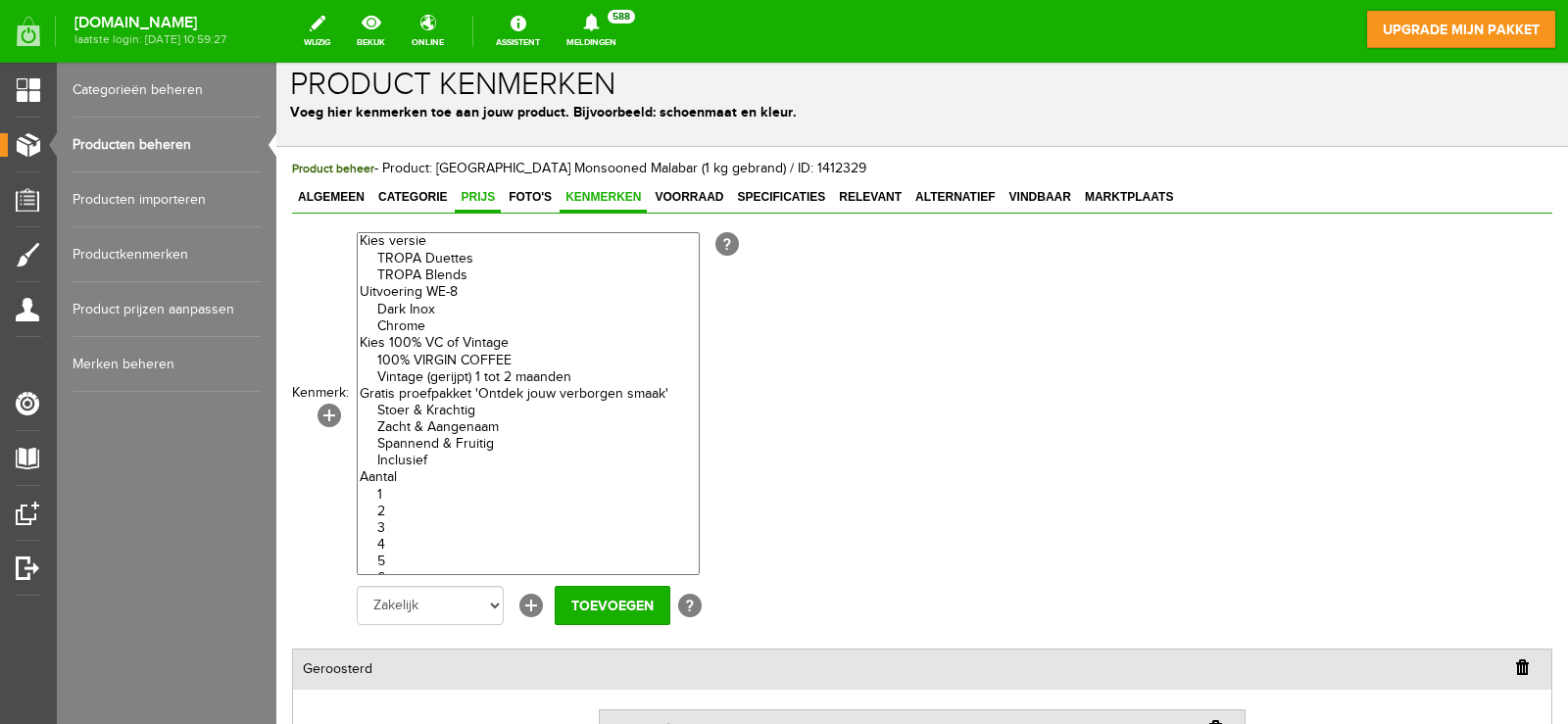
click at [489, 199] on span "Prijs" at bounding box center [477, 197] width 46 height 14
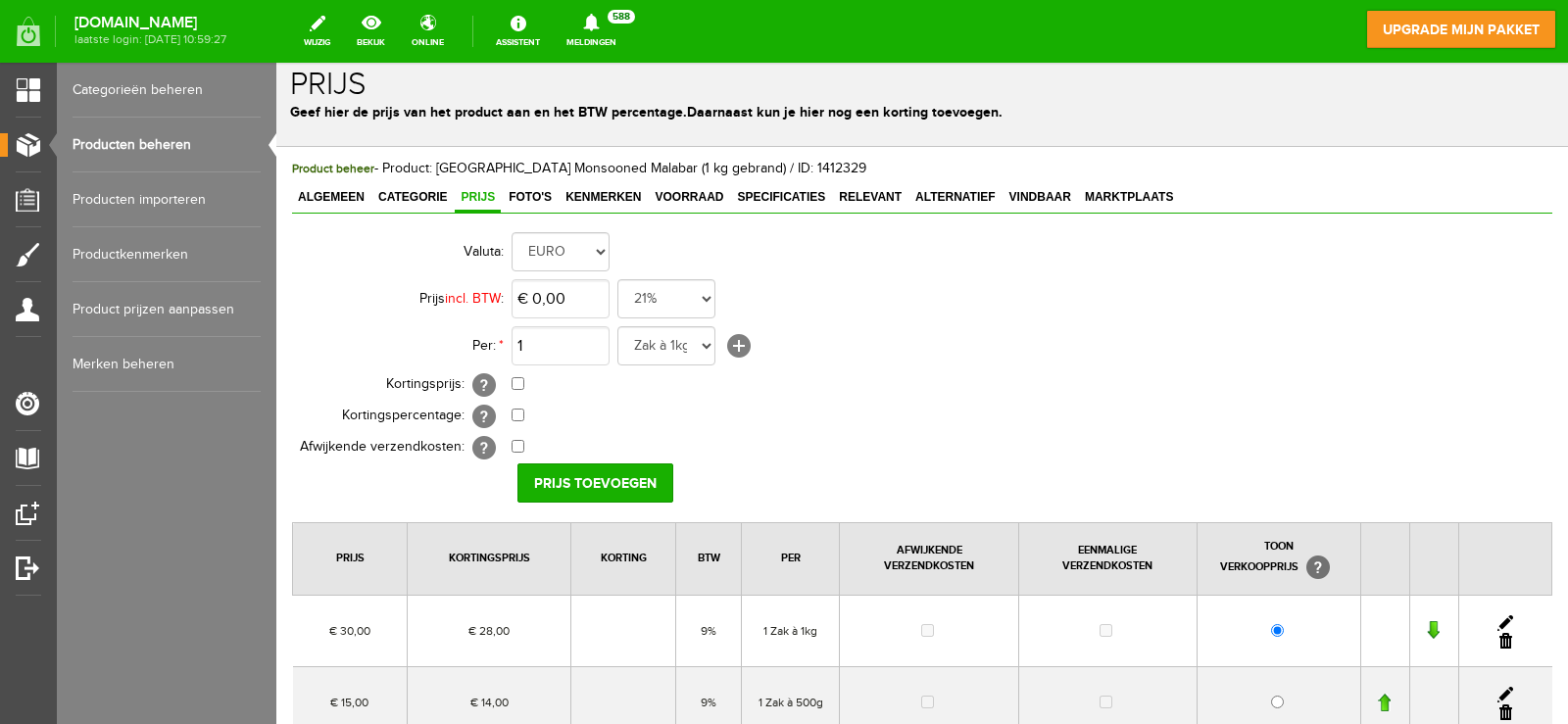
scroll to position [243, 0]
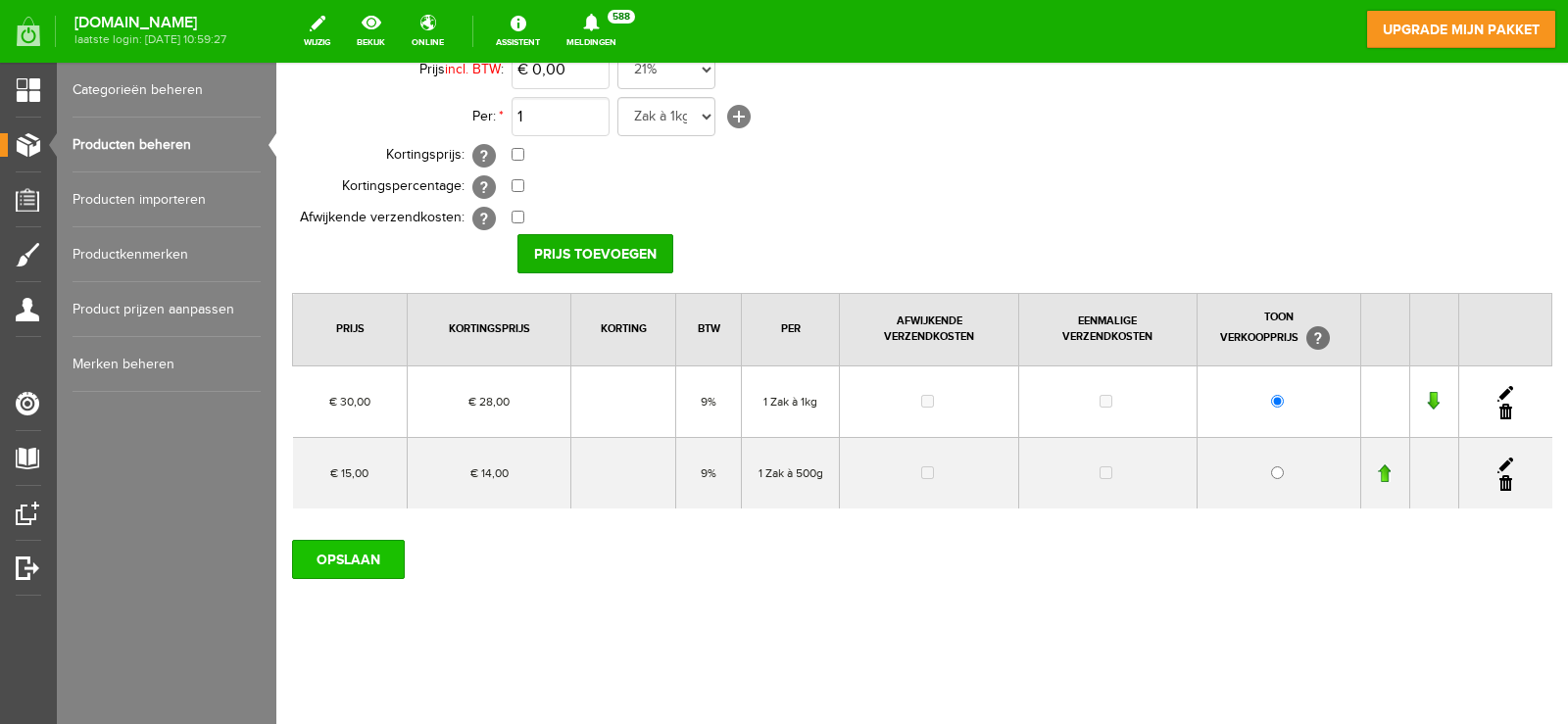
click at [379, 564] on input "OPSLAAN" at bounding box center [348, 558] width 113 height 39
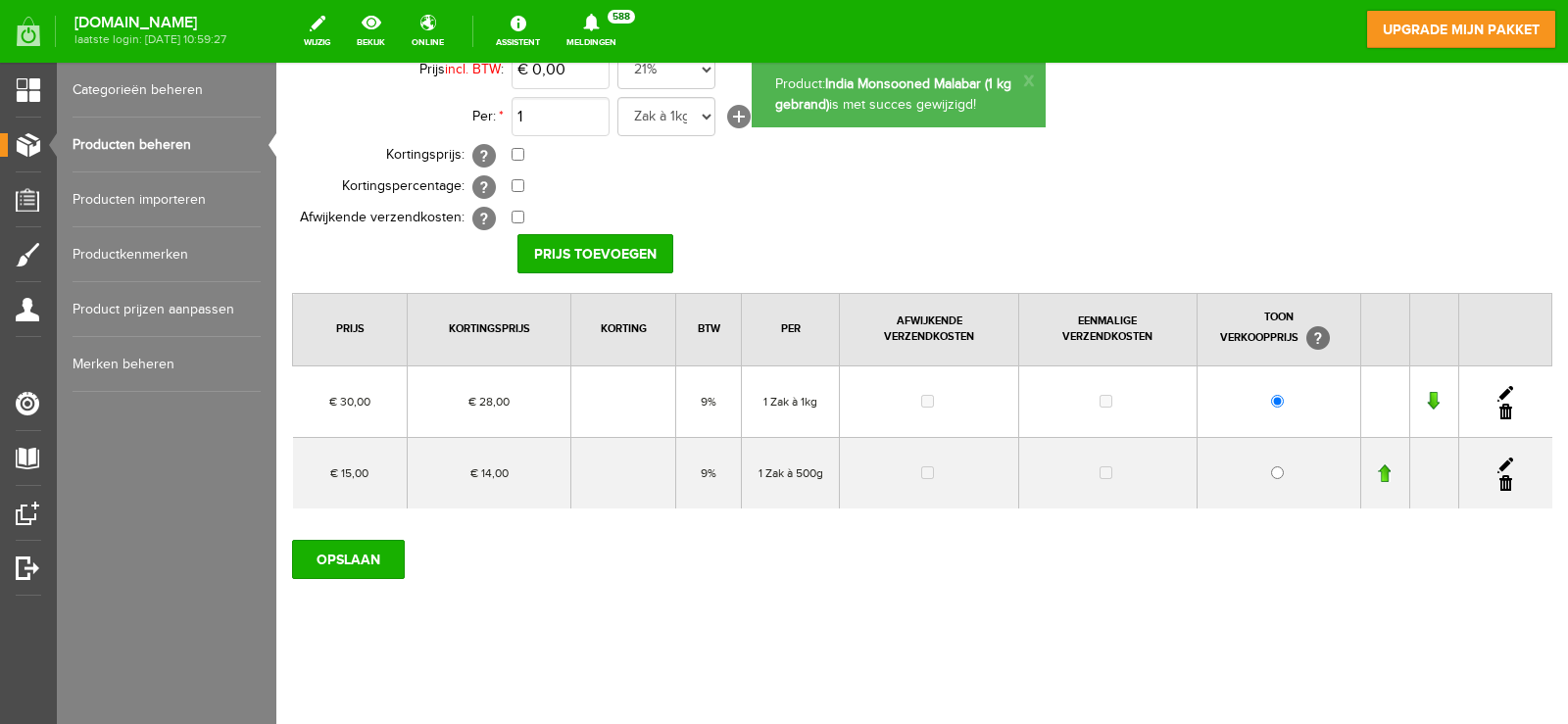
scroll to position [0, 0]
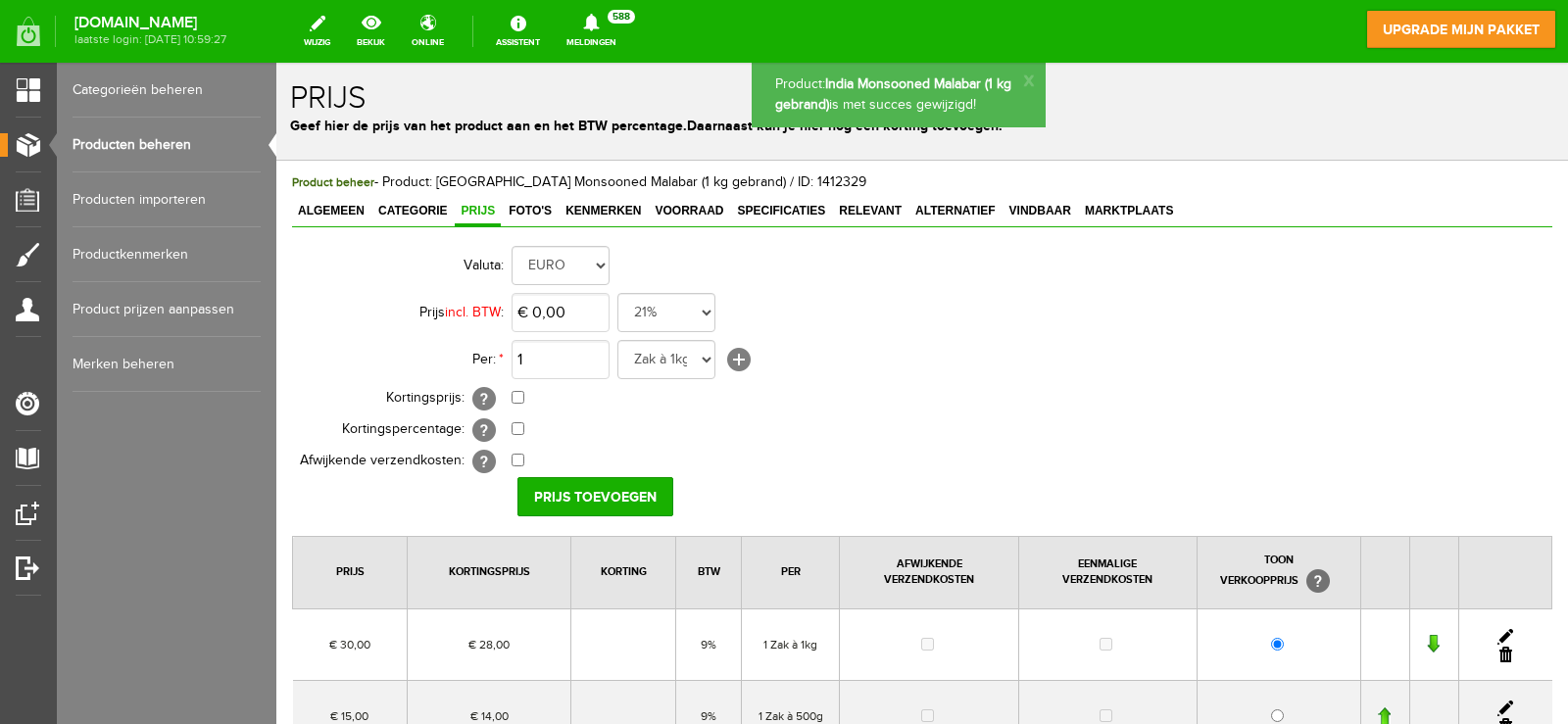
click at [166, 144] on link "Producten beheren" at bounding box center [167, 144] width 189 height 55
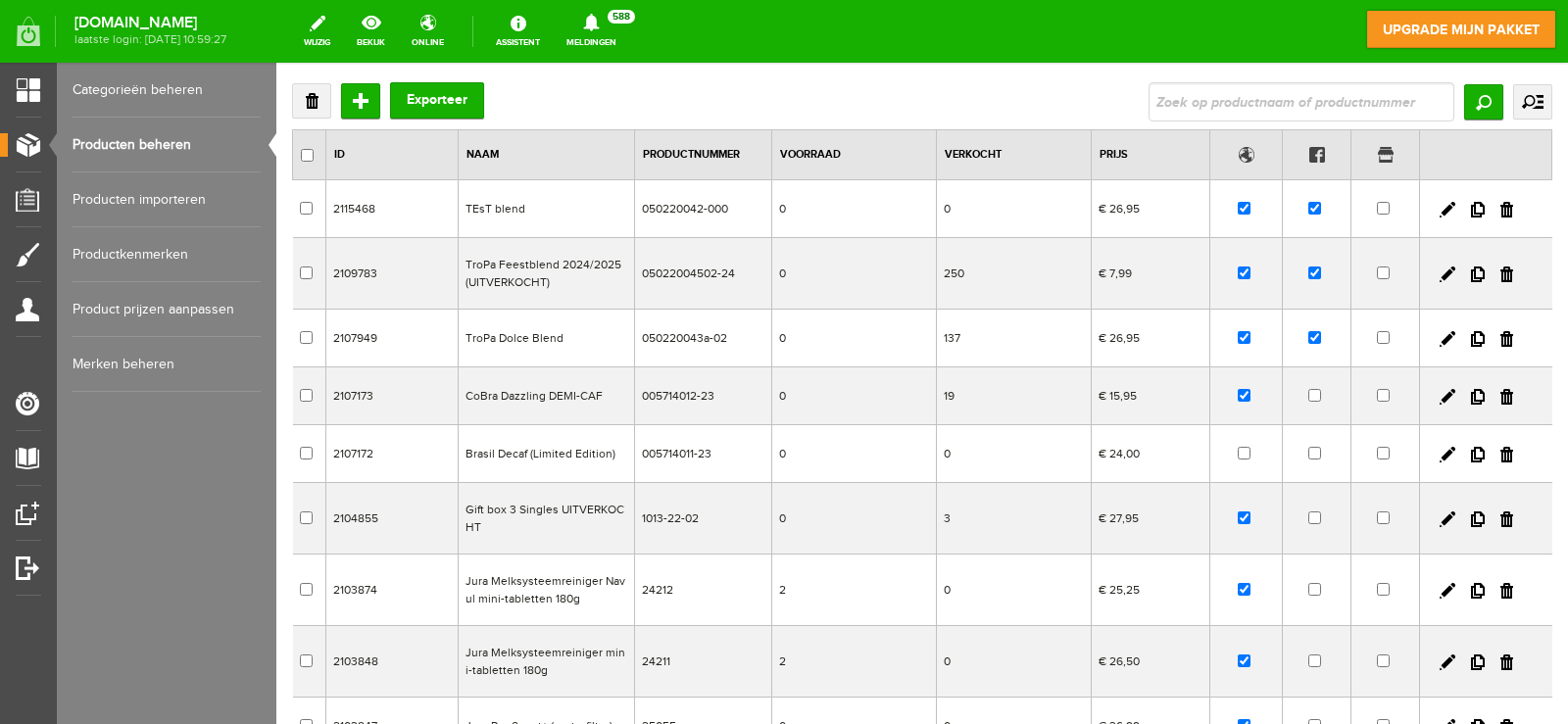
scroll to position [294, 0]
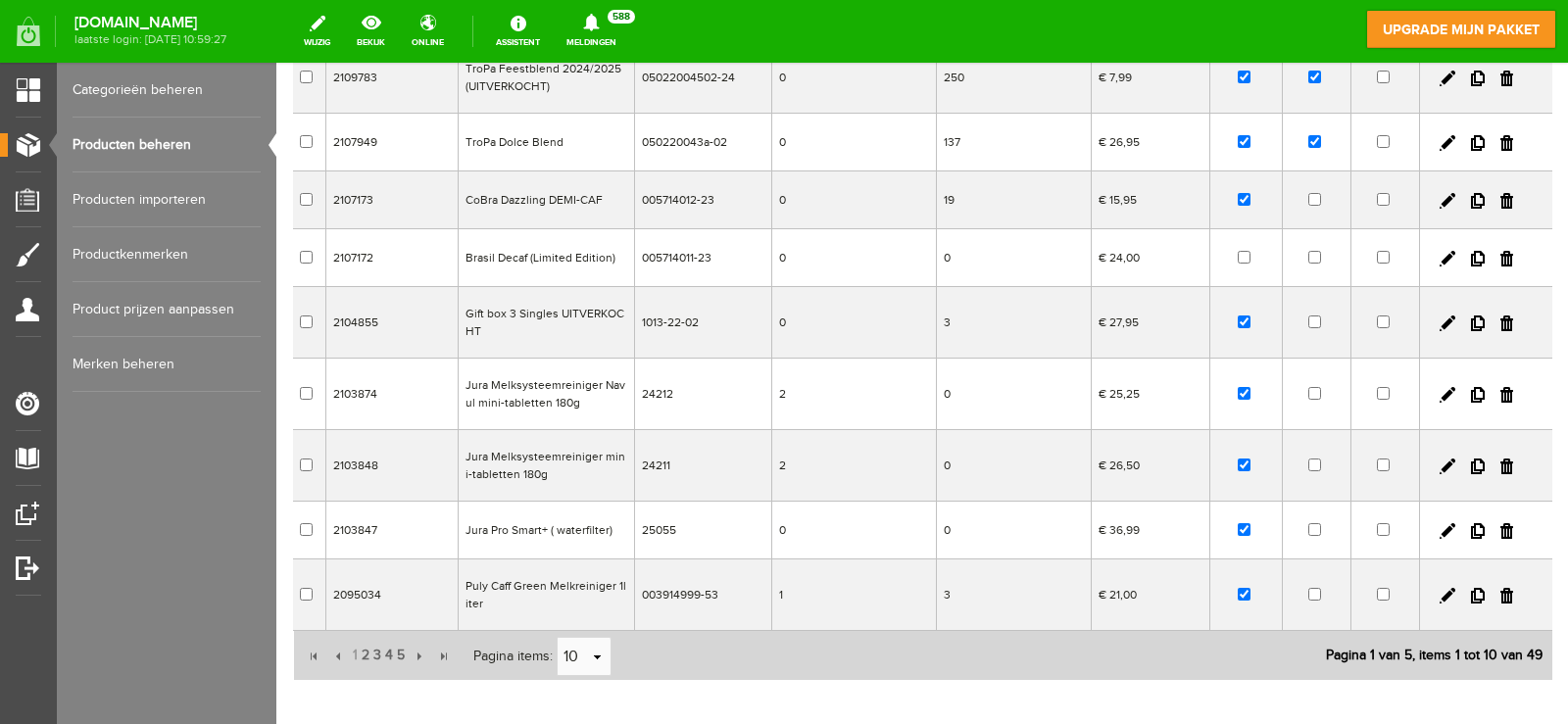
click at [541, 184] on td "CoBra Dazzling DEMI-CAF" at bounding box center [547, 200] width 177 height 58
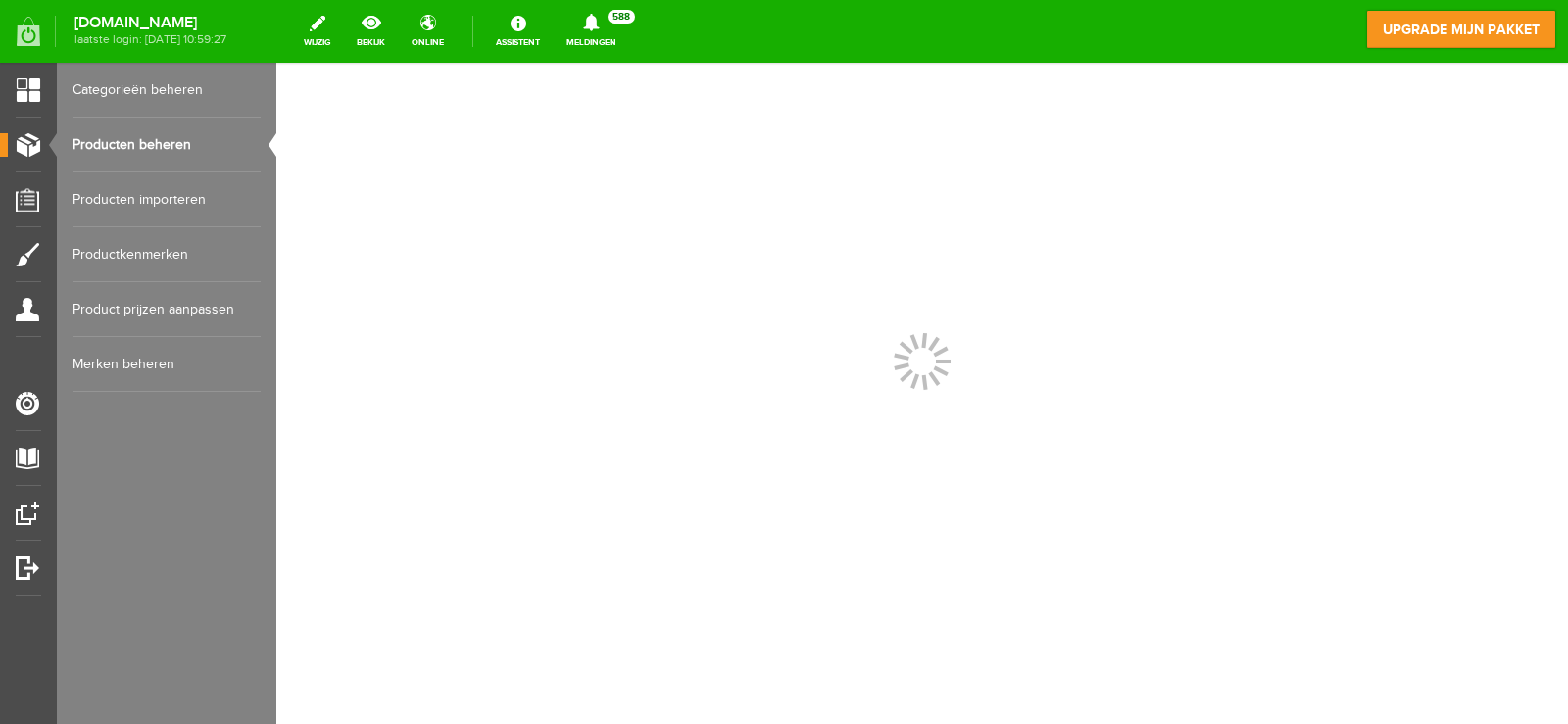
scroll to position [0, 0]
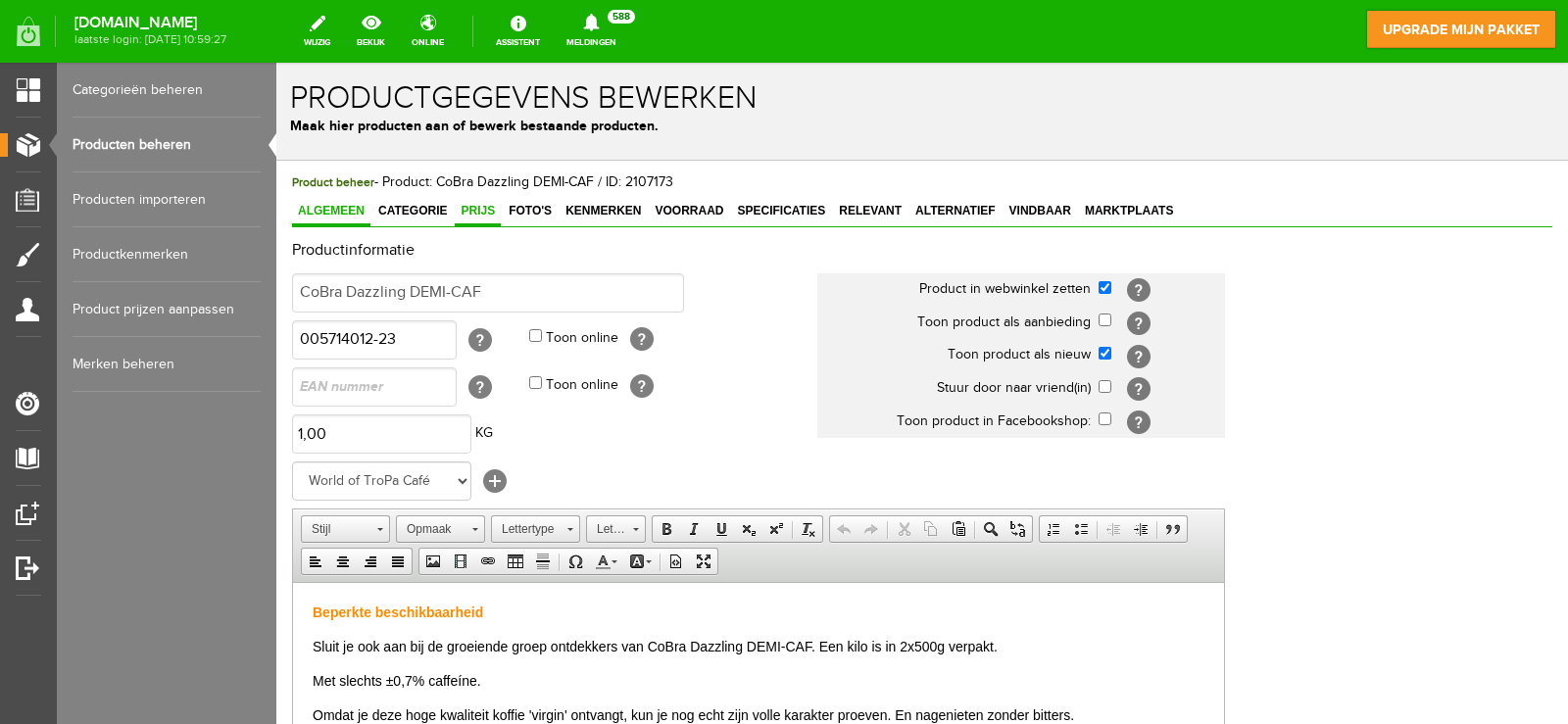
click at [481, 218] on link "Prijs" at bounding box center [477, 211] width 46 height 29
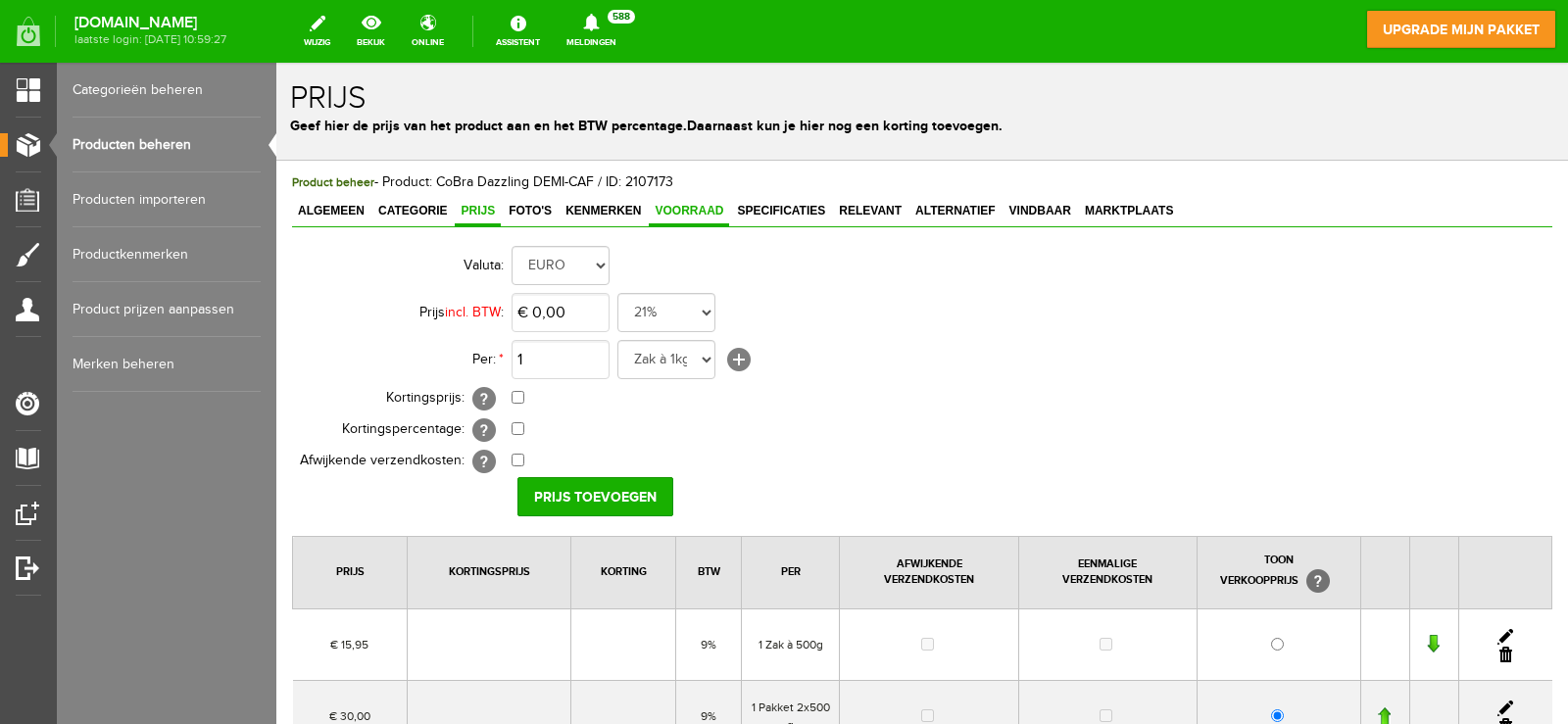
click at [685, 203] on span "Voorraad" at bounding box center [689, 210] width 80 height 14
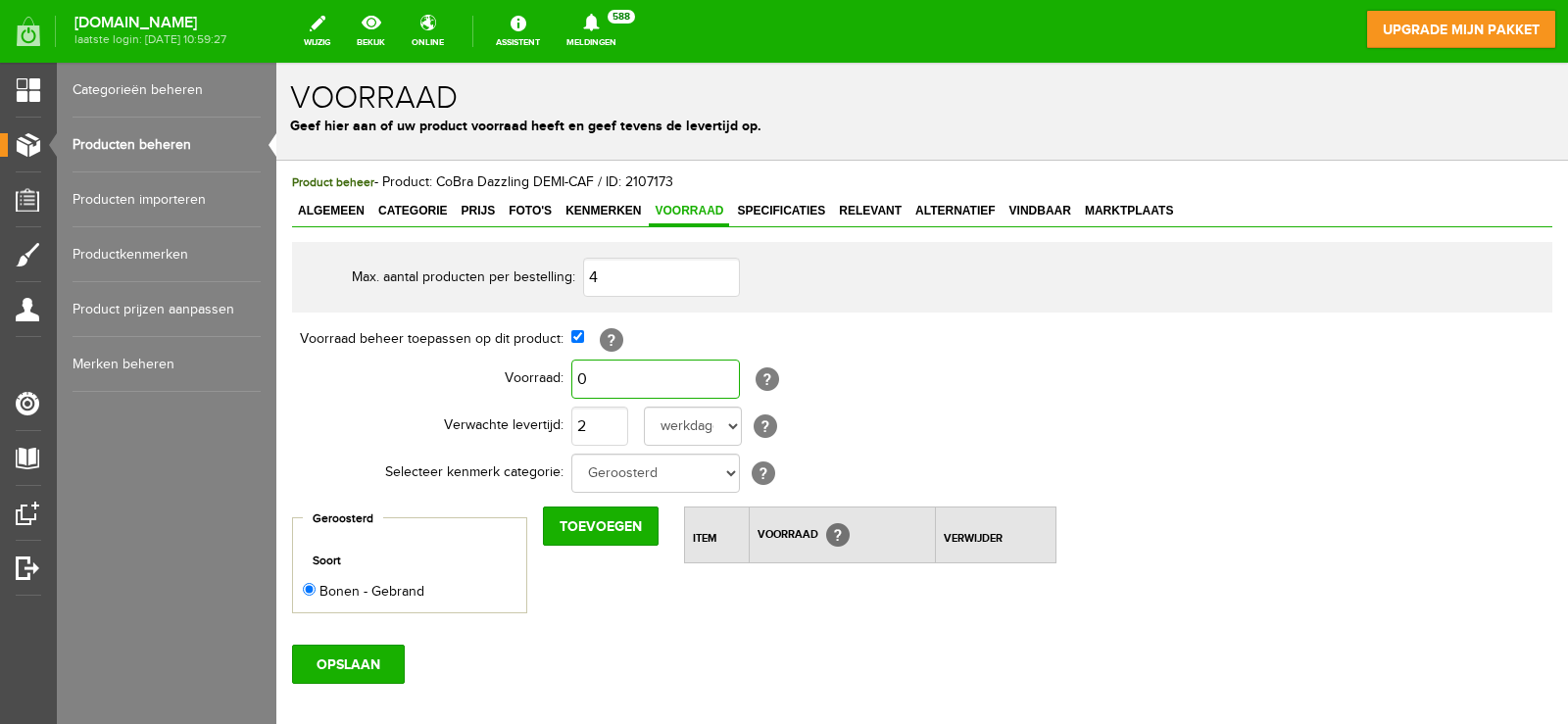
click at [665, 374] on input "0" at bounding box center [656, 378] width 169 height 39
type input "6"
click at [344, 670] on input "OPSLAAN" at bounding box center [348, 664] width 113 height 39
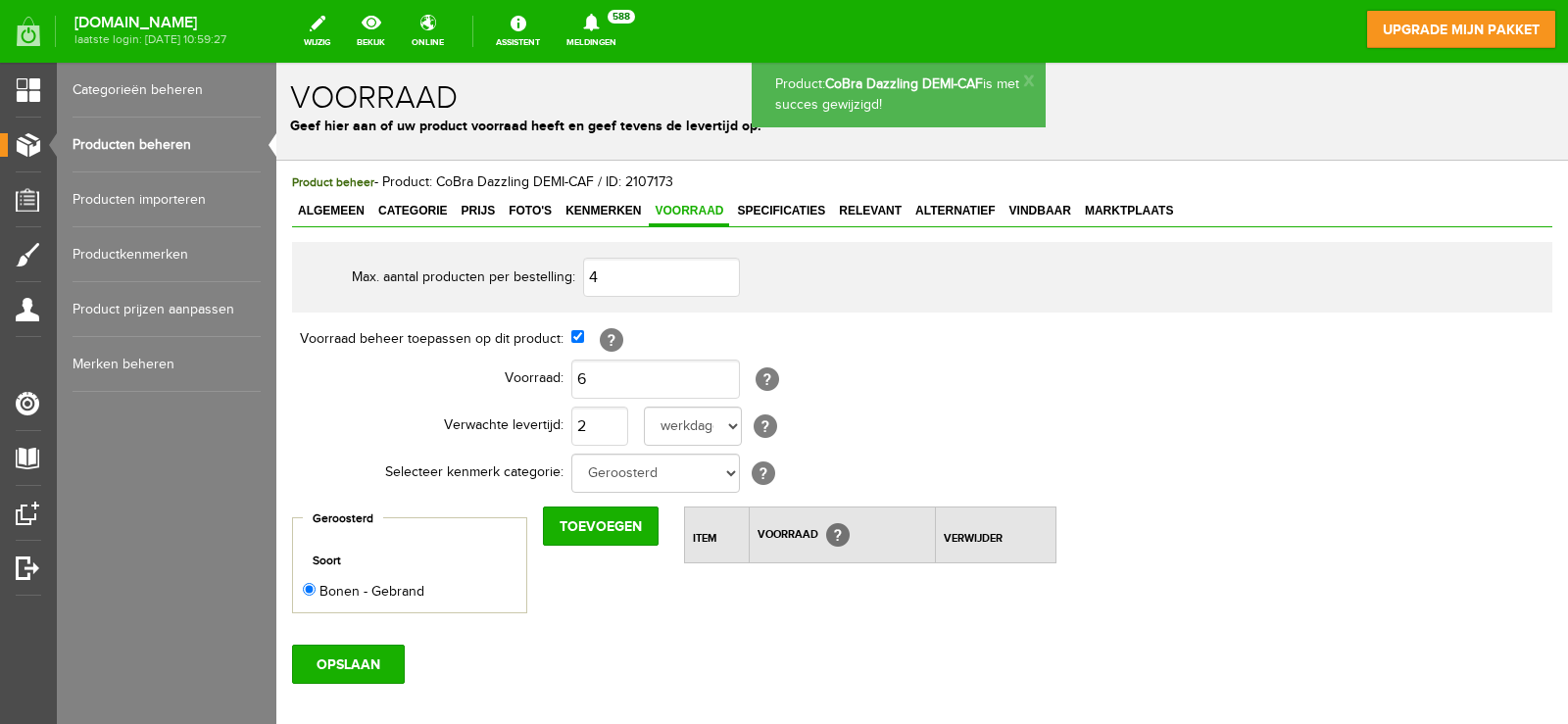
click at [178, 147] on link "Producten beheren" at bounding box center [167, 144] width 189 height 55
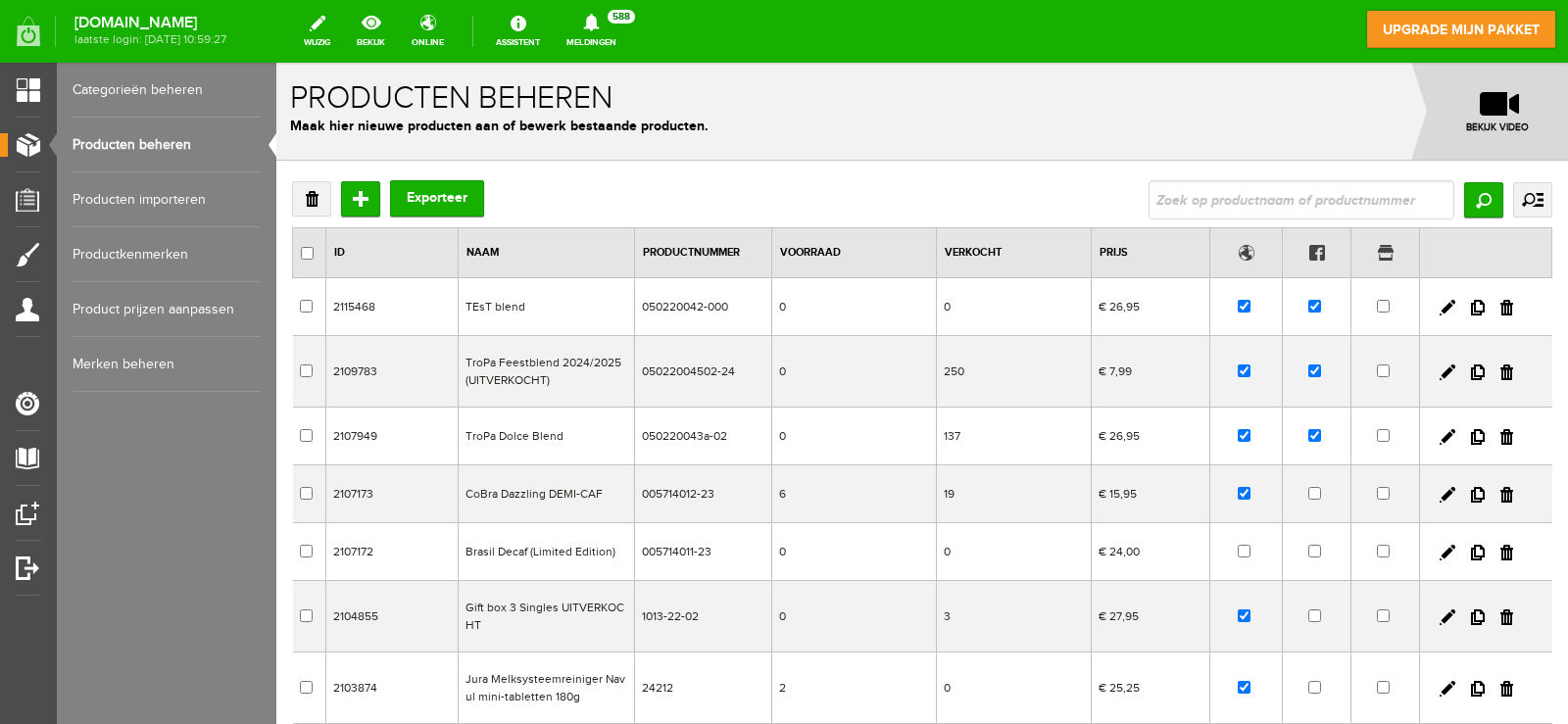
click at [186, 147] on link "Producten beheren" at bounding box center [167, 144] width 189 height 55
click at [561, 489] on td "CoBra Dazzling DEMI-CAF" at bounding box center [547, 494] width 177 height 58
click at [1241, 208] on input "text" at bounding box center [1301, 199] width 306 height 39
type input "cobra"
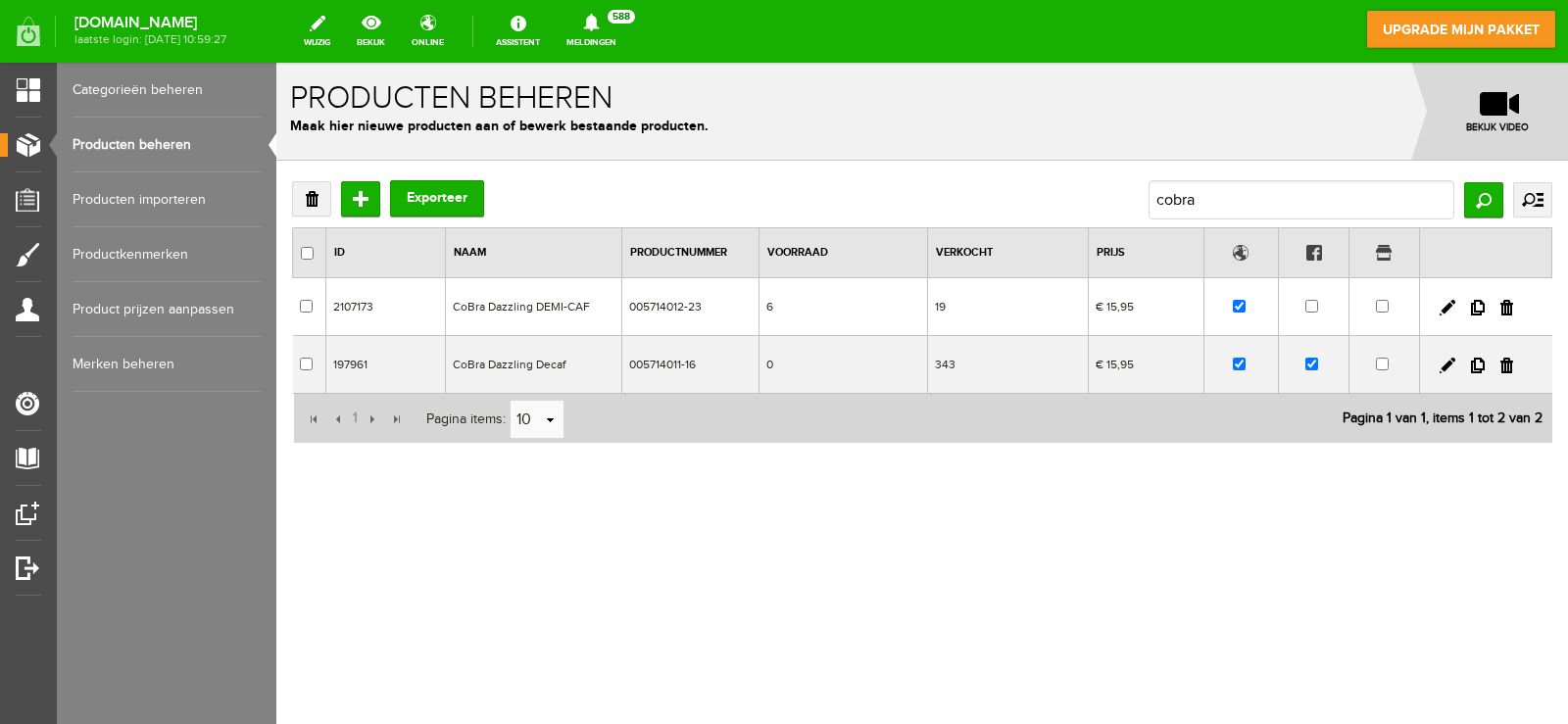
click at [564, 361] on td "CoBra Dazzling Decaf" at bounding box center [534, 365] width 177 height 58
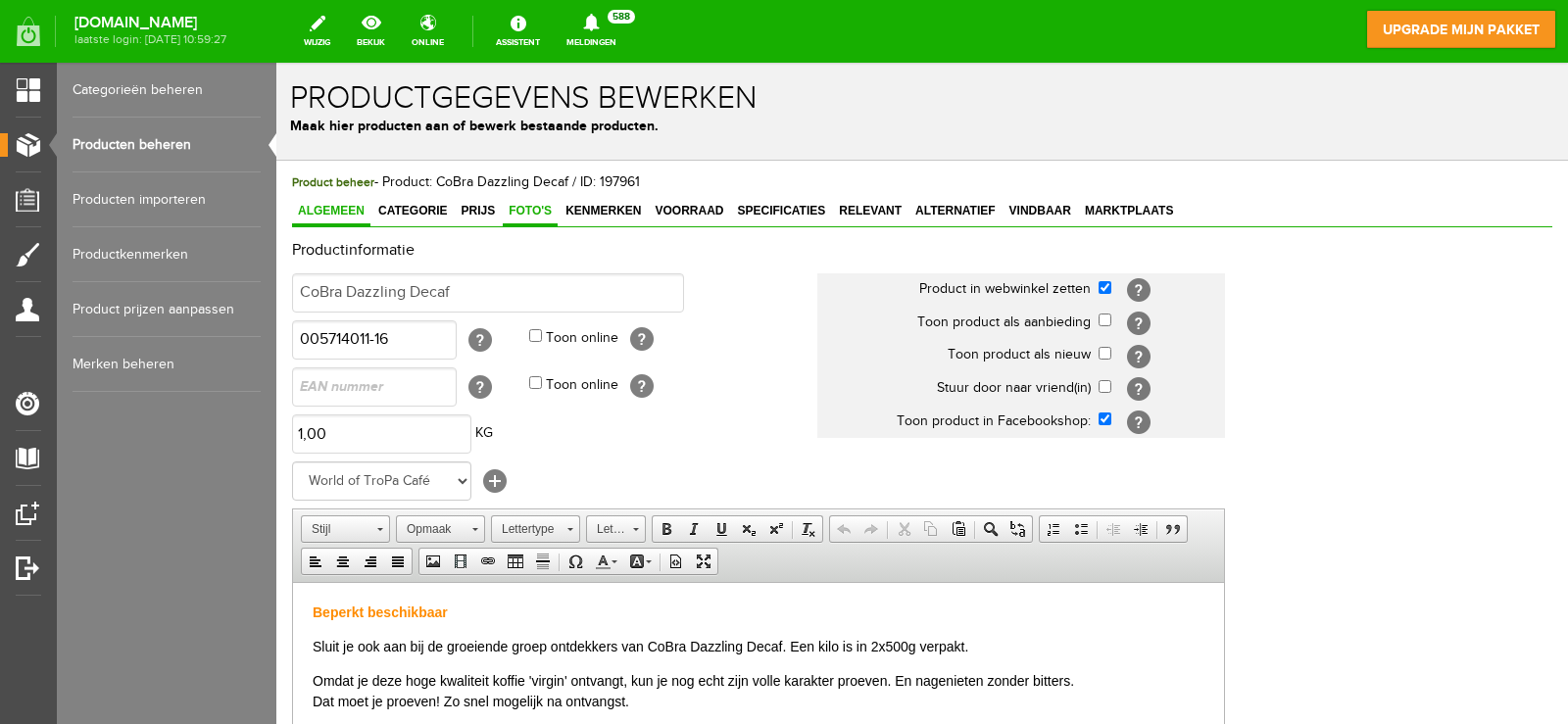
click at [553, 212] on span "Foto's" at bounding box center [529, 210] width 55 height 14
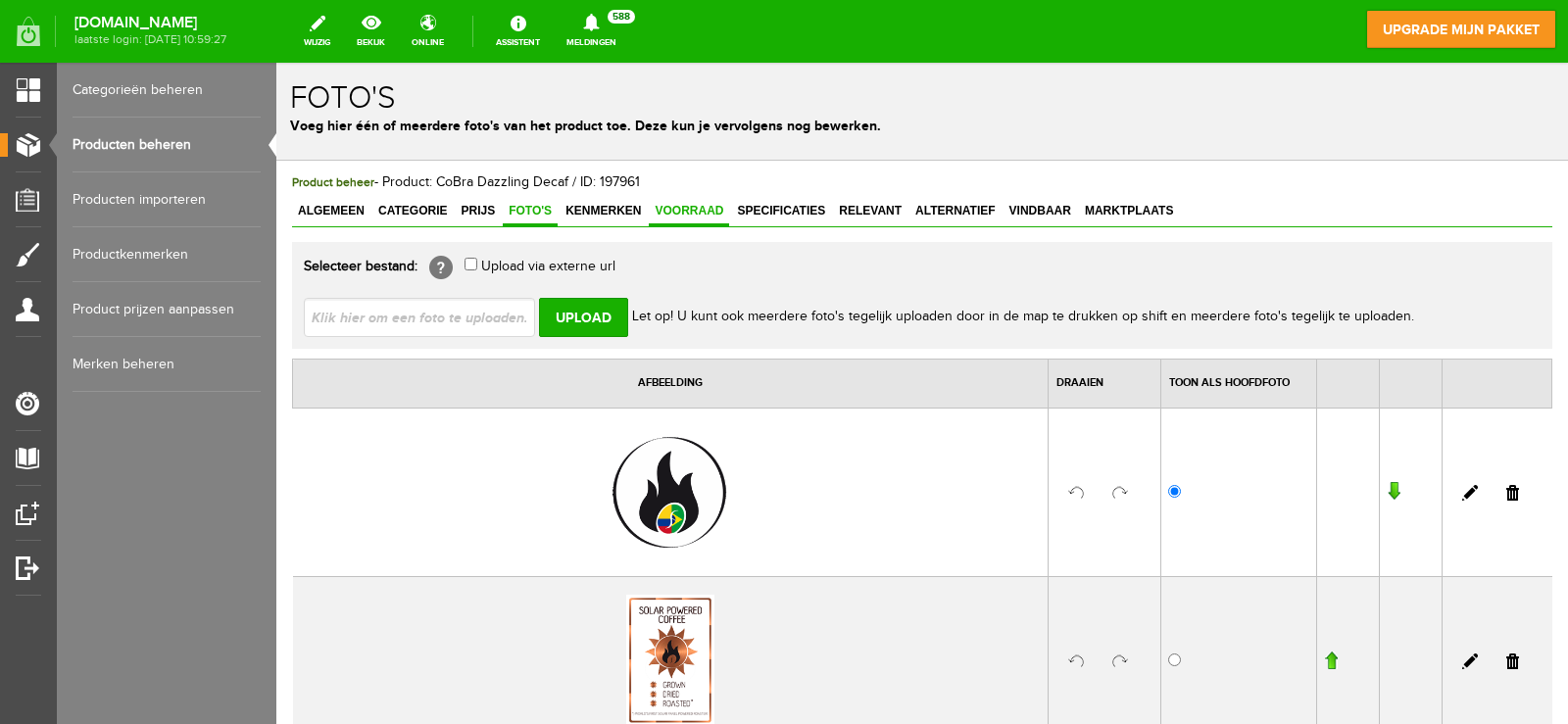
click at [683, 205] on span "Voorraad" at bounding box center [689, 210] width 80 height 14
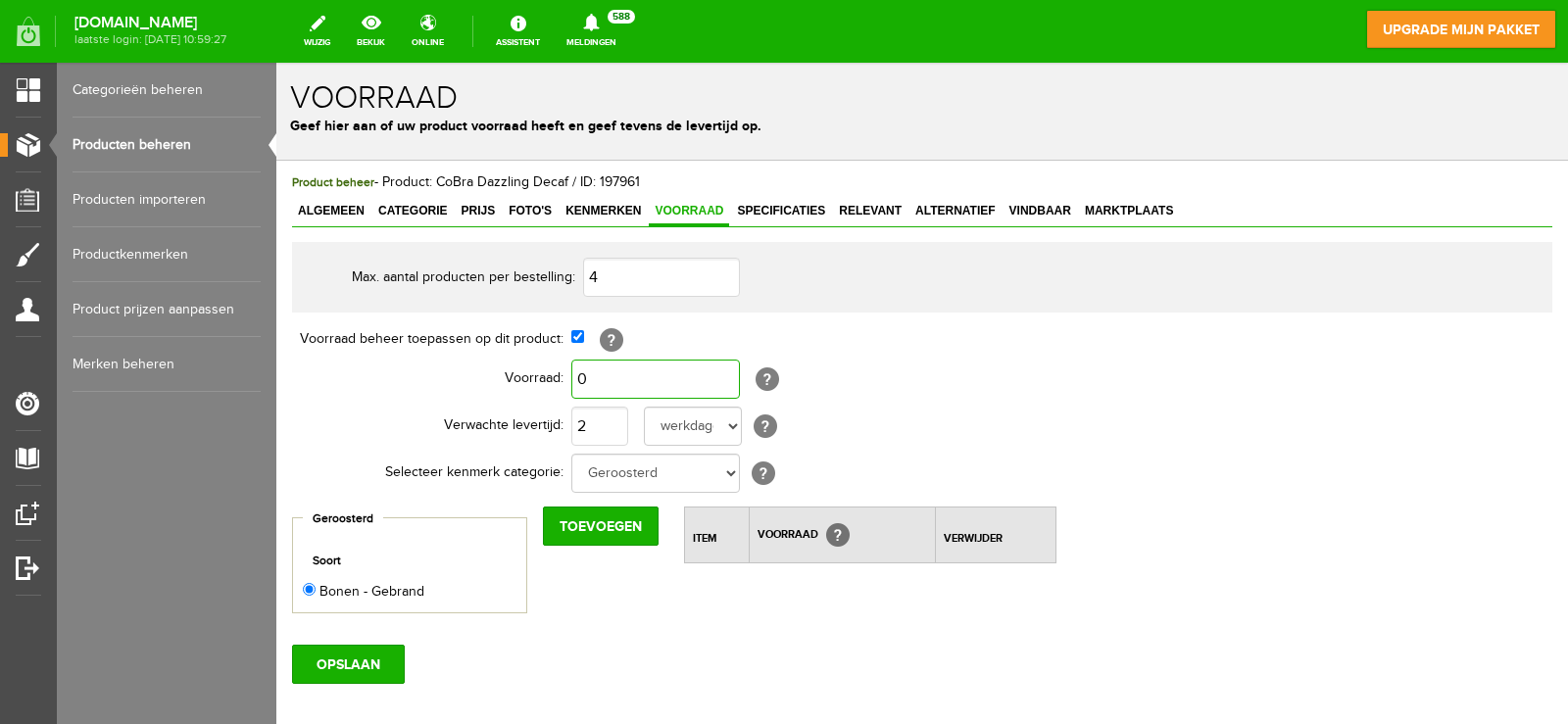
click at [629, 384] on input "0" at bounding box center [656, 378] width 169 height 39
type input "6"
click at [359, 663] on input "OPSLAAN" at bounding box center [348, 664] width 113 height 39
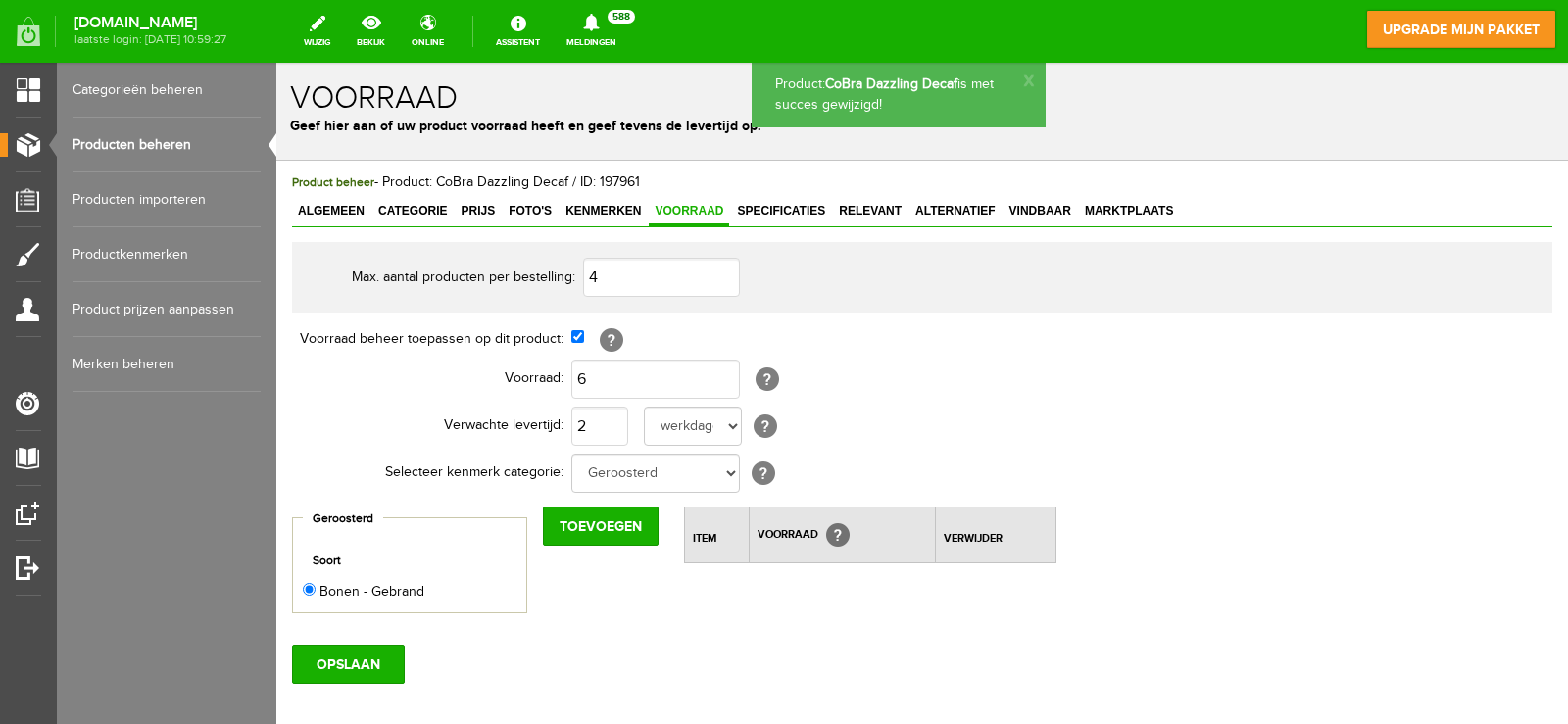
click at [156, 145] on link "Producten beheren" at bounding box center [167, 144] width 189 height 55
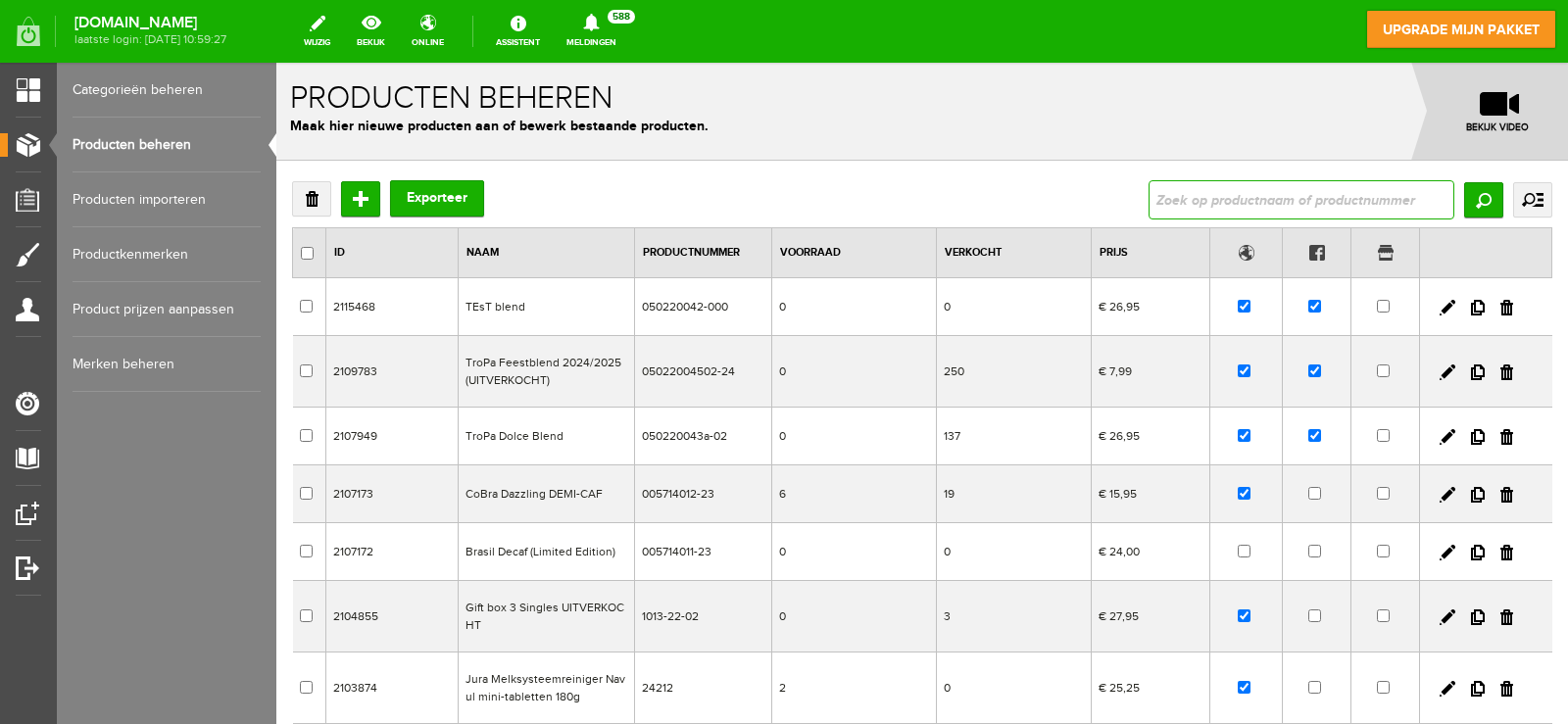
click at [1243, 204] on input "text" at bounding box center [1301, 199] width 306 height 39
type input "s"
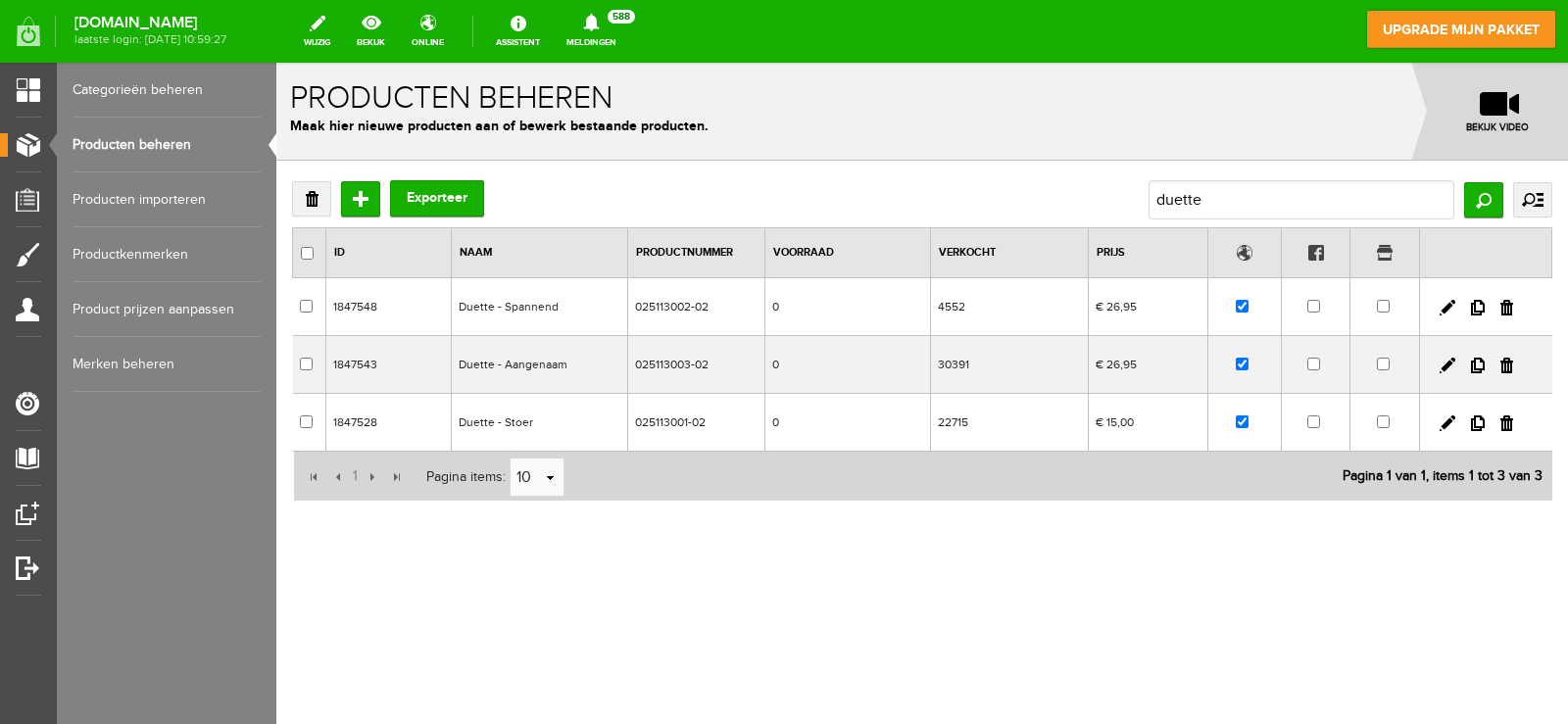
click at [129, 143] on link "Producten beheren" at bounding box center [167, 144] width 189 height 55
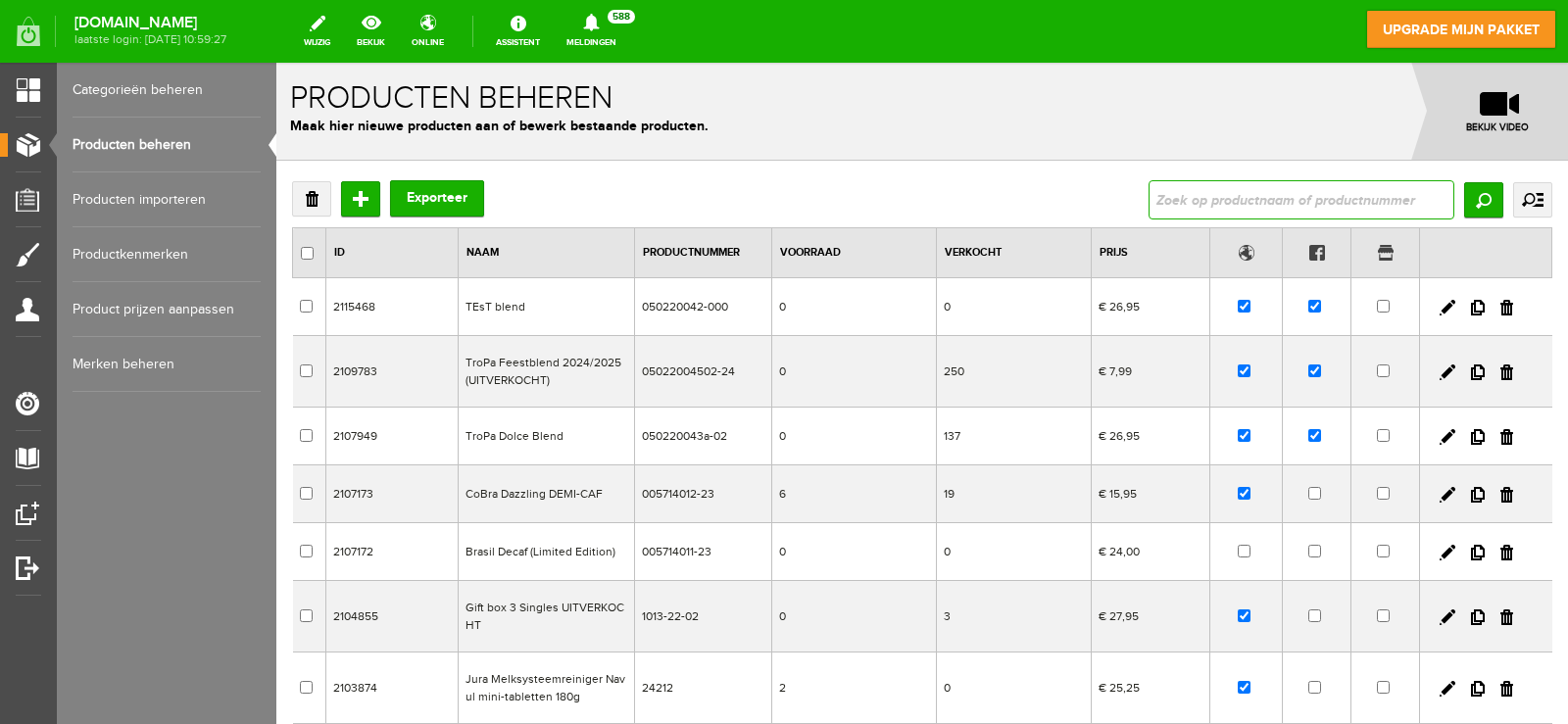
click at [1205, 191] on input "text" at bounding box center [1301, 199] width 306 height 39
type input "v"
type input "business"
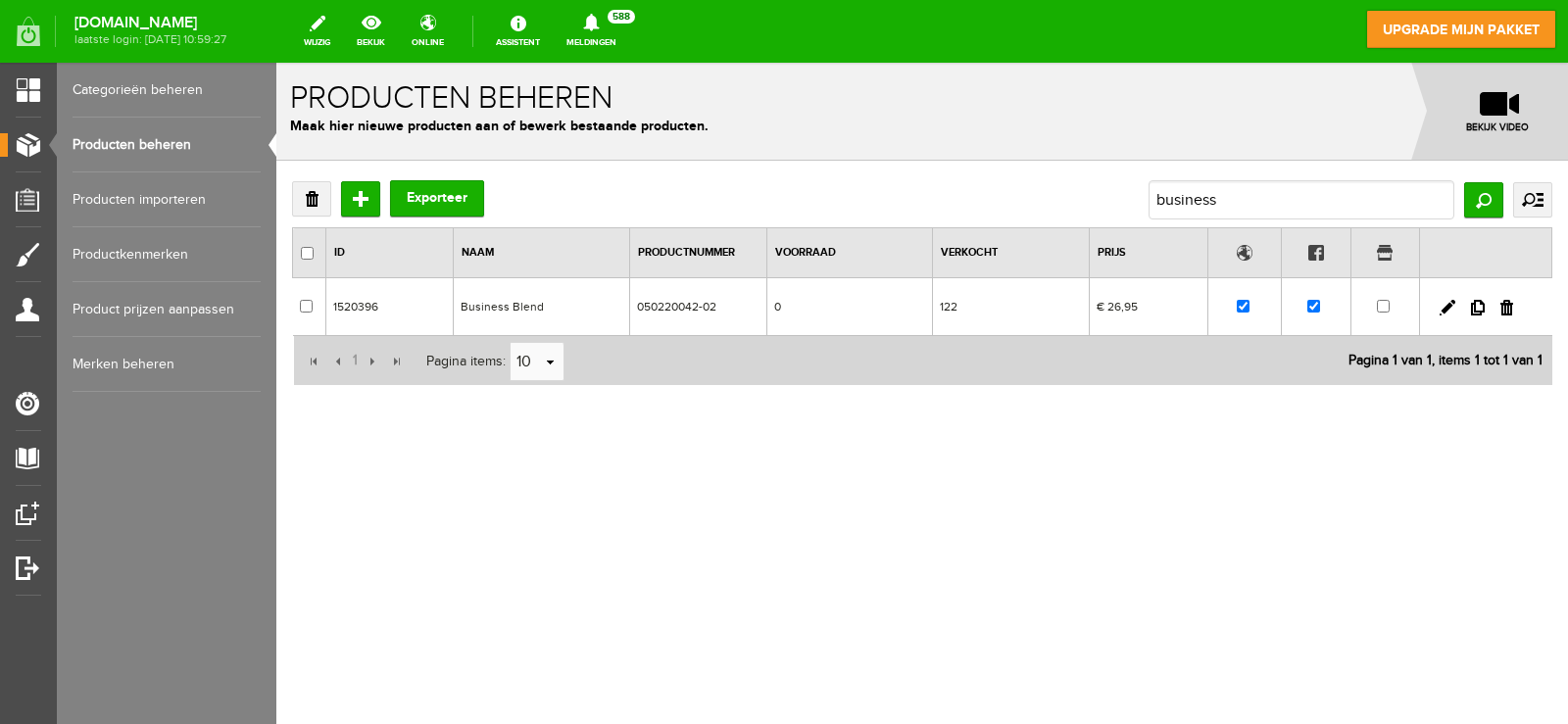
click at [468, 304] on td "Business Blend" at bounding box center [542, 306] width 177 height 58
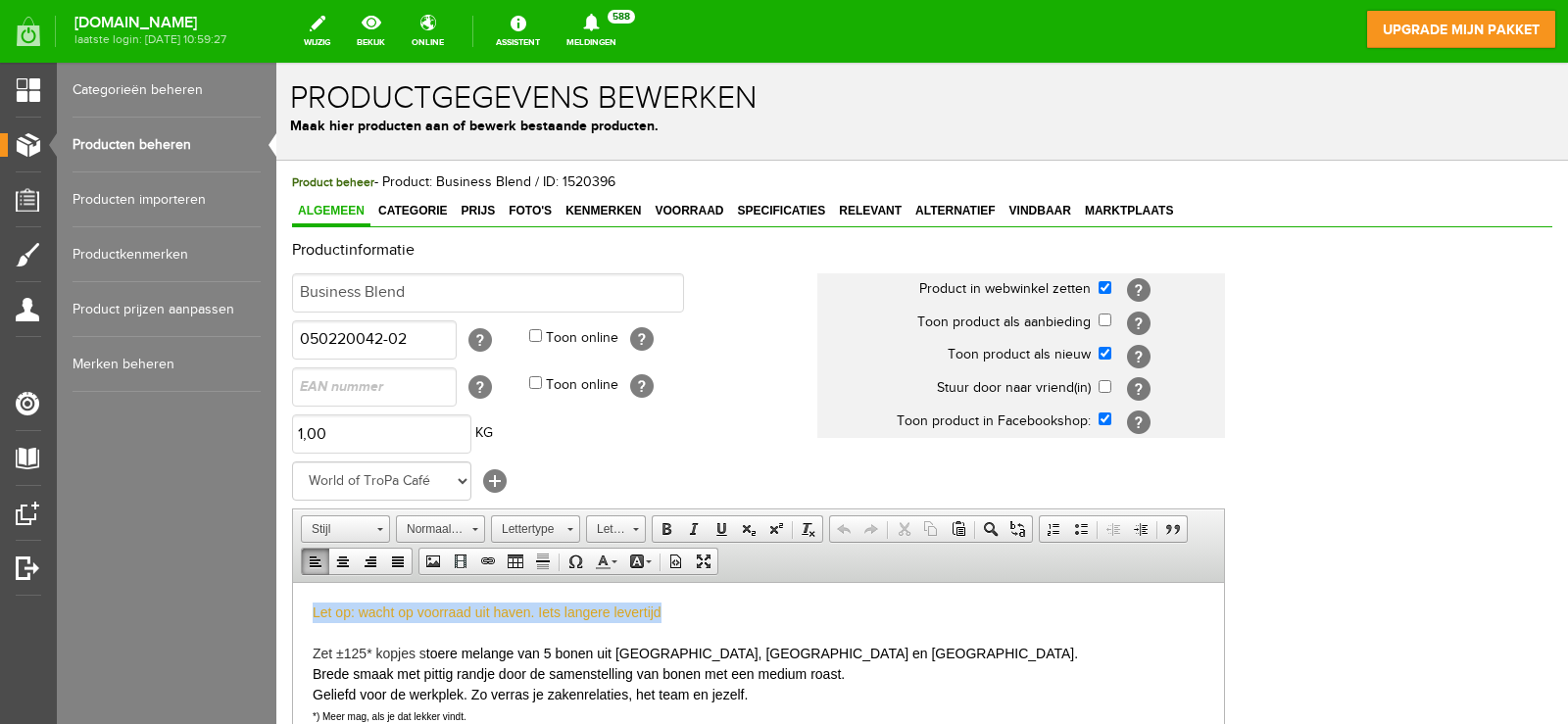
drag, startPoint x: 689, startPoint y: 611, endPoint x: 0, endPoint y: 543, distance: 692.3
click at [293, 581] on html "Let op: wacht op voorraad uit haven. Iets langere levertijd Zet ±125* kopjes s …" at bounding box center [758, 727] width 931 height 293
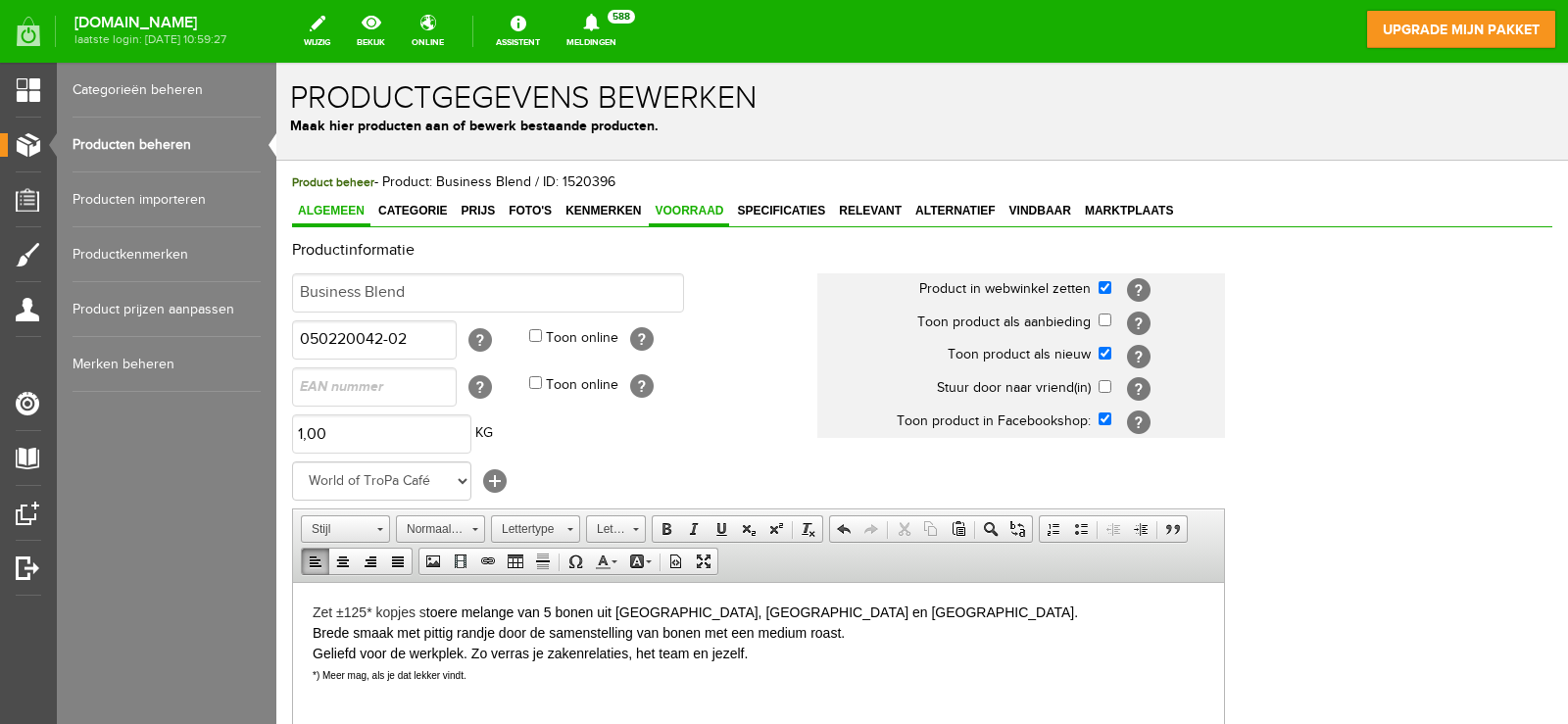
click at [677, 203] on span "Voorraad" at bounding box center [689, 210] width 80 height 14
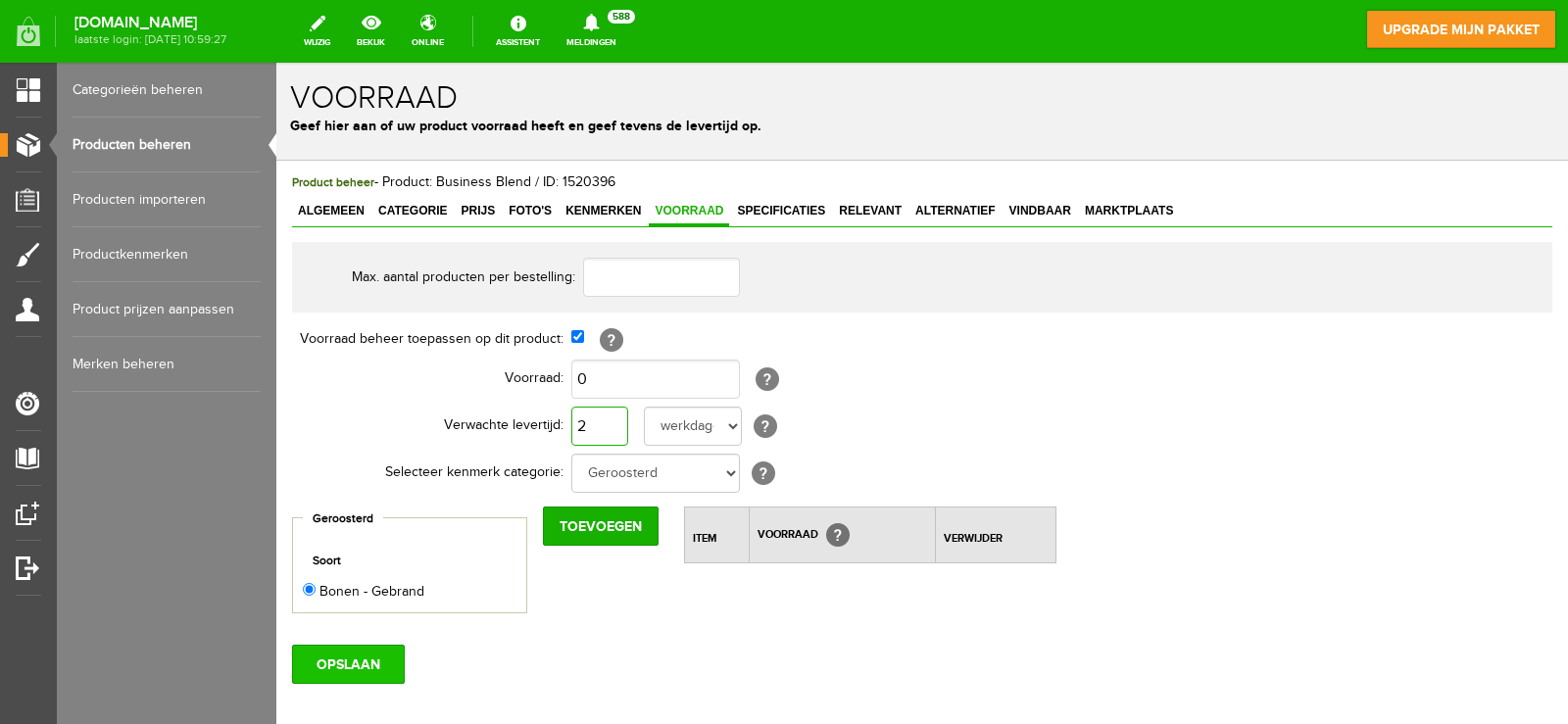
type input "2"
click at [370, 682] on input "OPSLAAN" at bounding box center [348, 664] width 113 height 39
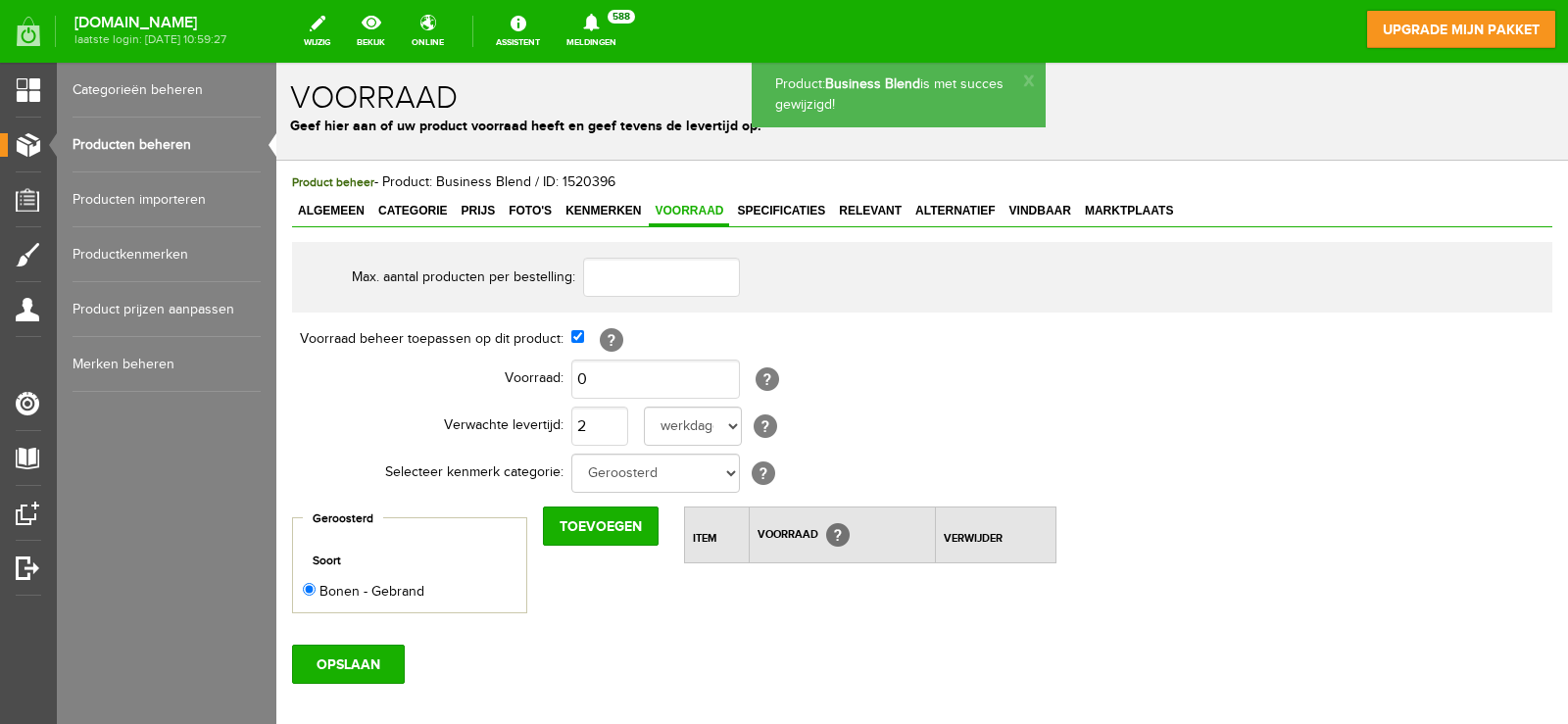
click at [145, 145] on link "Producten beheren" at bounding box center [167, 144] width 189 height 55
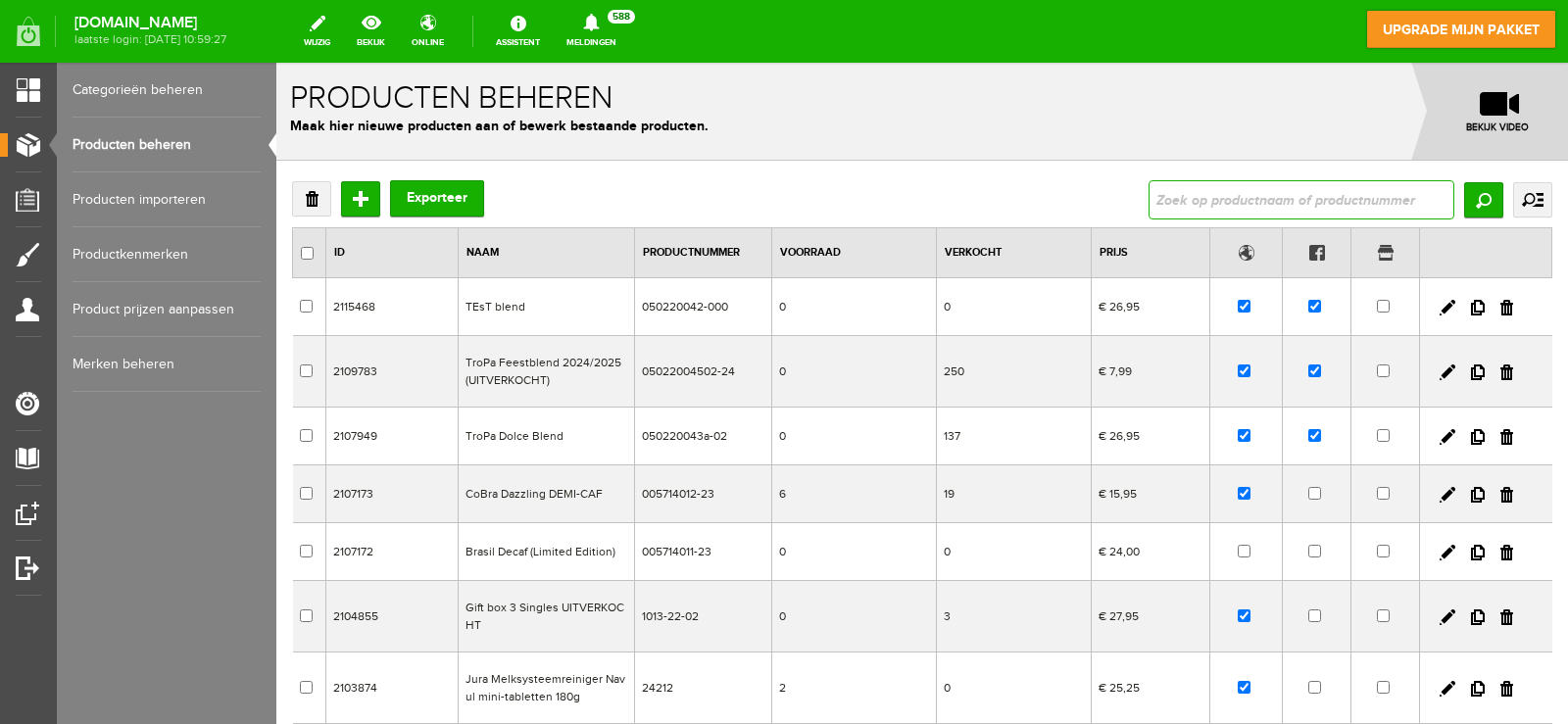
click at [1273, 192] on input "text" at bounding box center [1301, 199] width 306 height 39
type input "duette"
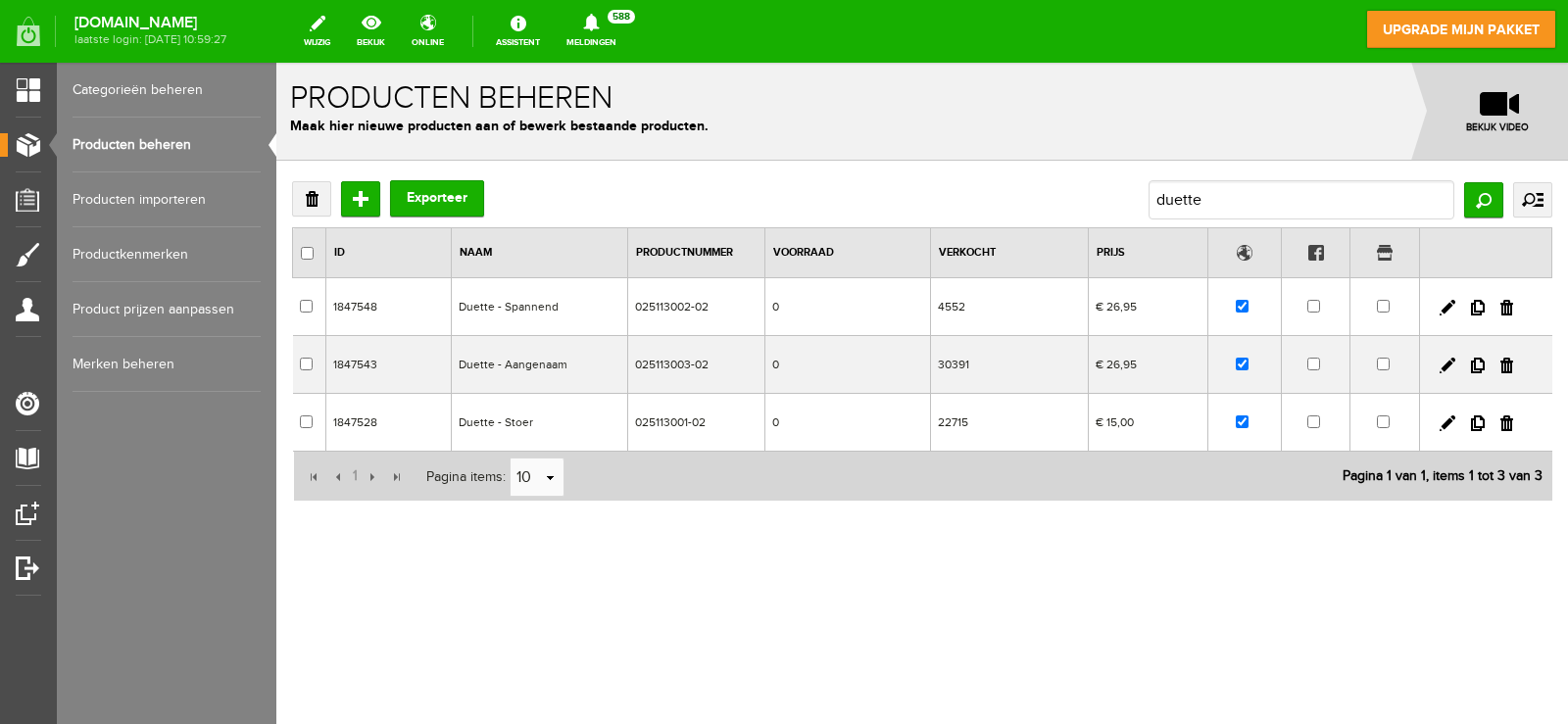
click at [575, 424] on td "Duette - Stoer" at bounding box center [540, 422] width 177 height 58
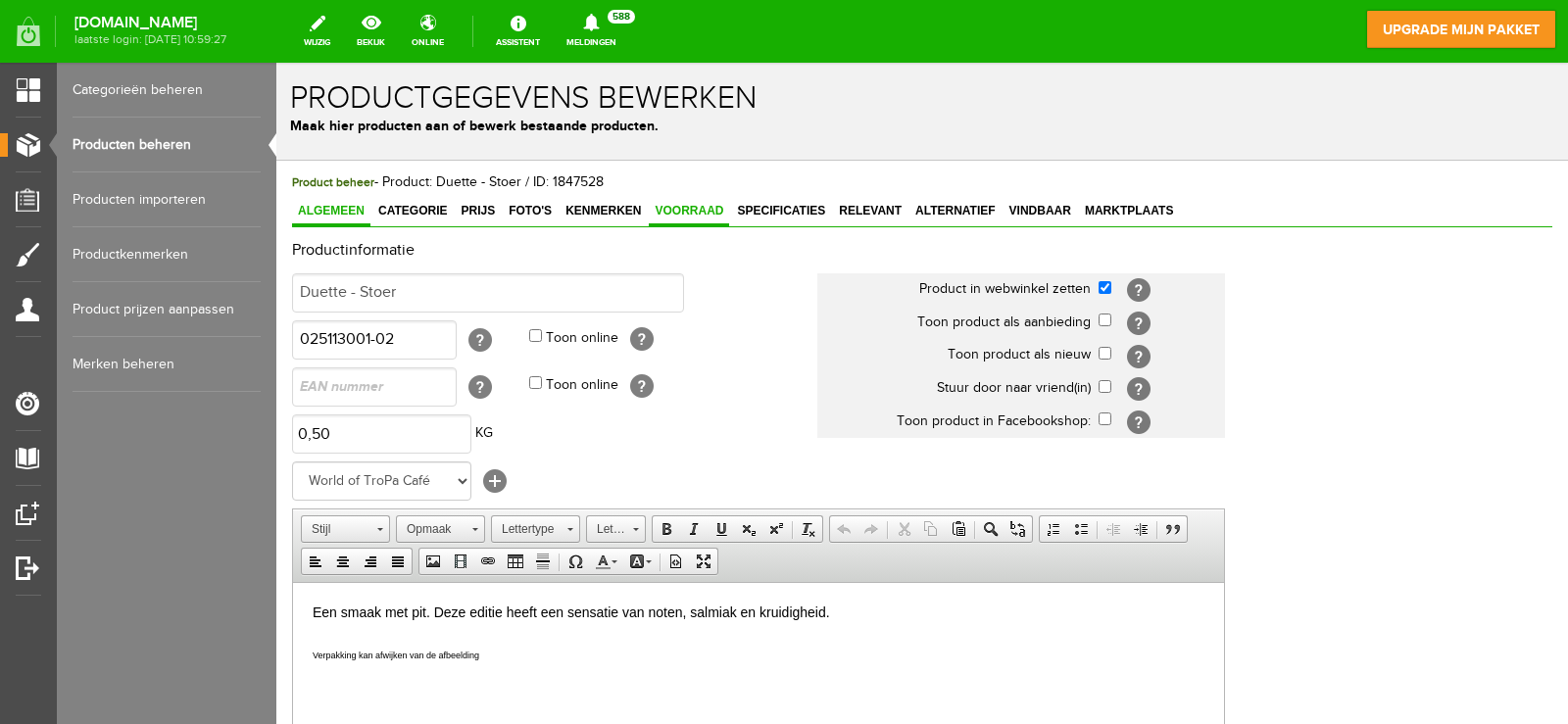
click at [673, 213] on span "Voorraad" at bounding box center [689, 210] width 80 height 14
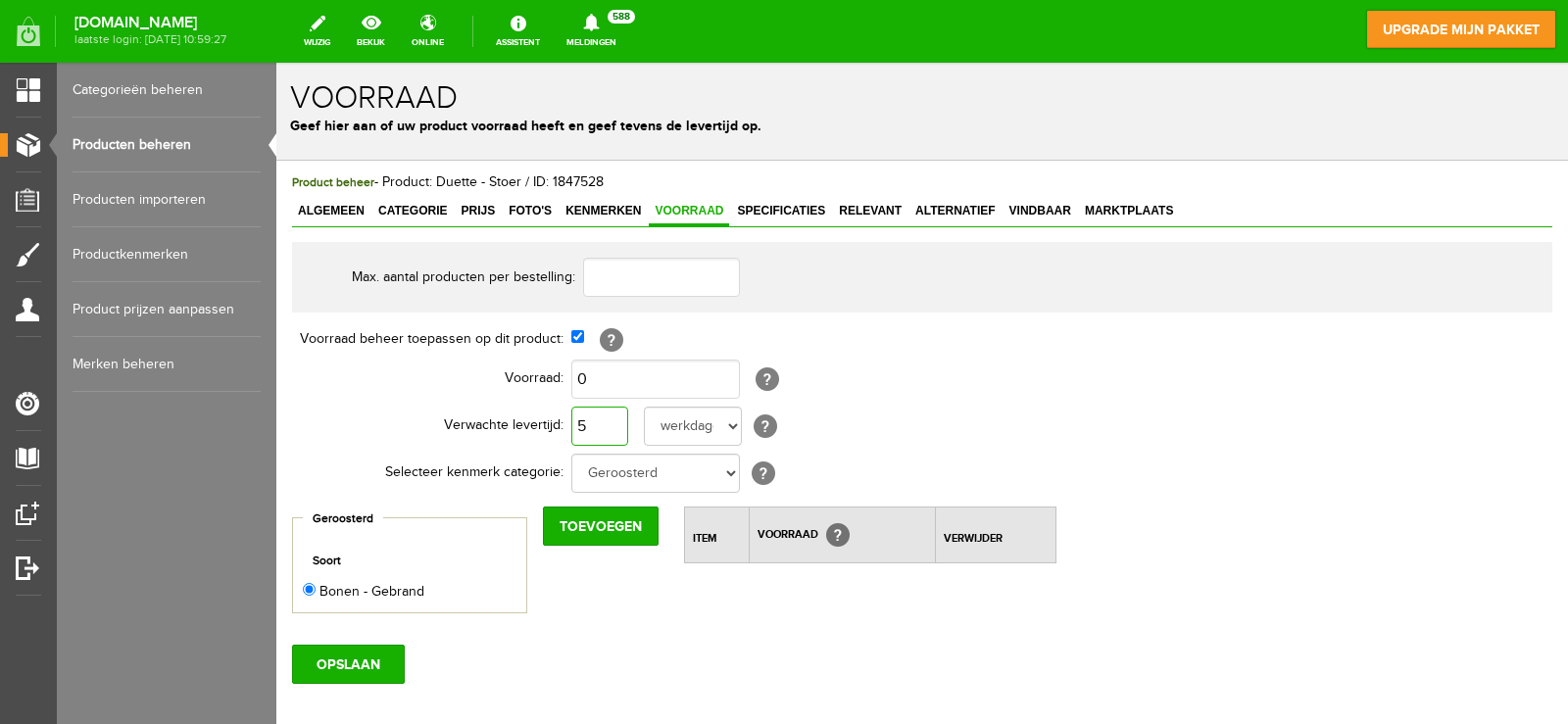
click at [582, 420] on input "5" at bounding box center [599, 425] width 57 height 39
type input "2"
click at [372, 683] on div "Product beheer - Product: Duette - Stoer / ID: 1847528 Algemeen Categorie Prijs…" at bounding box center [921, 494] width 1291 height 667
click at [374, 671] on input "OPSLAAN" at bounding box center [348, 664] width 113 height 39
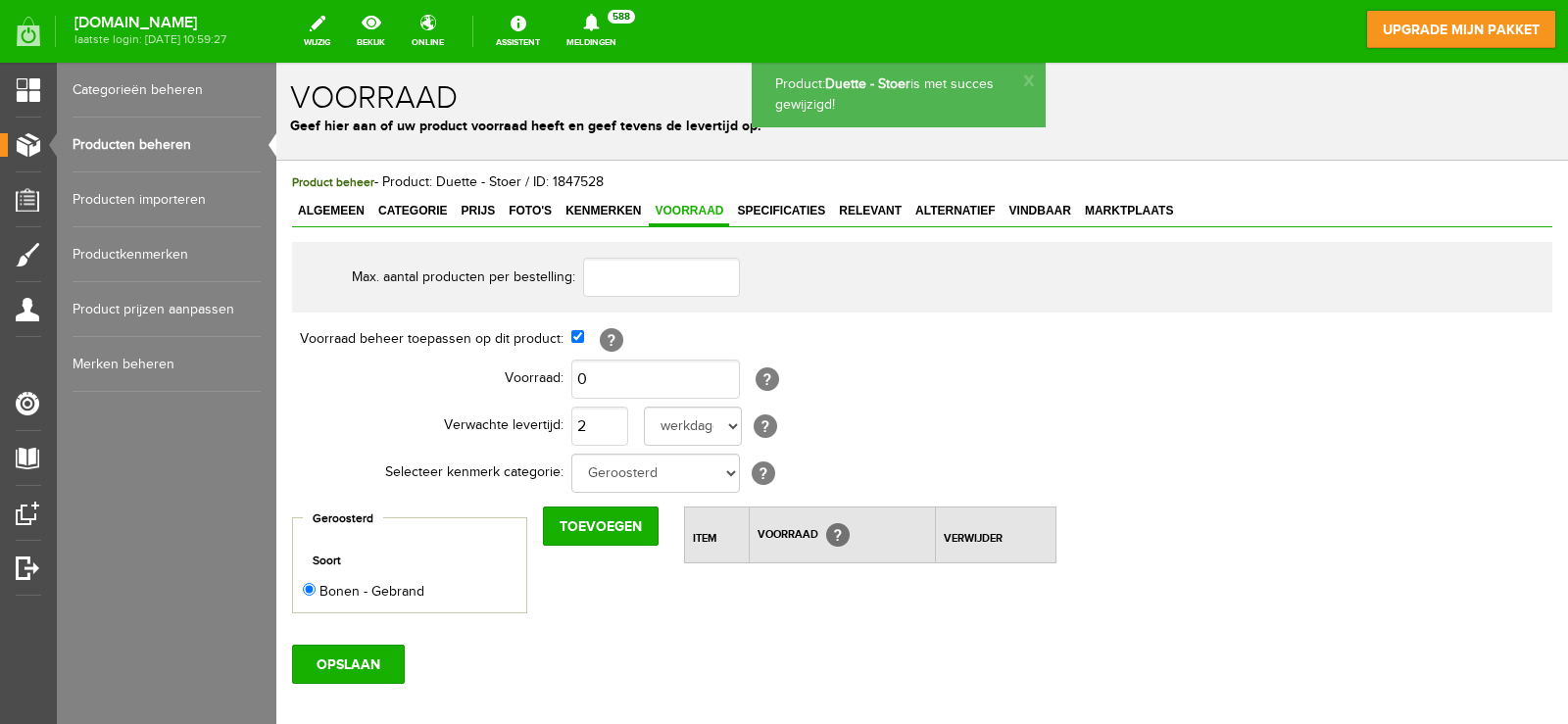
click at [192, 147] on link "Producten beheren" at bounding box center [167, 144] width 189 height 55
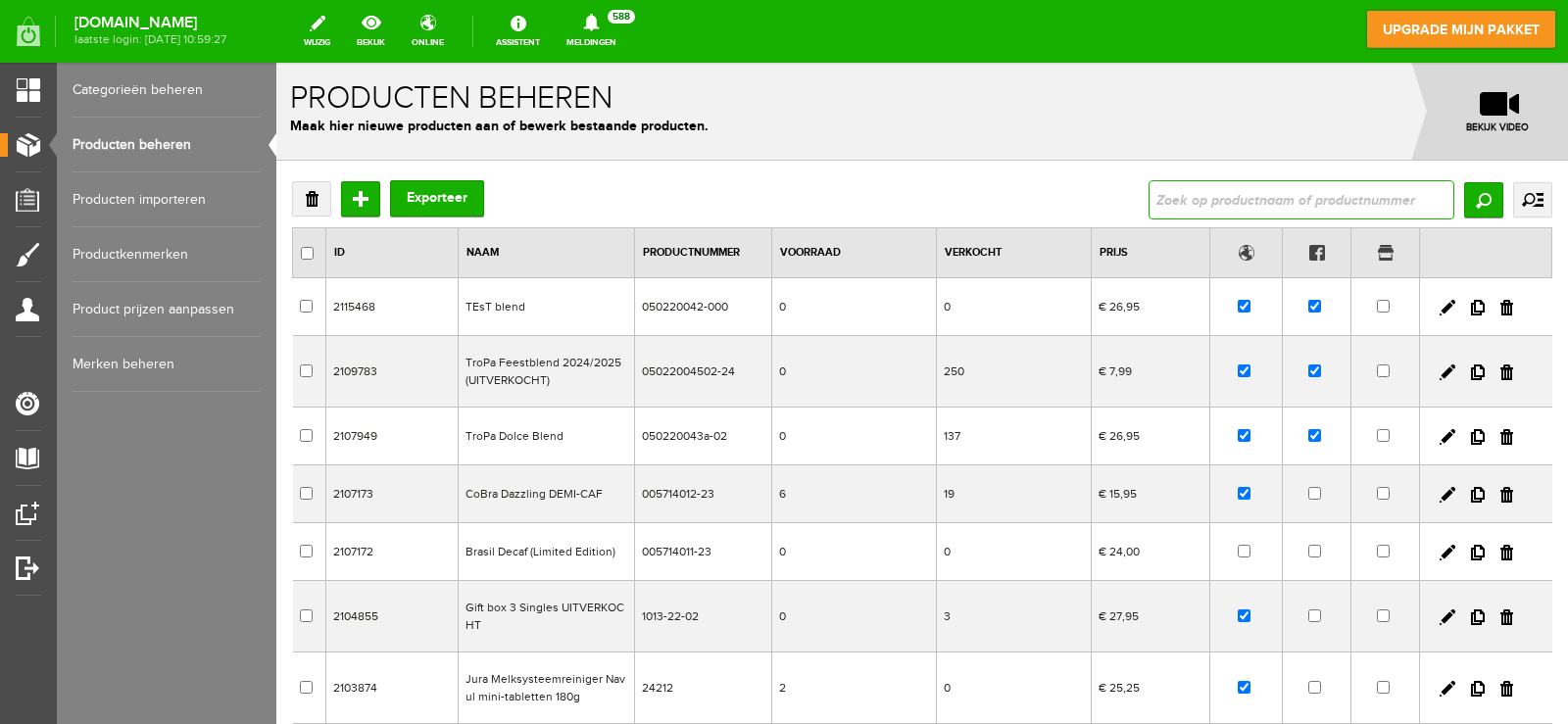
click at [1298, 192] on input "text" at bounding box center [1301, 199] width 306 height 39
type input "duette"
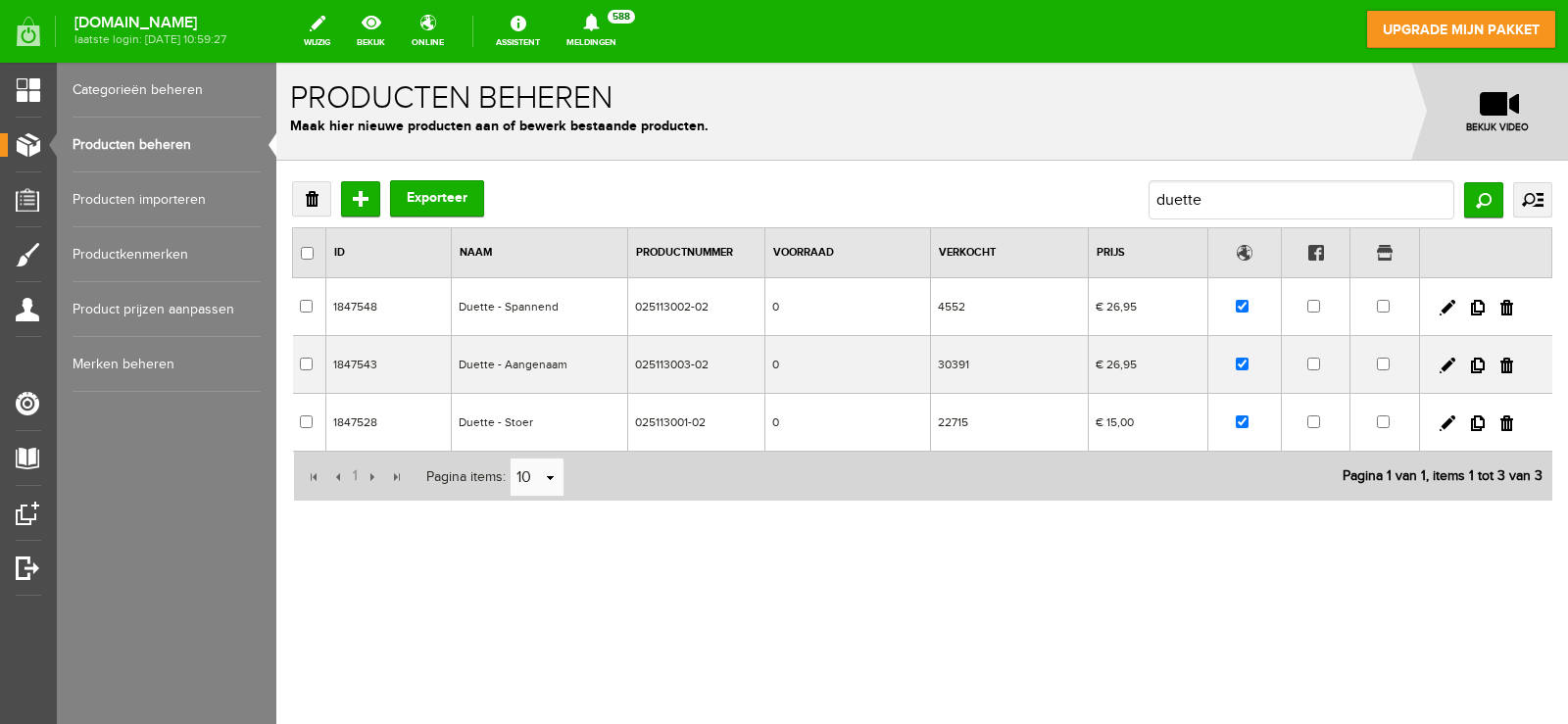
click at [601, 314] on td "Duette - Spannend" at bounding box center [540, 306] width 177 height 58
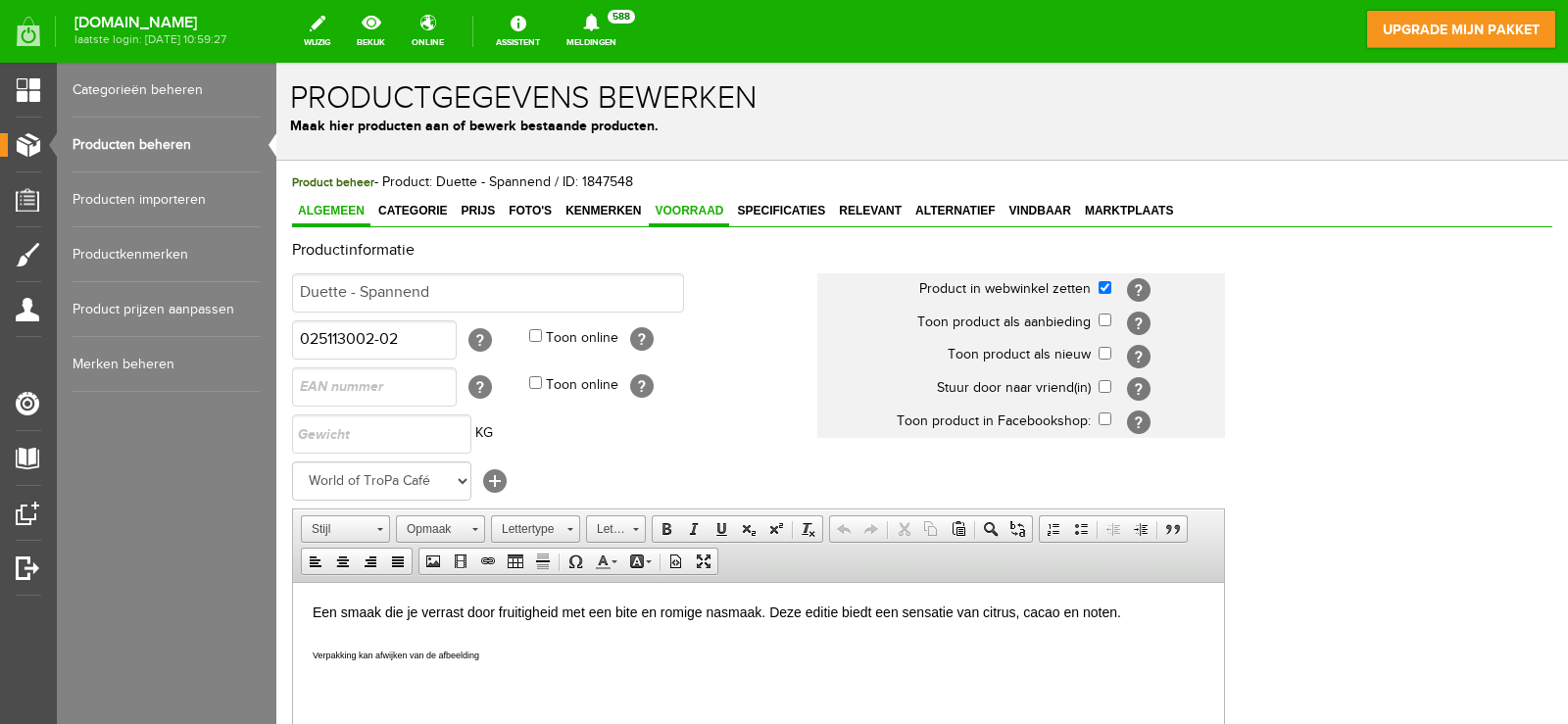
click at [690, 199] on link "Voorraad" at bounding box center [689, 211] width 80 height 29
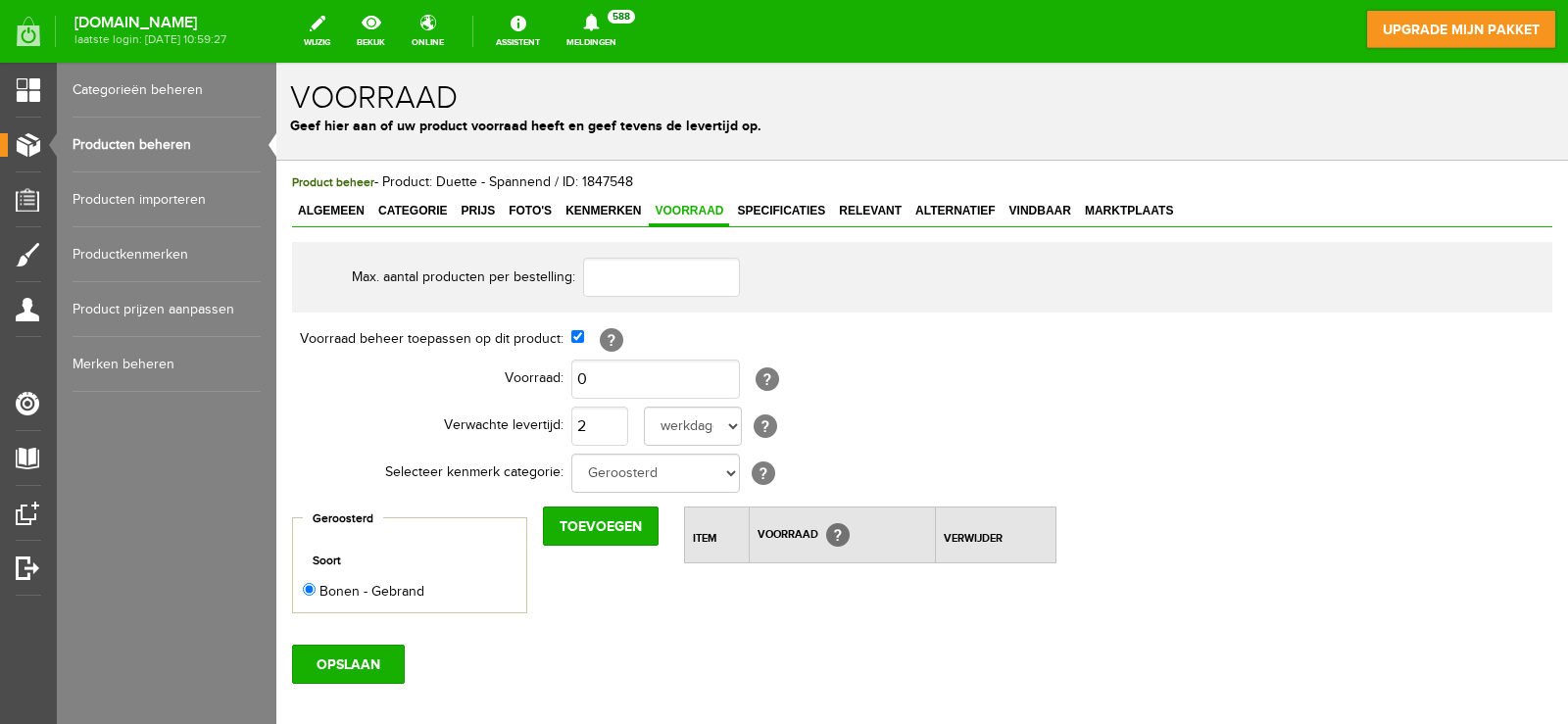
click at [130, 135] on link "Producten beheren" at bounding box center [167, 144] width 189 height 55
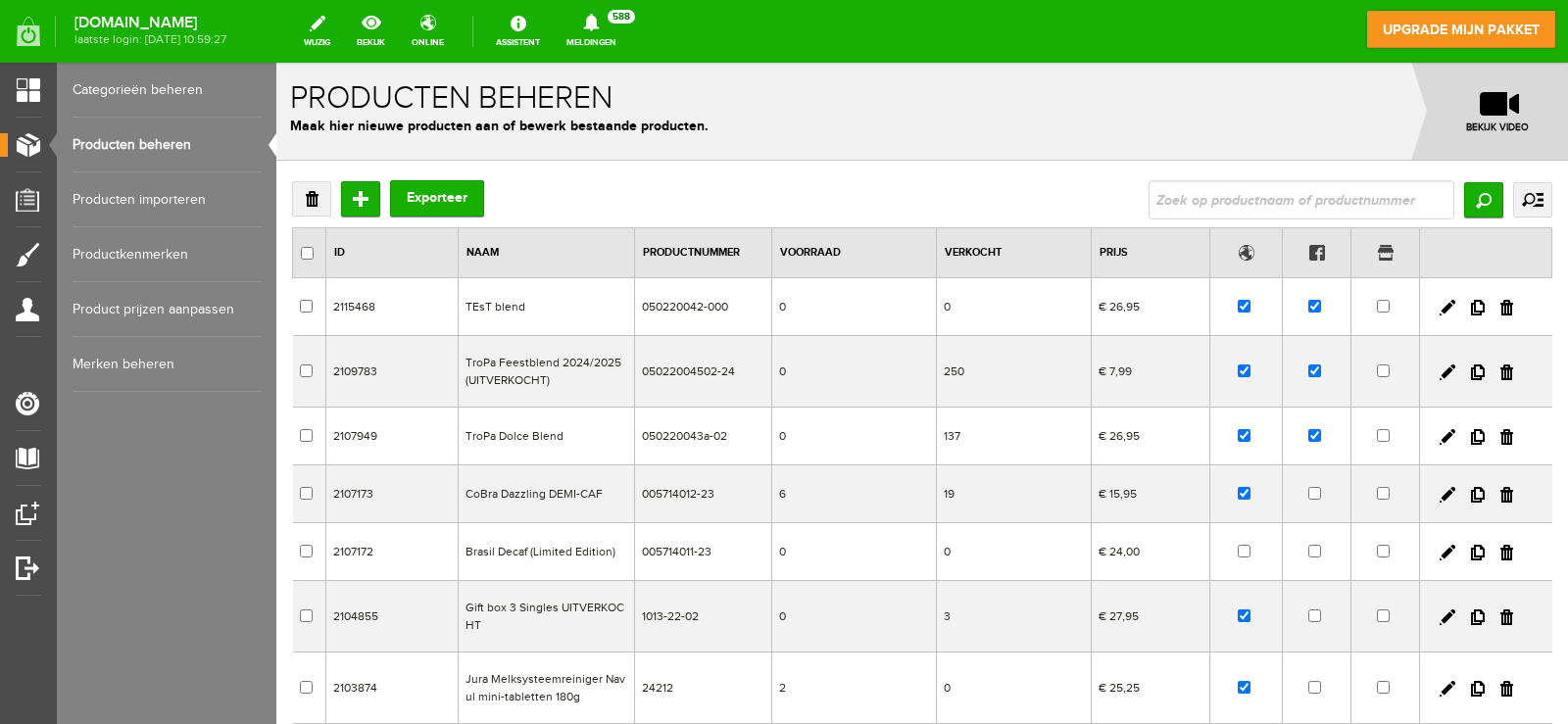
click at [193, 153] on link "Producten beheren" at bounding box center [167, 144] width 189 height 55
